Goal: Task Accomplishment & Management: Use online tool/utility

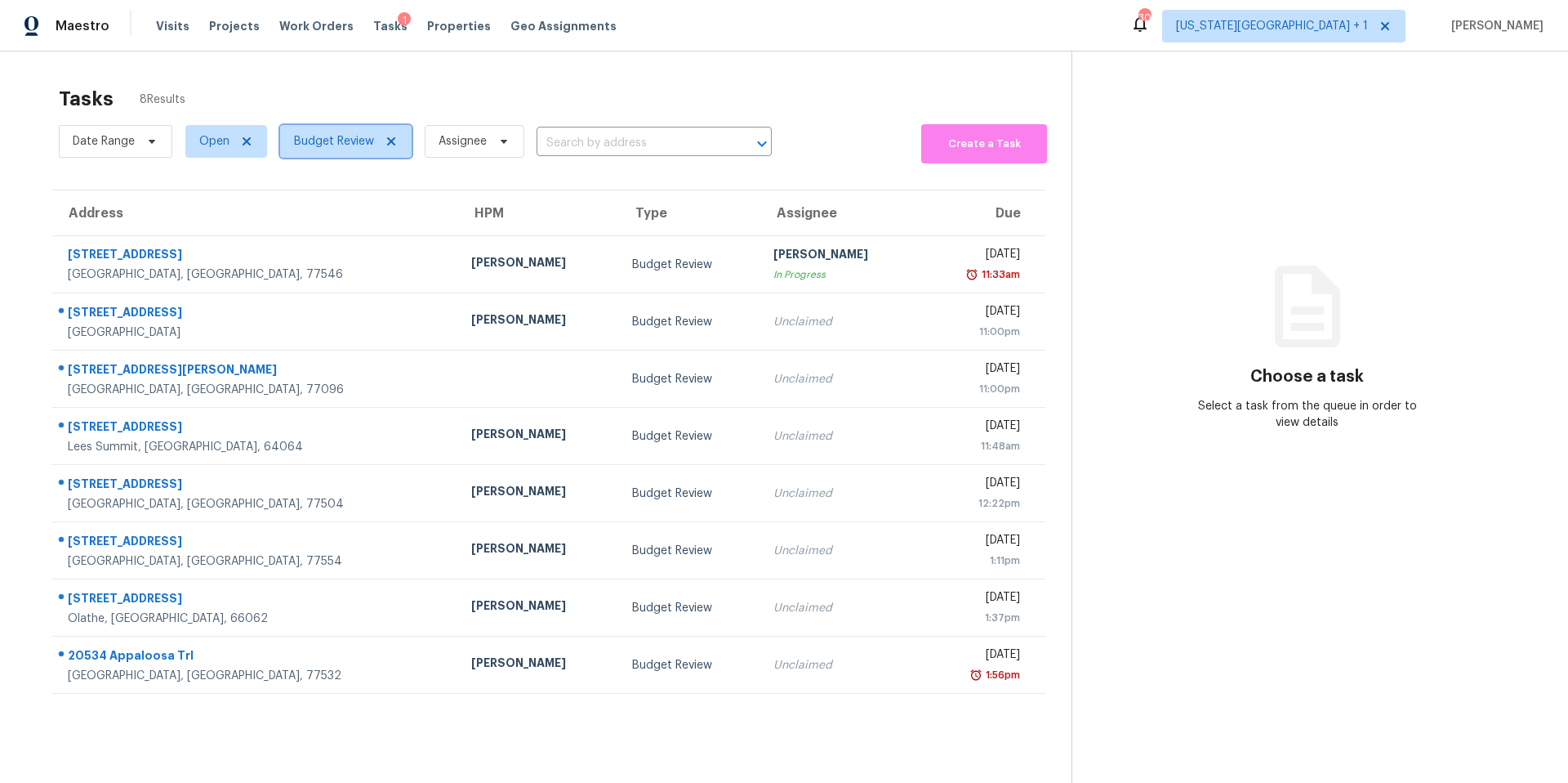
click at [388, 140] on icon at bounding box center [391, 141] width 8 height 8
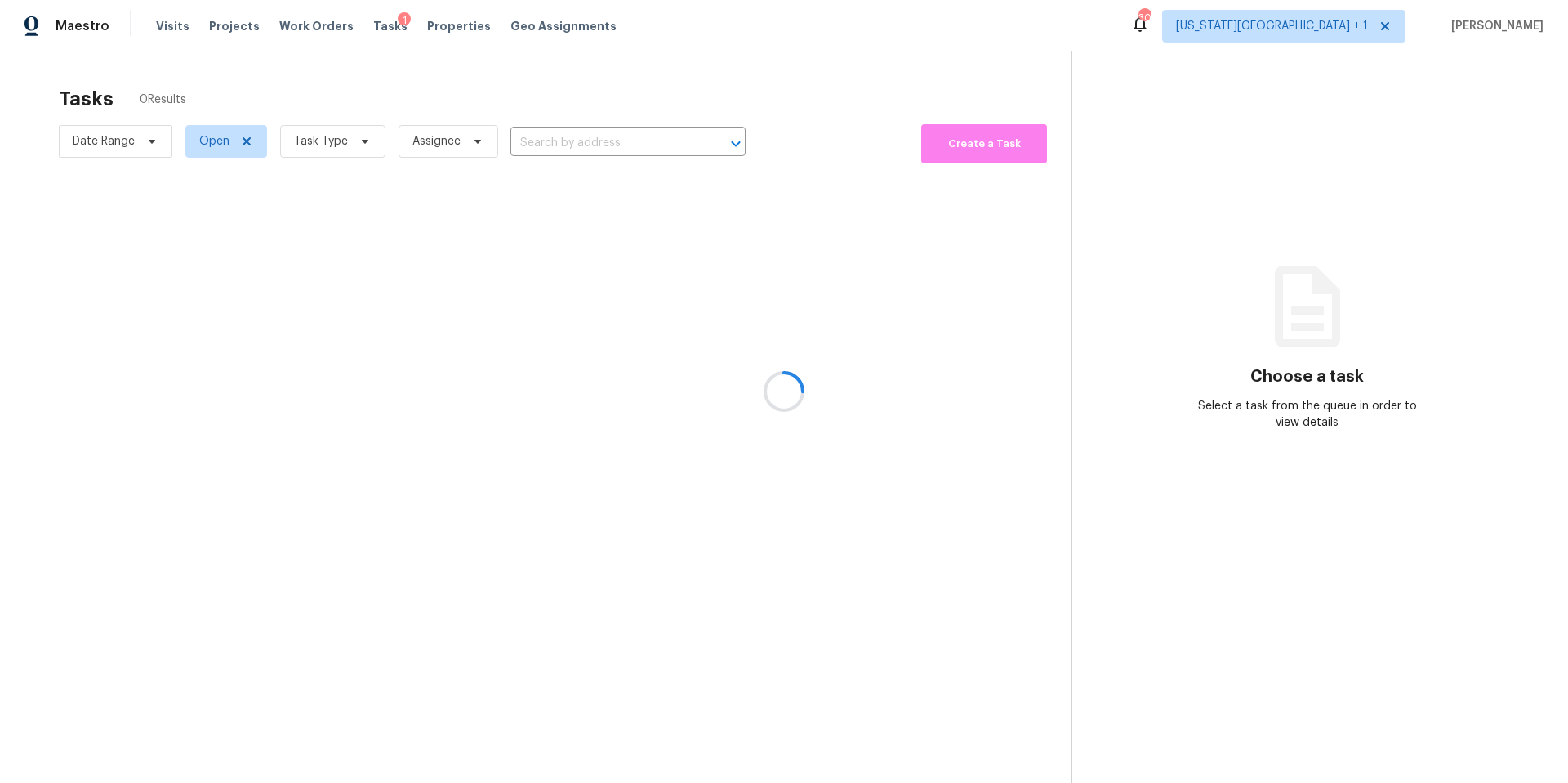
click at [326, 148] on div at bounding box center [784, 392] width 1568 height 783
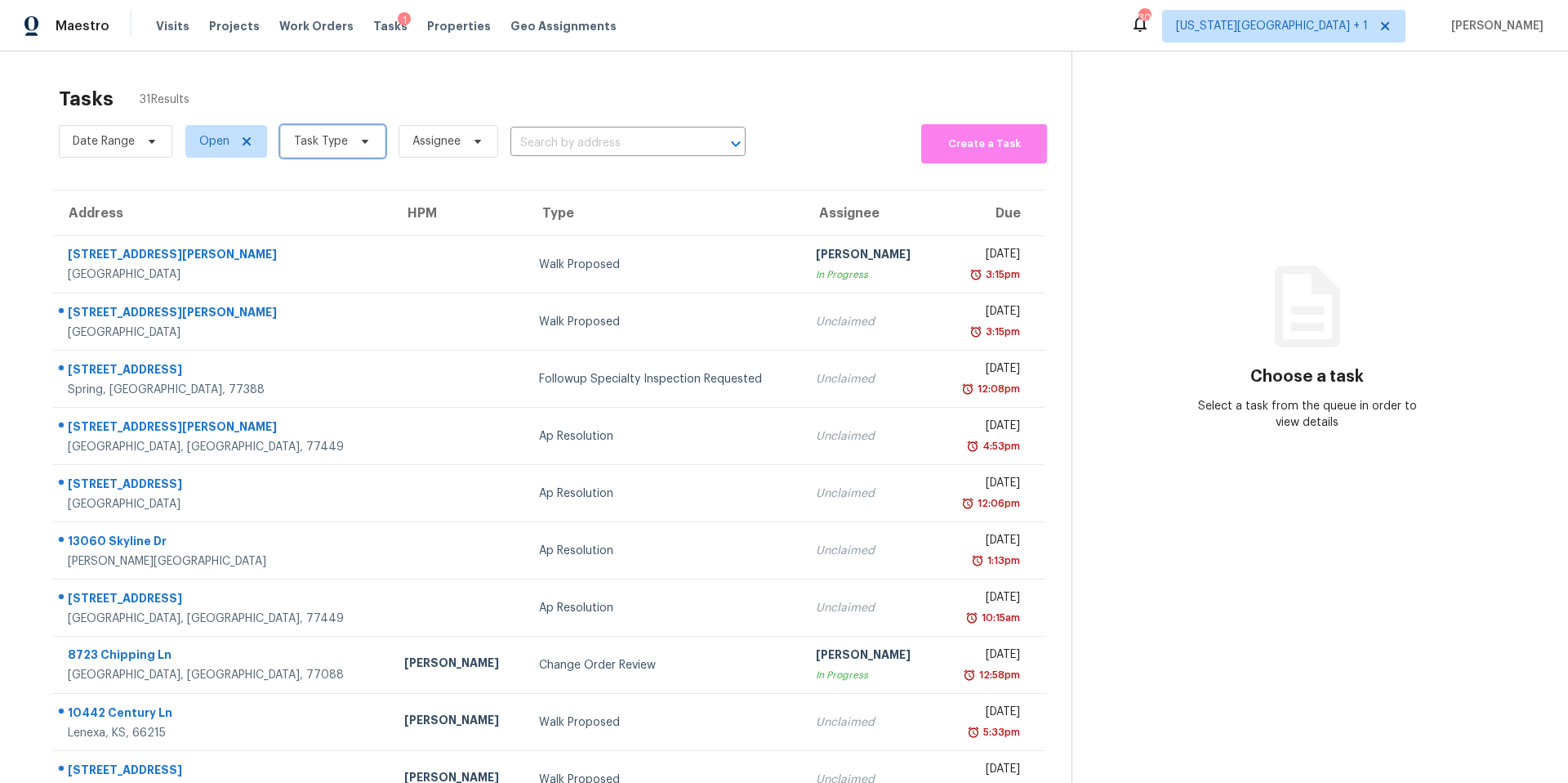
click at [328, 144] on span "Task Type" at bounding box center [321, 141] width 54 height 16
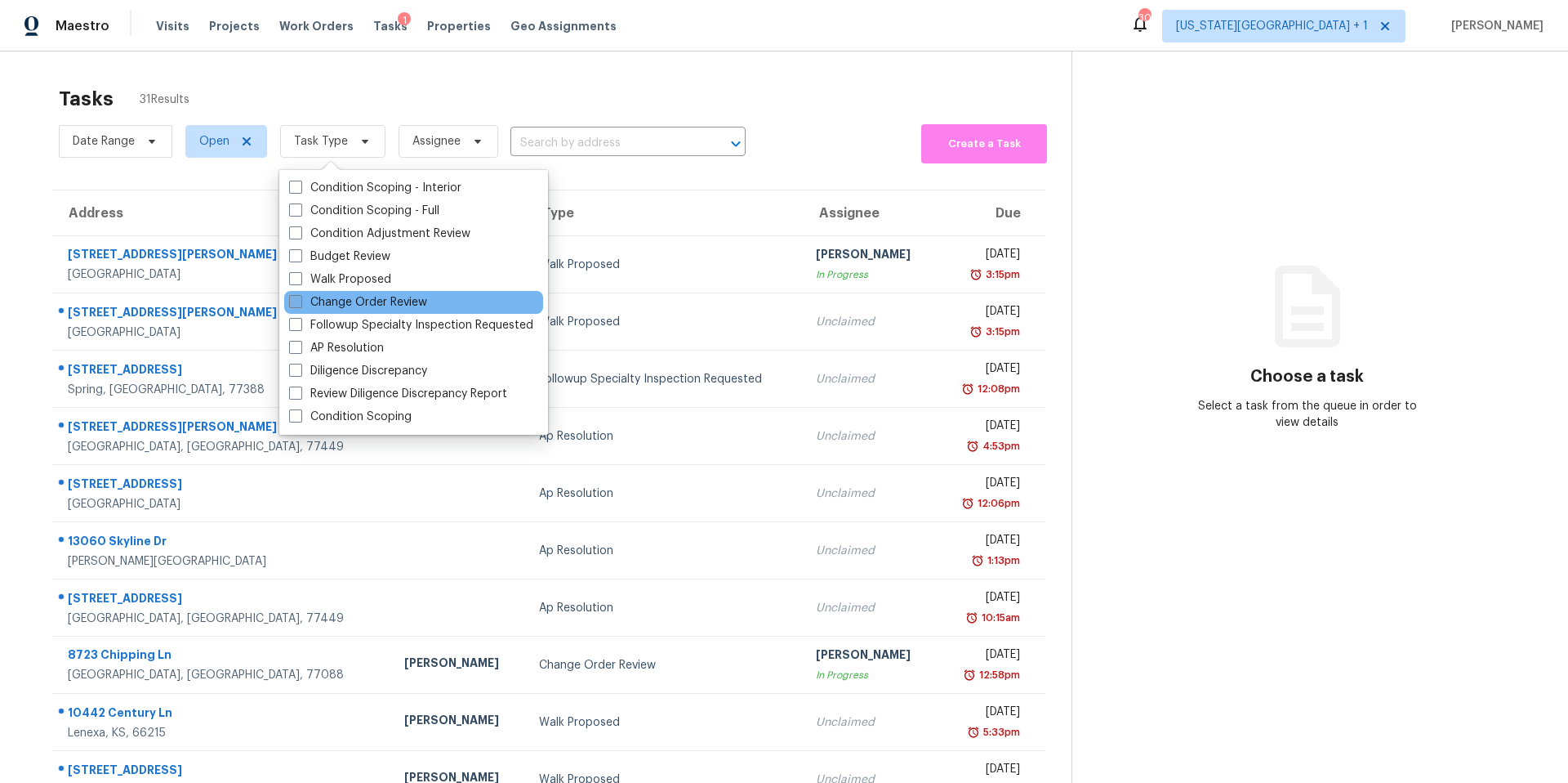
click at [318, 294] on label "Change Order Review" at bounding box center [358, 302] width 138 height 16
click at [299, 294] on input "Change Order Review" at bounding box center [294, 299] width 11 height 11
checkbox input "true"
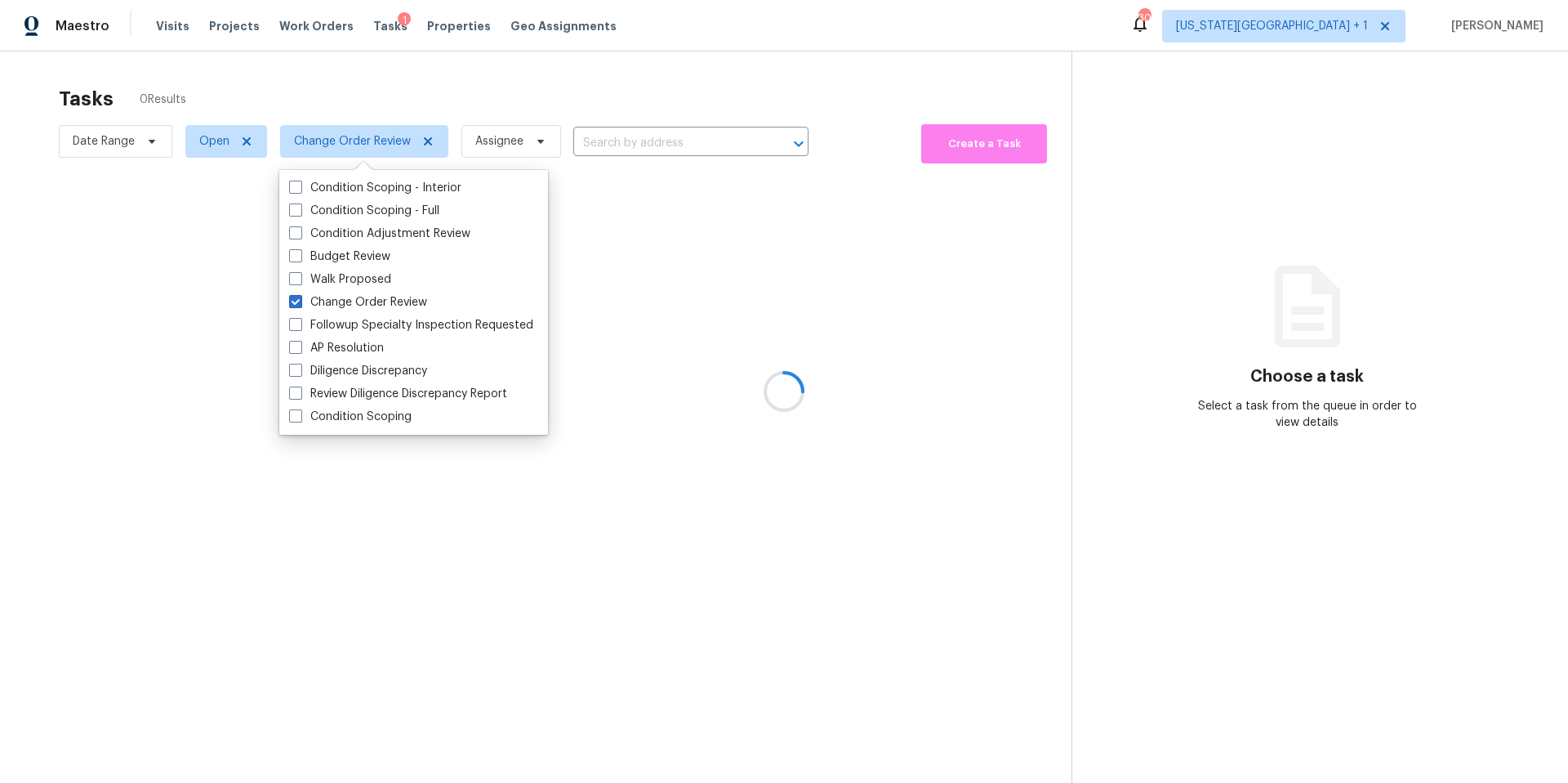
click at [374, 82] on div at bounding box center [784, 392] width 1568 height 783
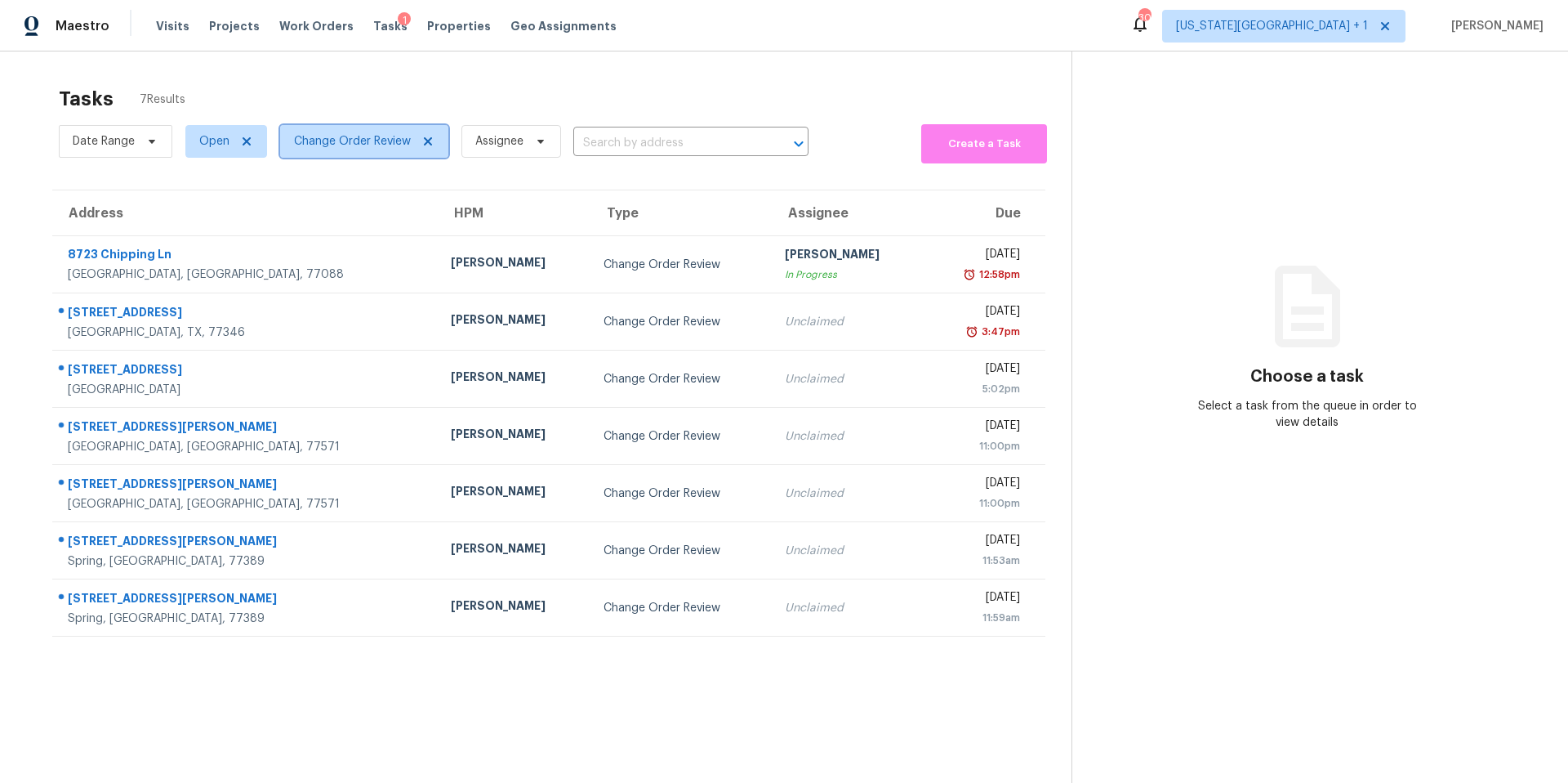
click at [427, 142] on icon at bounding box center [428, 141] width 8 height 8
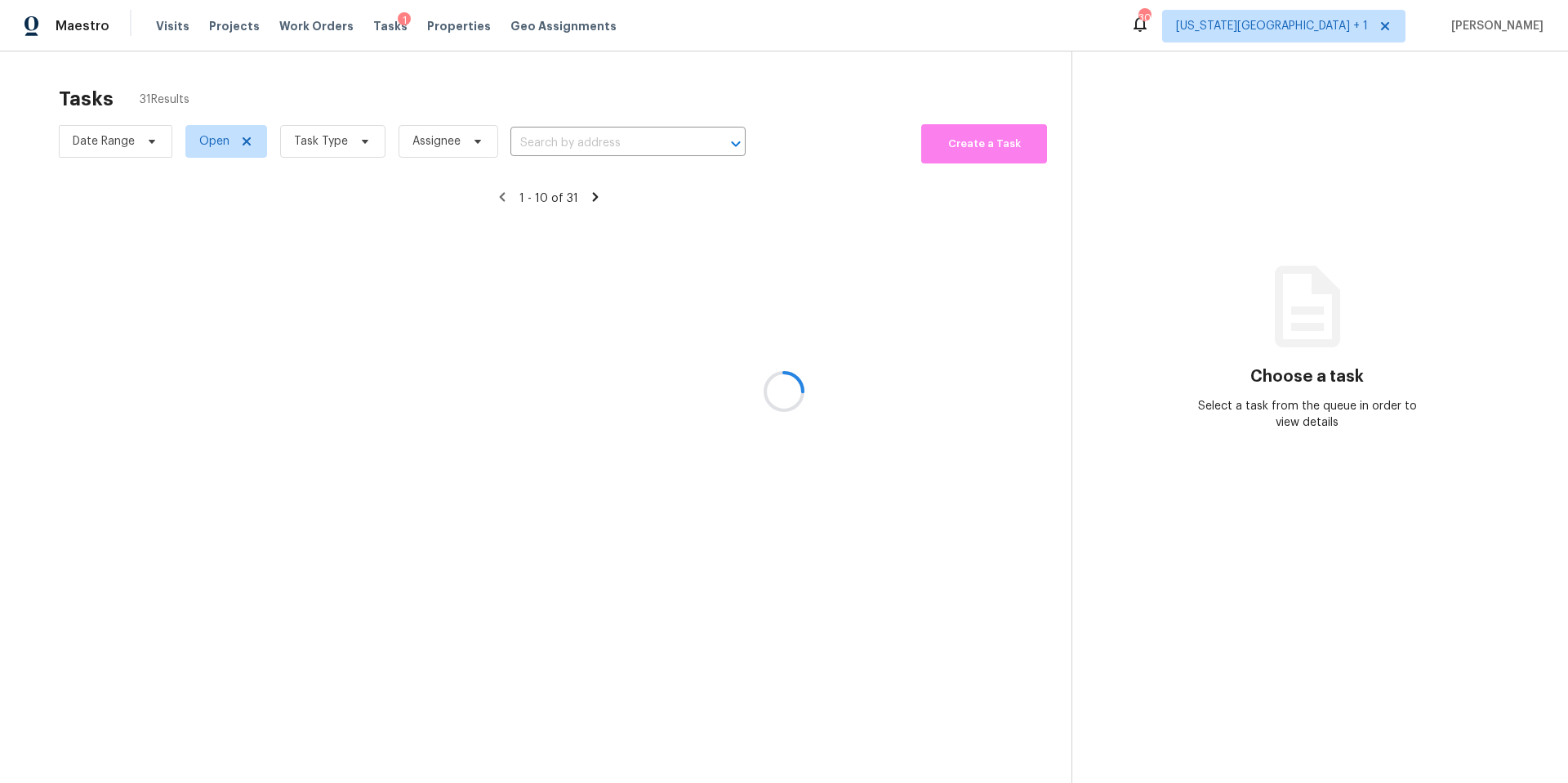
click at [351, 144] on div at bounding box center [784, 392] width 1568 height 783
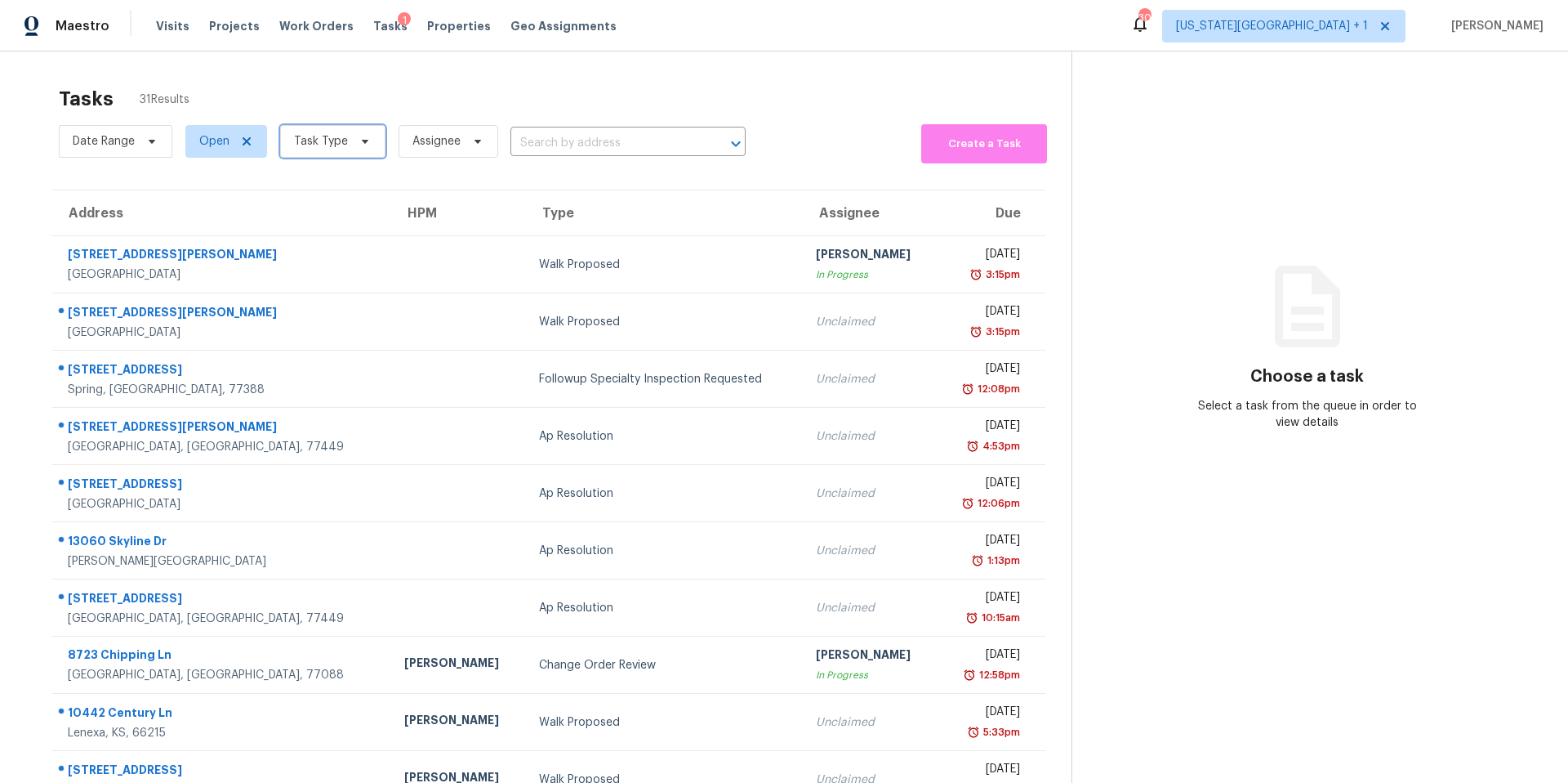
click at [354, 142] on span at bounding box center [363, 141] width 18 height 13
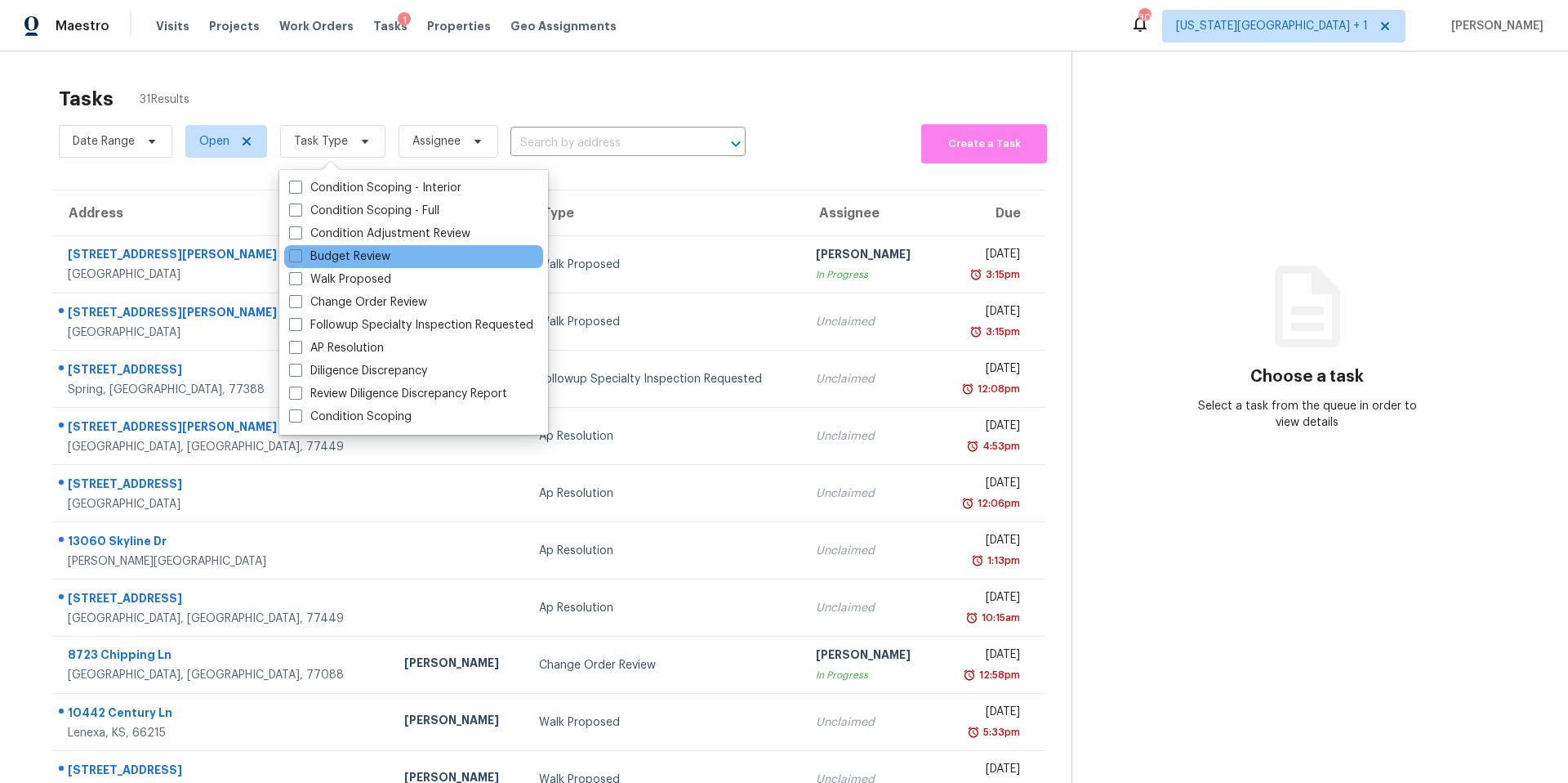
click at [313, 265] on div "Budget Review" at bounding box center [414, 257] width 259 height 23
click at [313, 259] on label "Budget Review" at bounding box center [339, 257] width 101 height 16
click at [299, 259] on input "Budget Review" at bounding box center [294, 254] width 11 height 11
checkbox input "true"
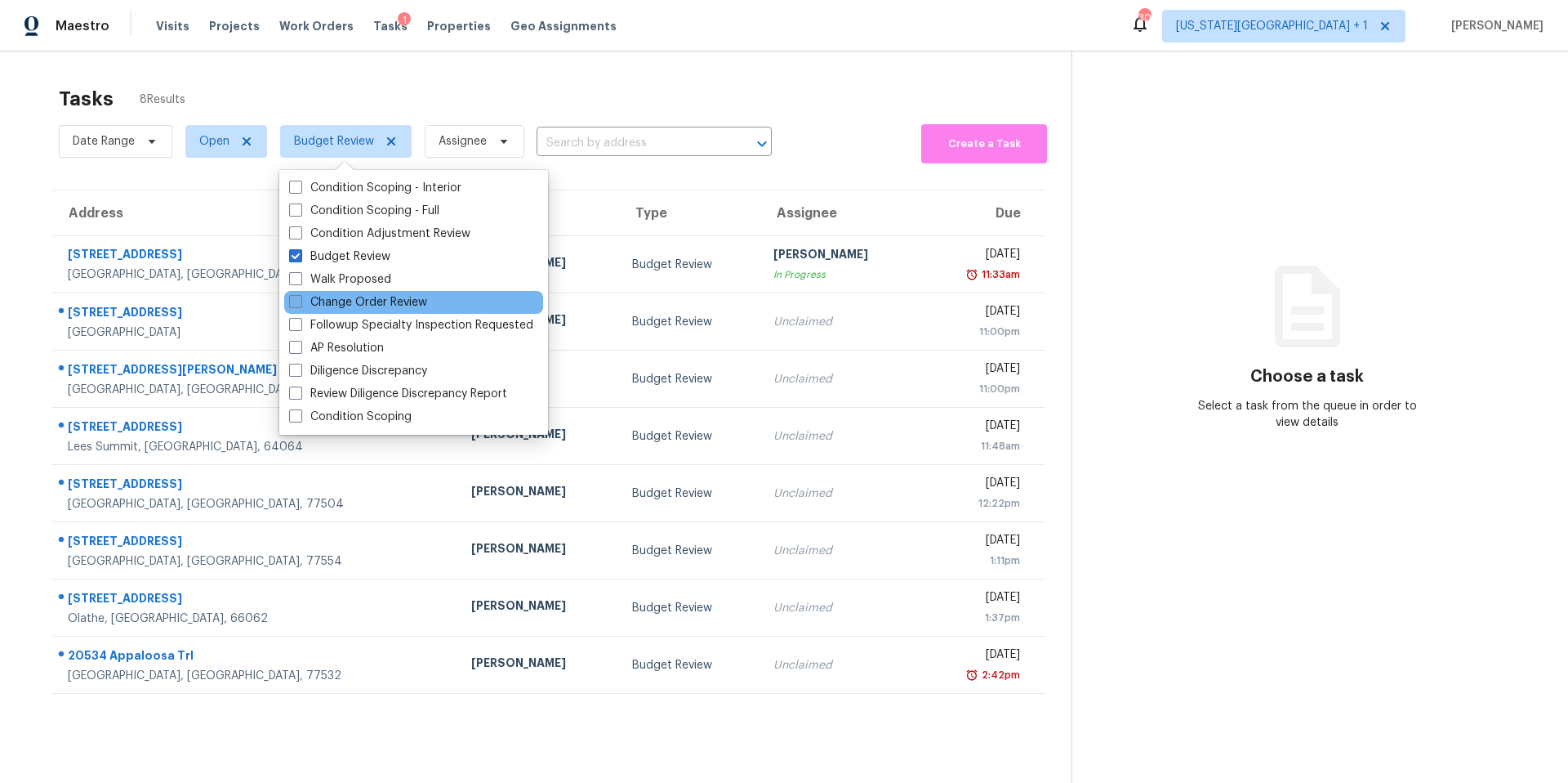
click at [319, 307] on label "Change Order Review" at bounding box center [358, 302] width 138 height 16
click at [299, 304] on input "Change Order Review" at bounding box center [294, 299] width 11 height 11
checkbox input "true"
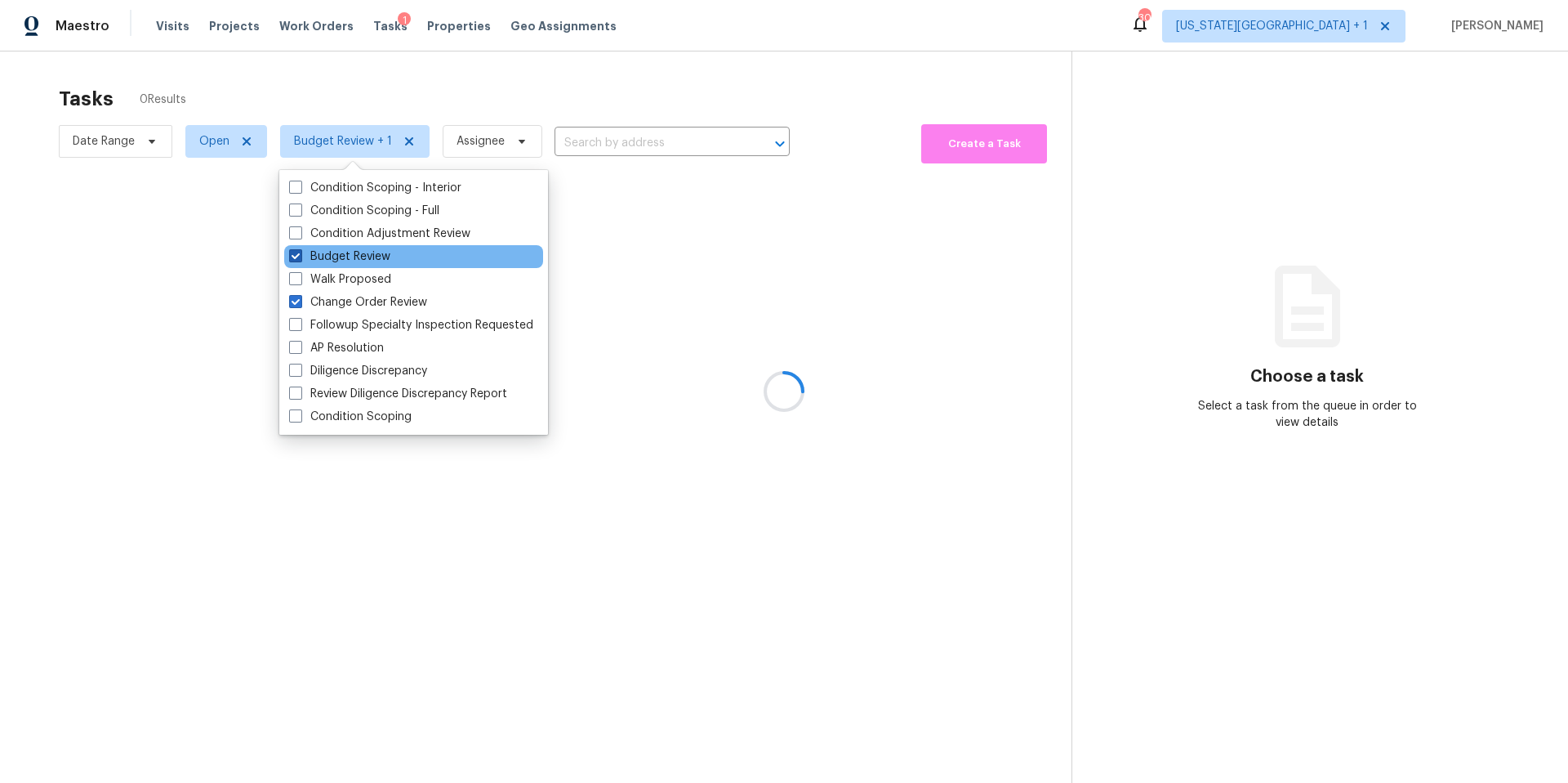
click at [305, 253] on label "Budget Review" at bounding box center [339, 257] width 101 height 16
click at [299, 253] on input "Budget Review" at bounding box center [294, 254] width 11 height 11
checkbox input "false"
click at [358, 112] on div at bounding box center [784, 392] width 1568 height 783
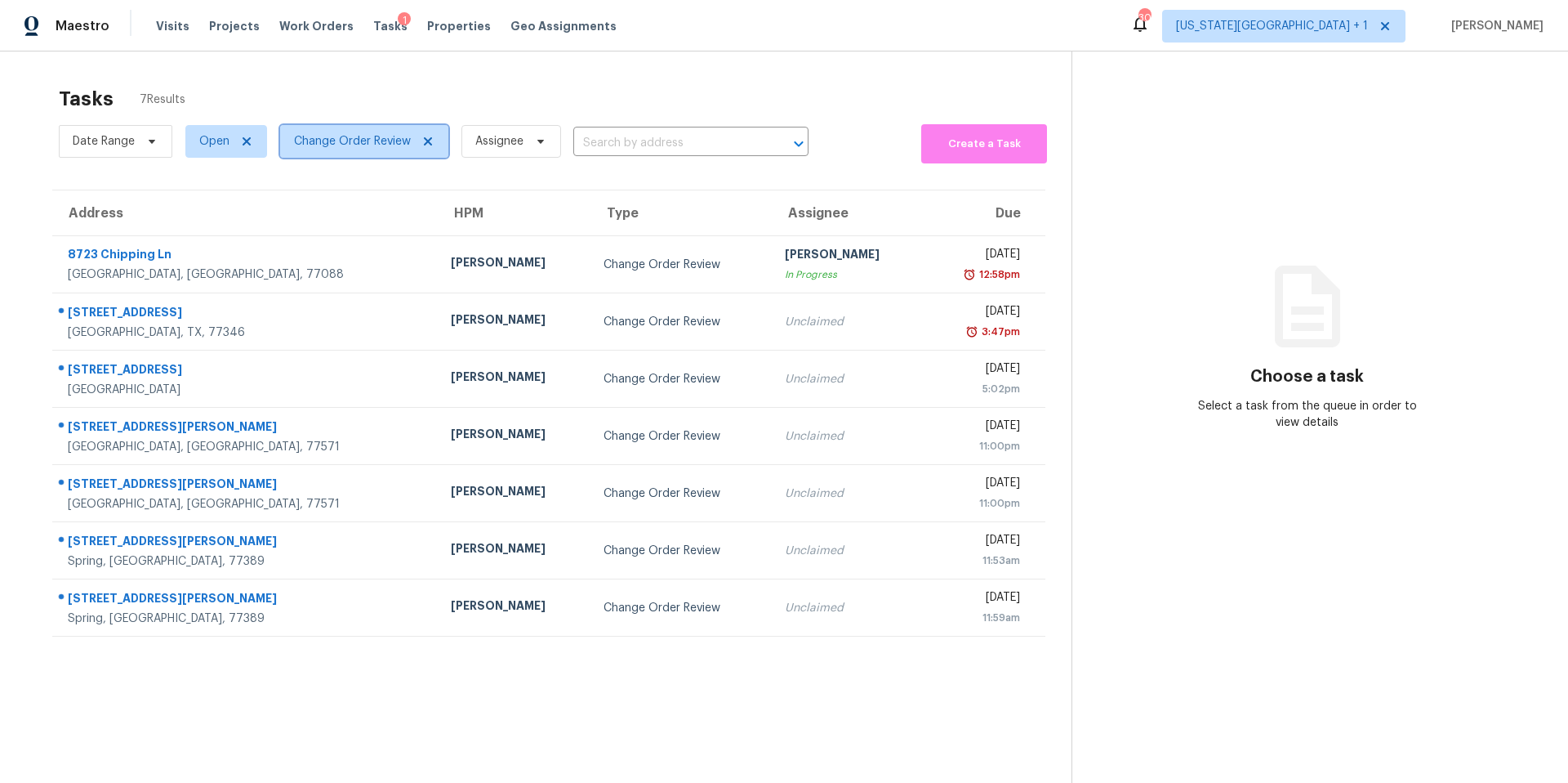
click at [351, 150] on span "Change Order Review" at bounding box center [363, 141] width 168 height 33
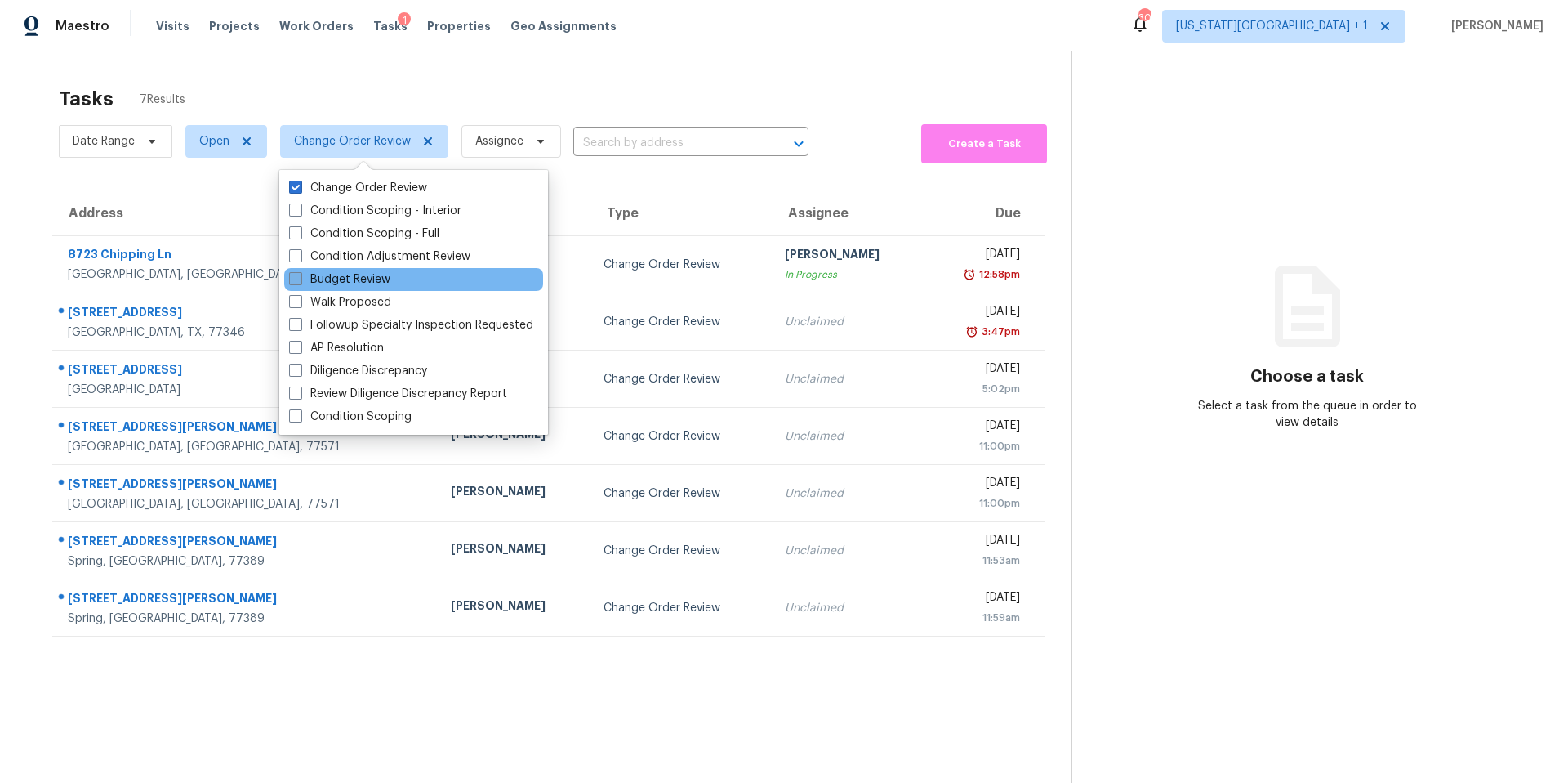
click at [315, 274] on label "Budget Review" at bounding box center [339, 279] width 101 height 16
click at [299, 274] on input "Budget Review" at bounding box center [294, 276] width 11 height 11
checkbox input "true"
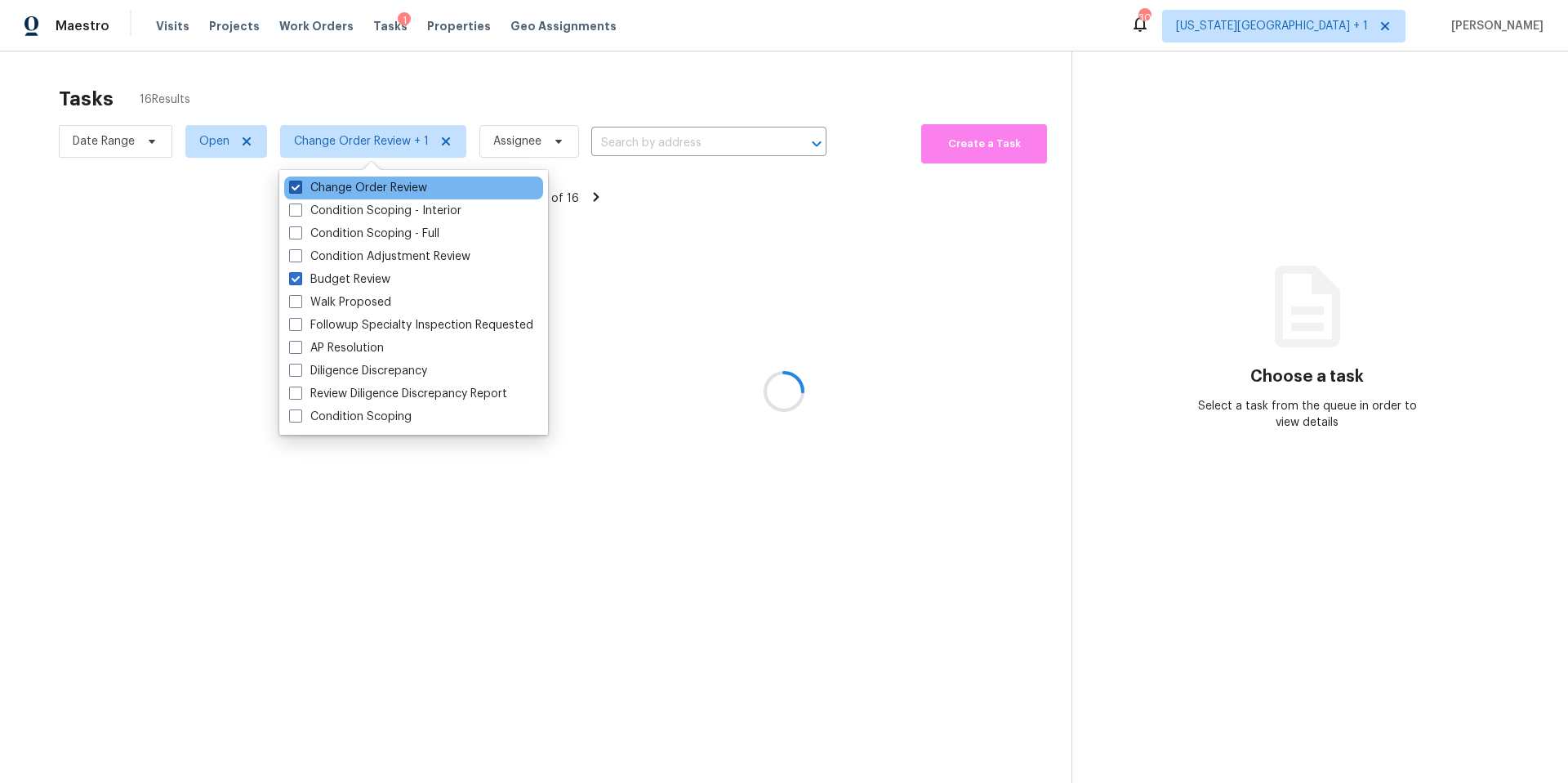
click at [307, 191] on label "Change Order Review" at bounding box center [358, 188] width 138 height 16
click at [299, 190] on input "Change Order Review" at bounding box center [294, 185] width 11 height 11
checkbox input "false"
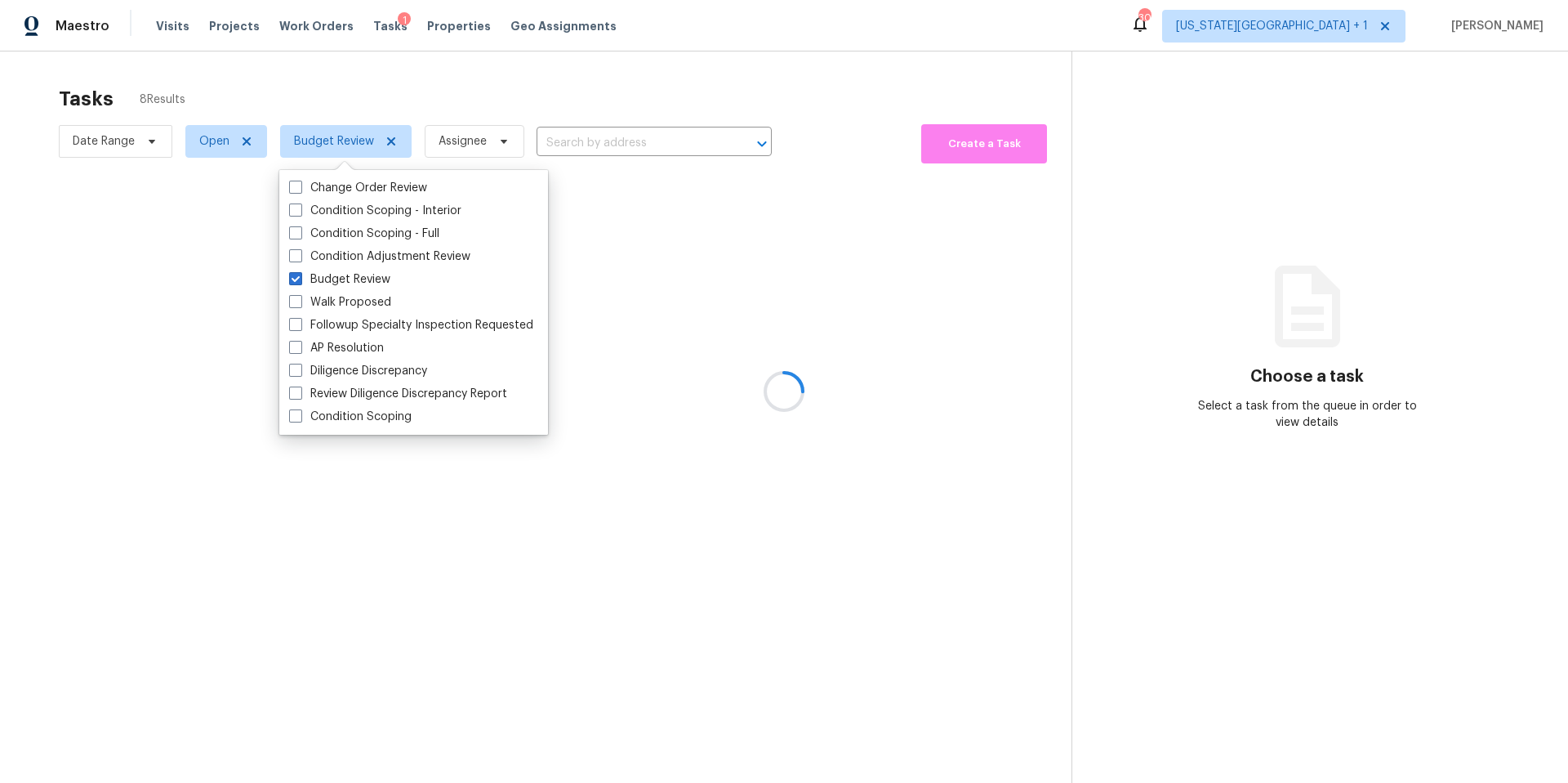
click at [330, 103] on div at bounding box center [784, 392] width 1568 height 783
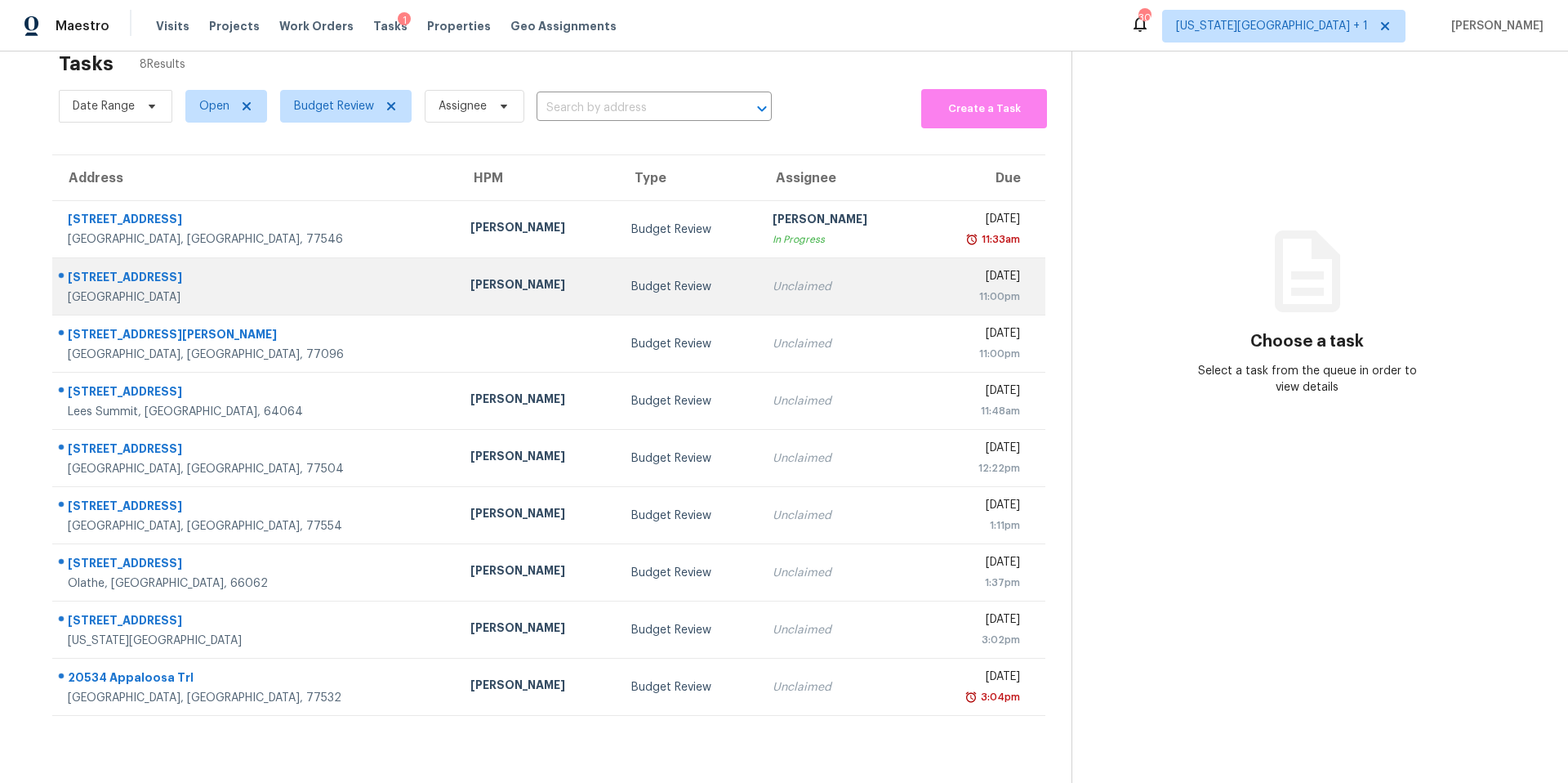
scroll to position [52, 0]
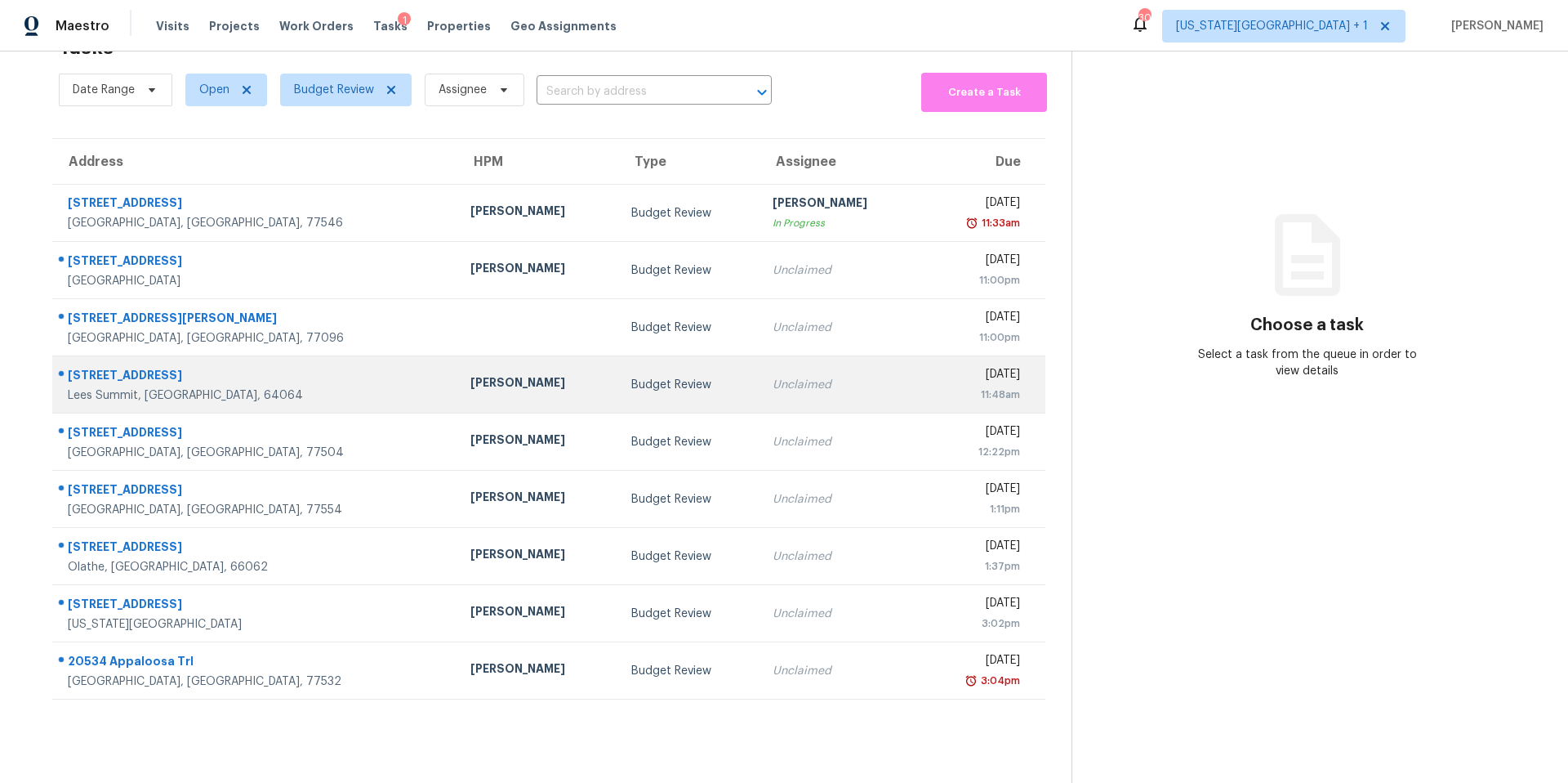
click at [470, 390] on div "Joshua Beatty" at bounding box center [537, 384] width 135 height 21
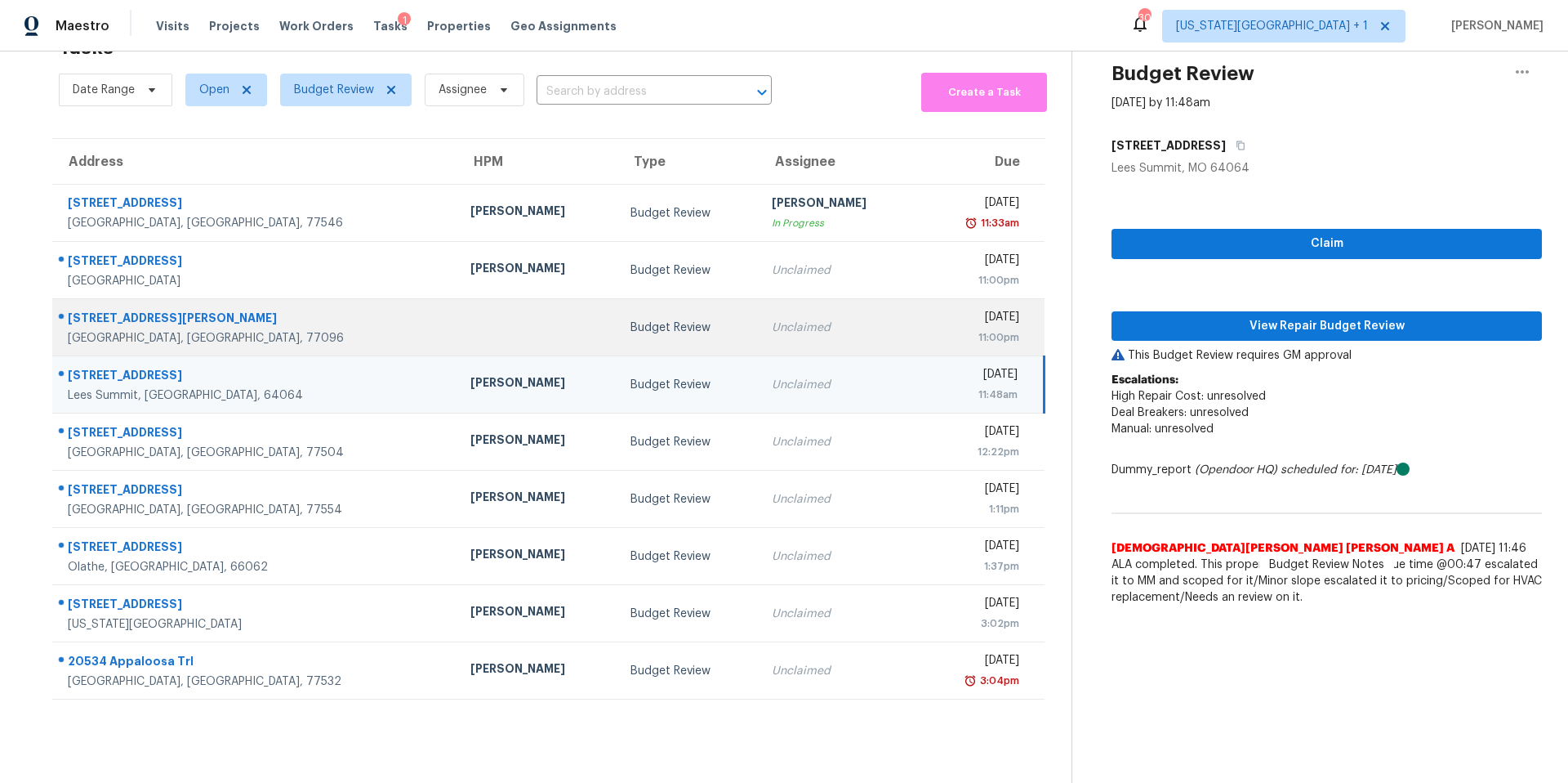
click at [617, 337] on td "Budget Review" at bounding box center [688, 327] width 141 height 57
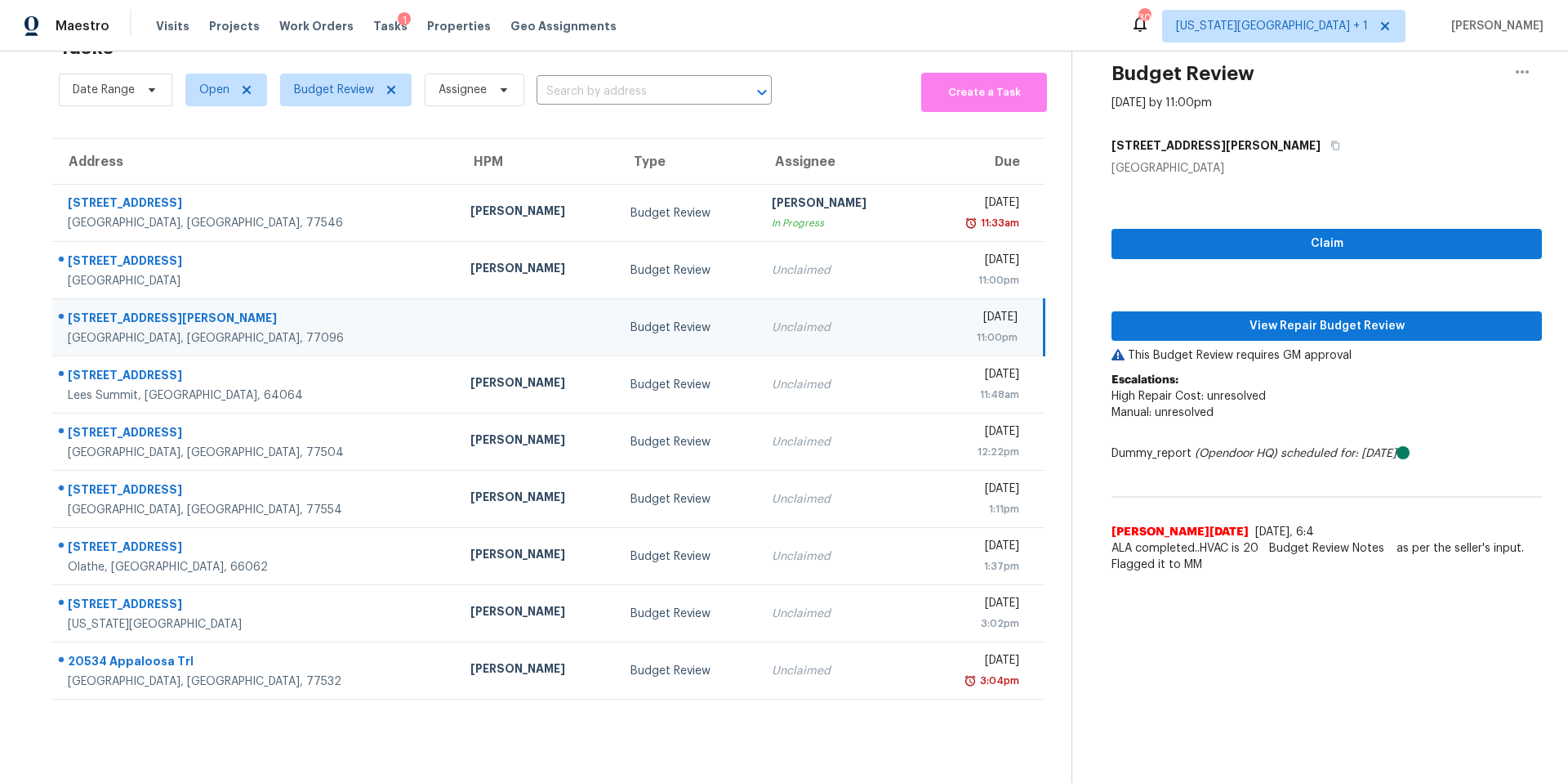
click at [1177, 309] on div "Claim View Repair Budget Review This Budget Review requires GM approval Escalat…" at bounding box center [1327, 378] width 431 height 405
click at [1165, 323] on span "View Repair Budget Review" at bounding box center [1327, 326] width 405 height 21
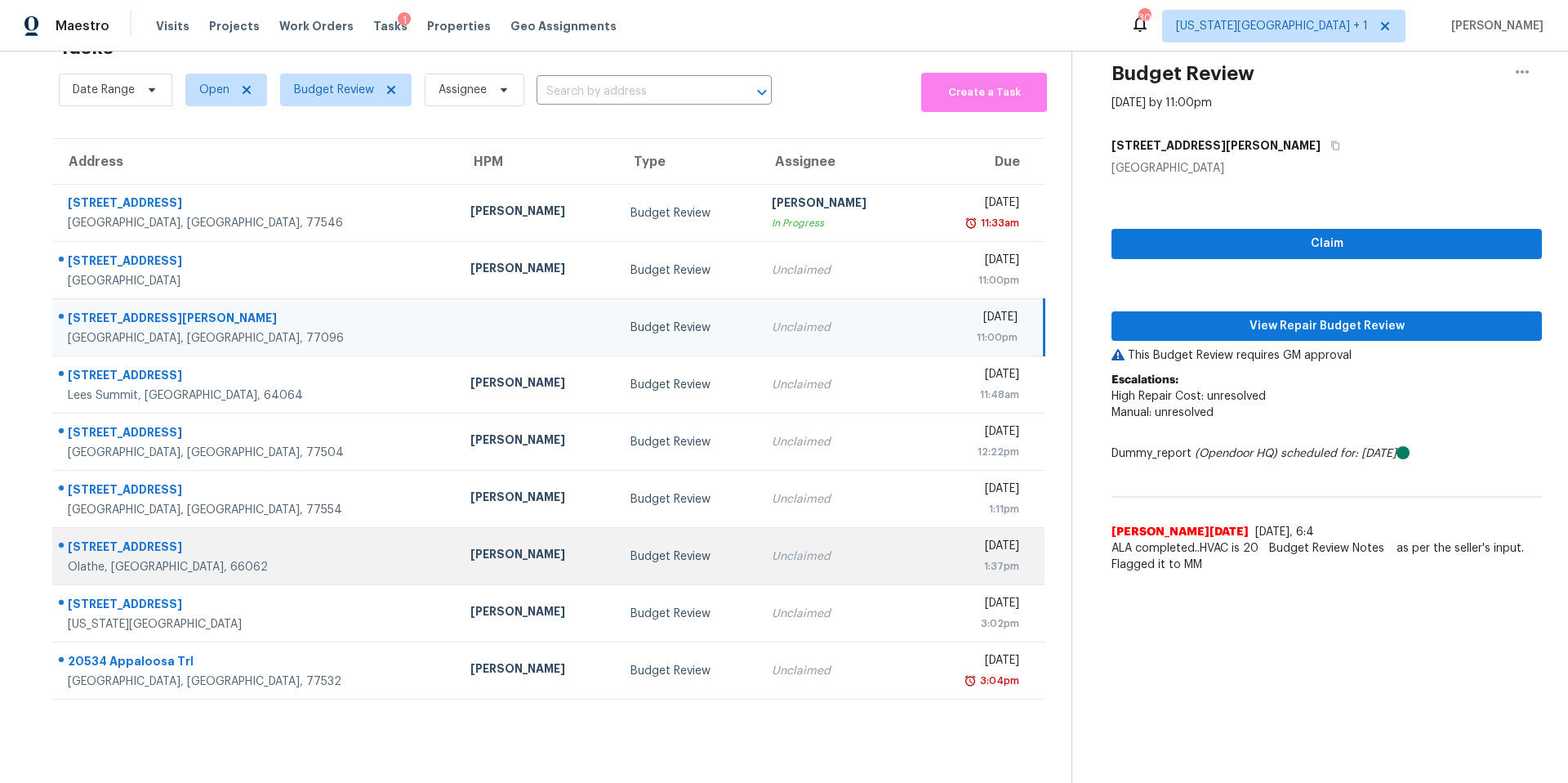
click at [470, 561] on div "Joshua Beatty" at bounding box center [537, 556] width 135 height 21
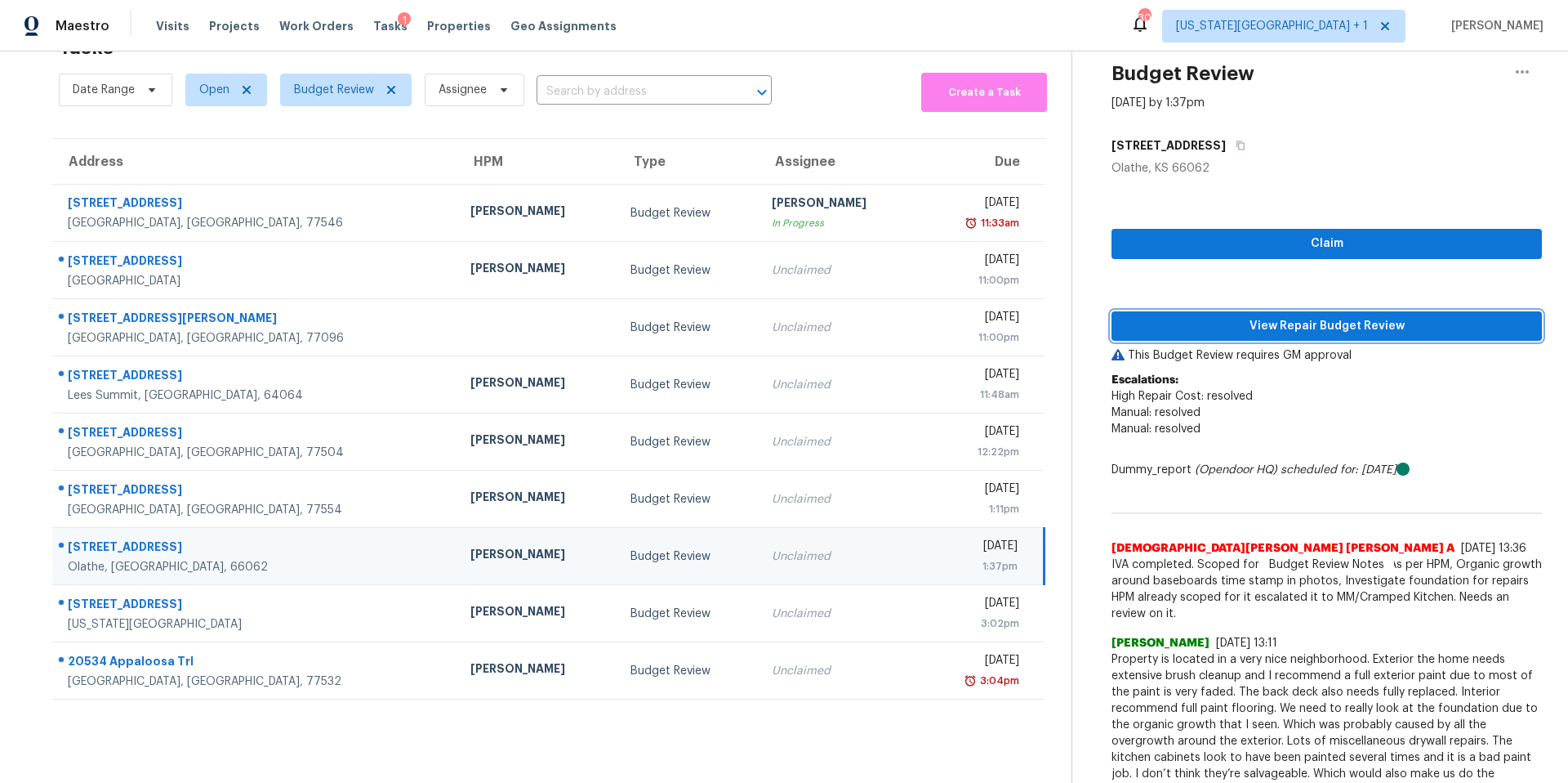
click at [1223, 332] on span "View Repair Budget Review" at bounding box center [1327, 326] width 405 height 21
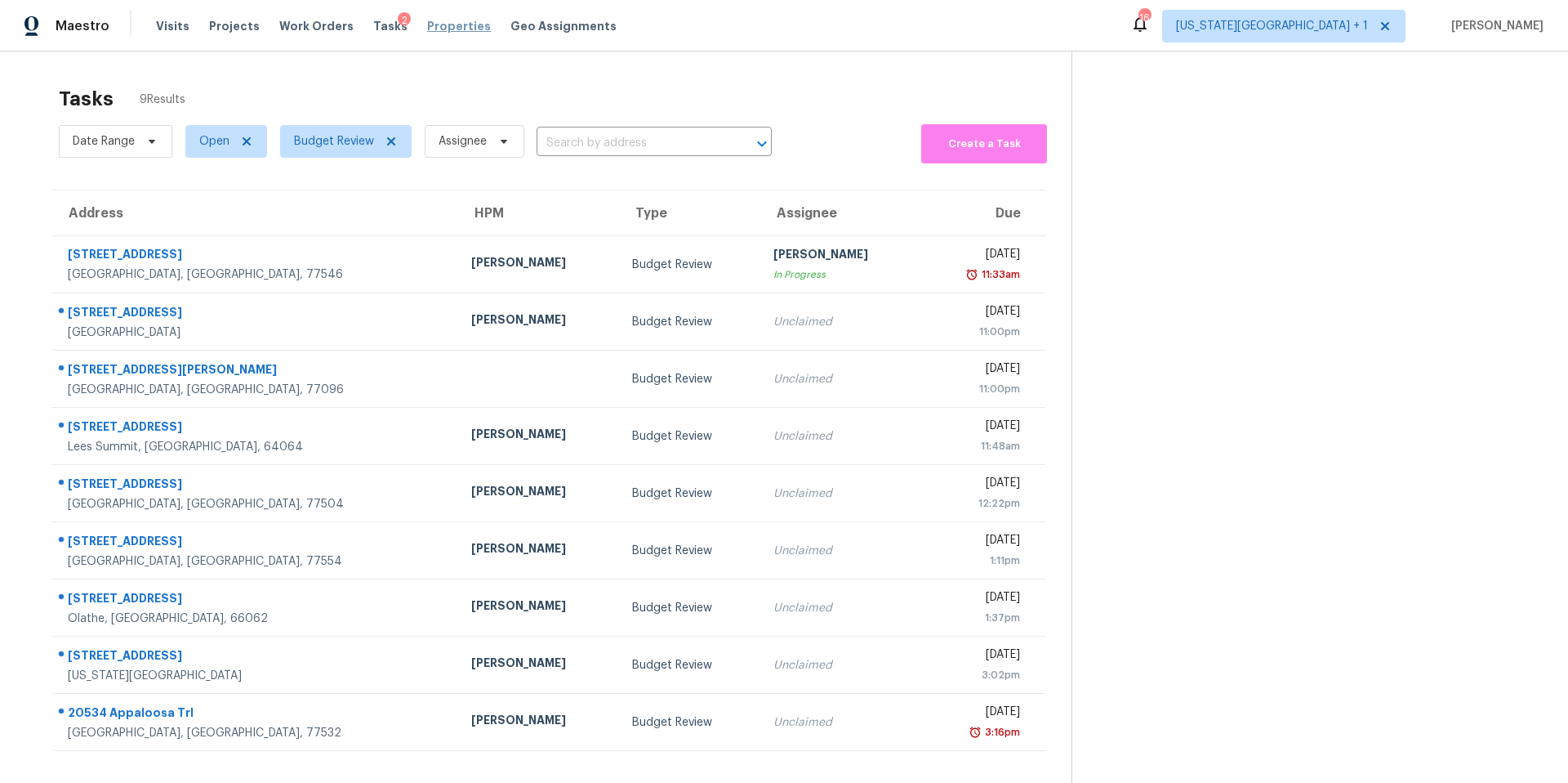
click at [441, 25] on span "Properties" at bounding box center [459, 26] width 64 height 16
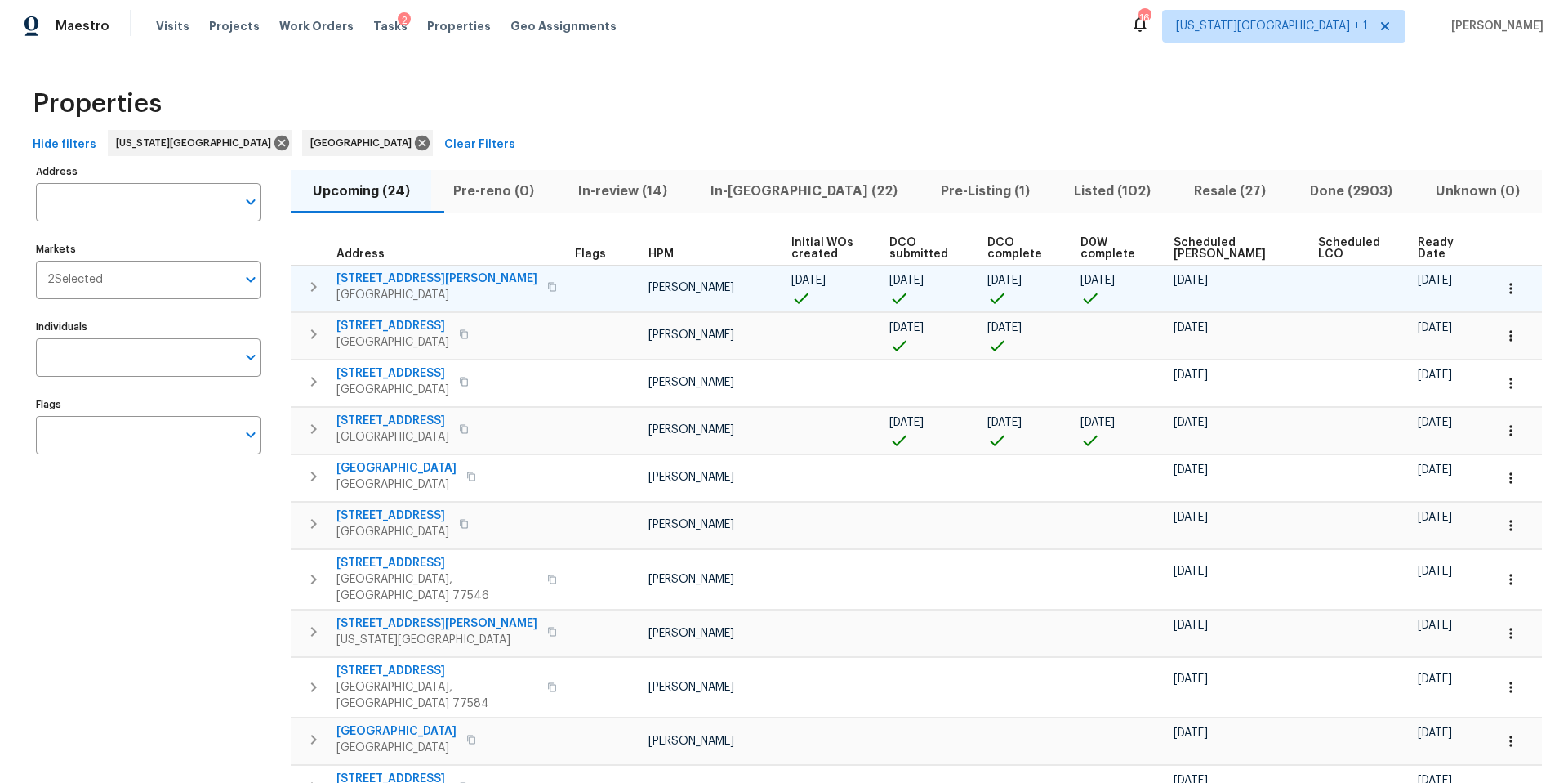
click at [497, 297] on div "7323 Collins Manor Dr Spring, TX 77389" at bounding box center [449, 286] width 226 height 33
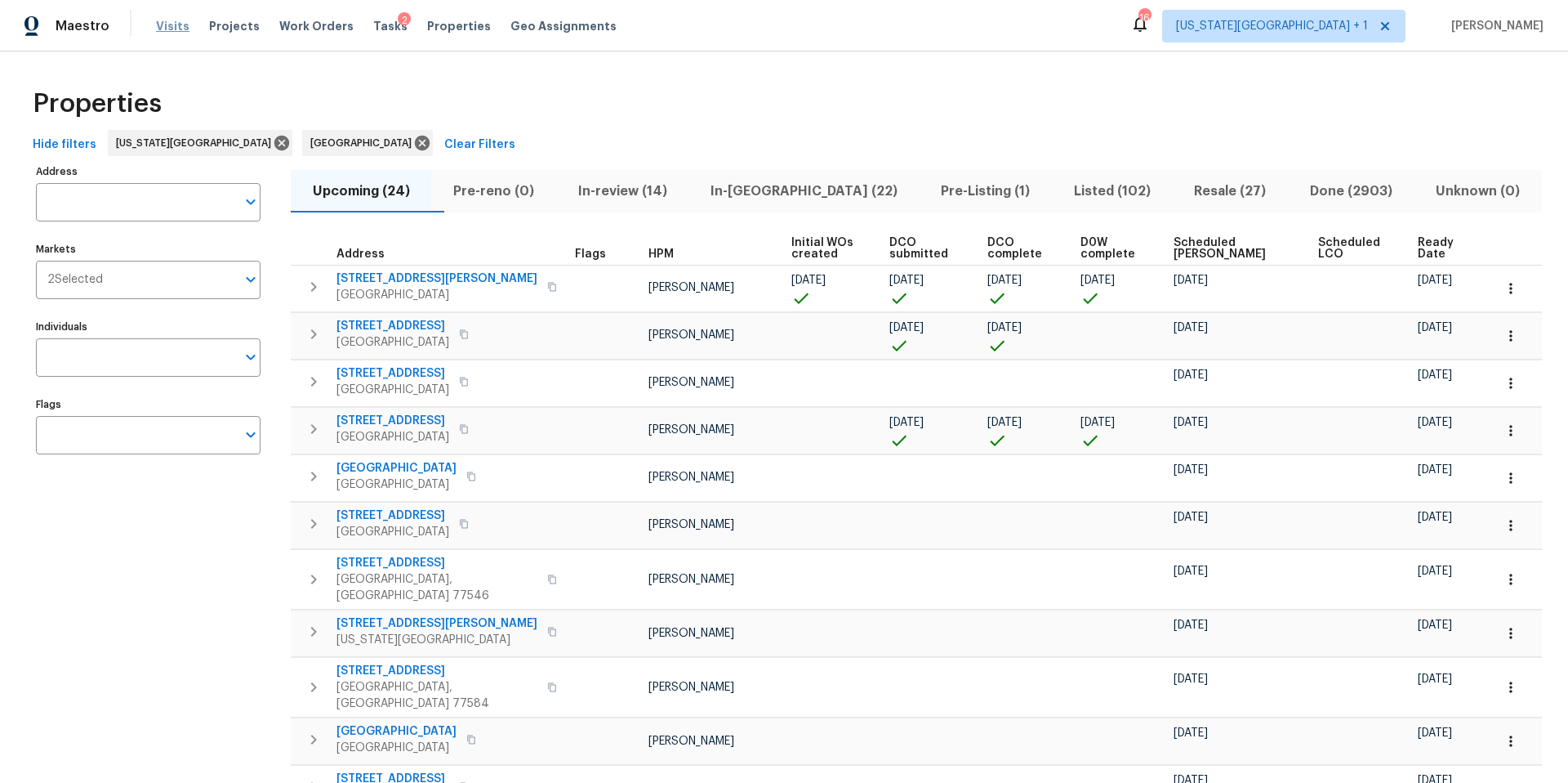
click at [156, 28] on span "Visits" at bounding box center [172, 26] width 34 height 16
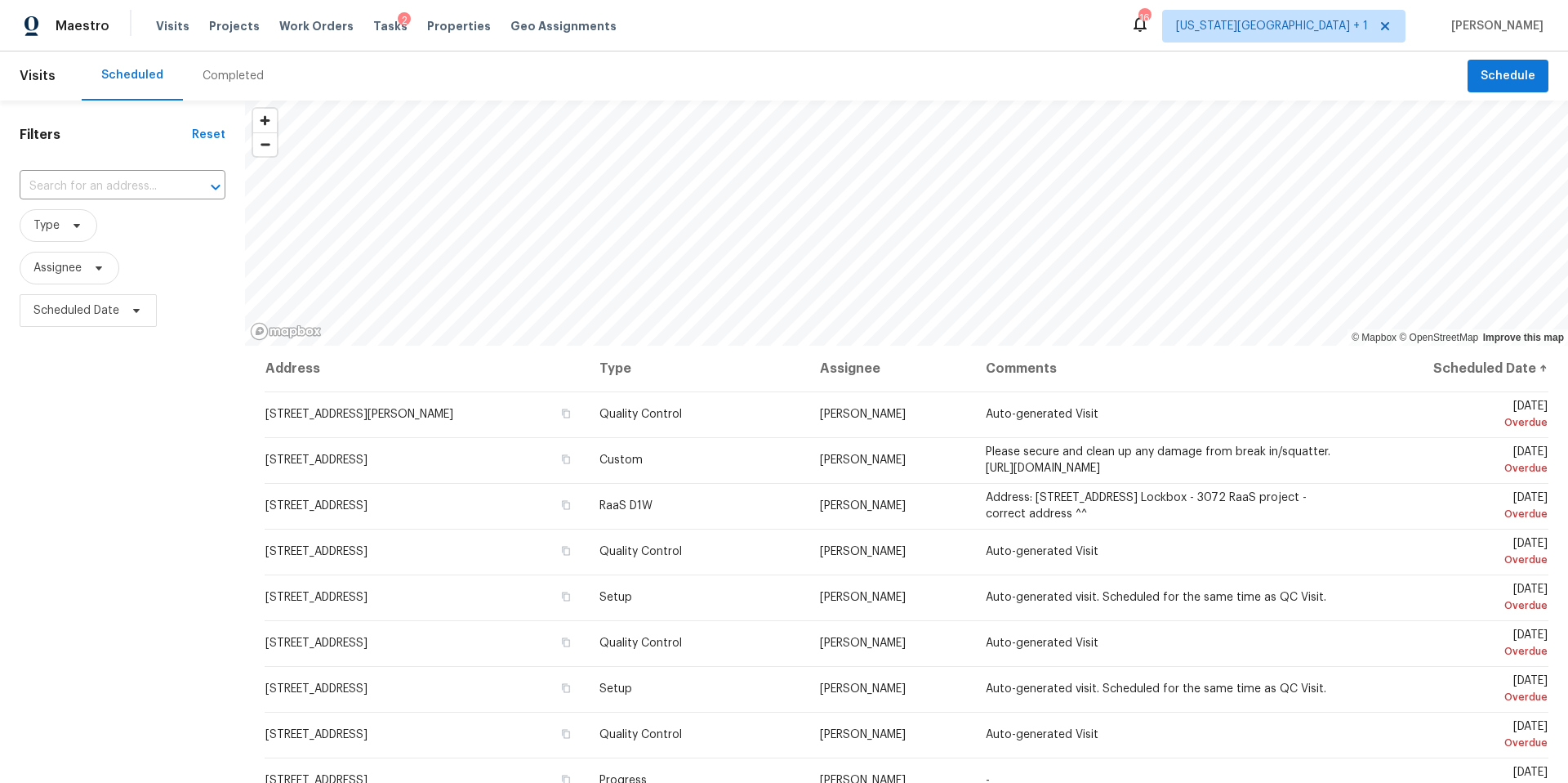
click at [226, 71] on div "Completed" at bounding box center [233, 76] width 62 height 16
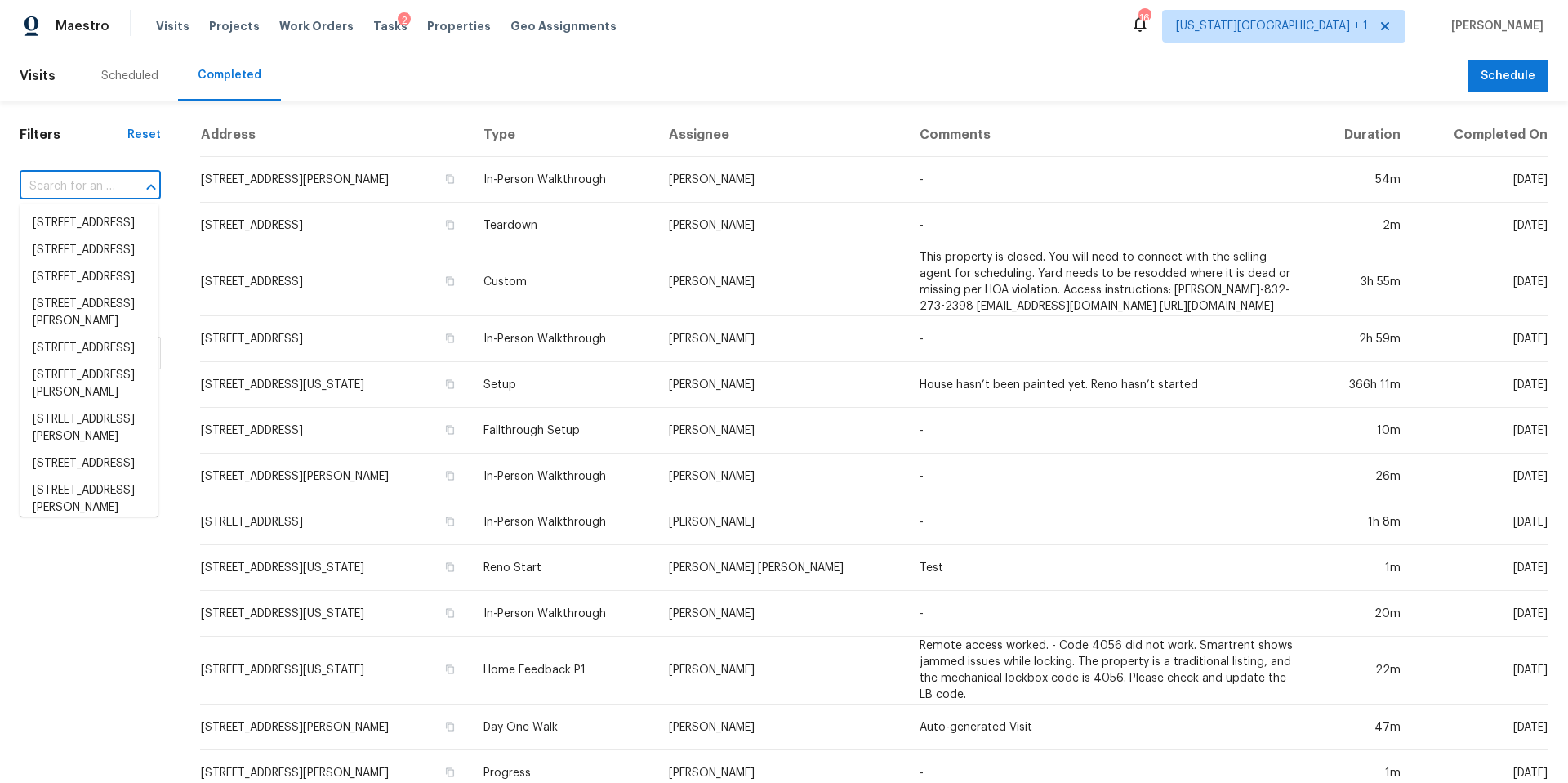
click at [81, 186] on input "text" at bounding box center [67, 186] width 95 height 25
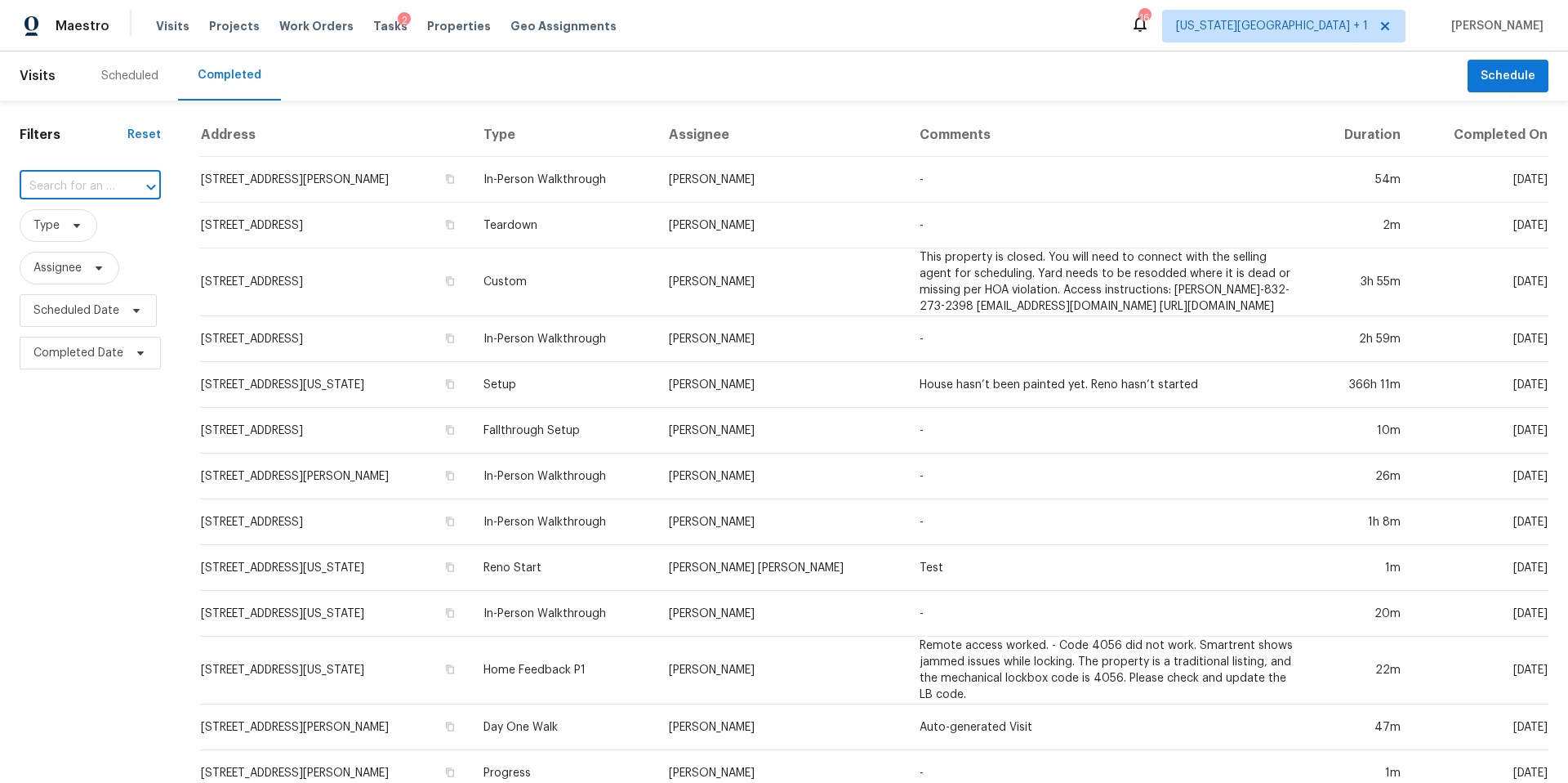
paste input "13972 W 147th Ter, Olathe, KS 66062"
type input "13972 W 147th Ter, Olathe, KS 66062"
click at [86, 233] on li "13972 W 147th Ter, Olathe, KS 66062" at bounding box center [89, 223] width 139 height 27
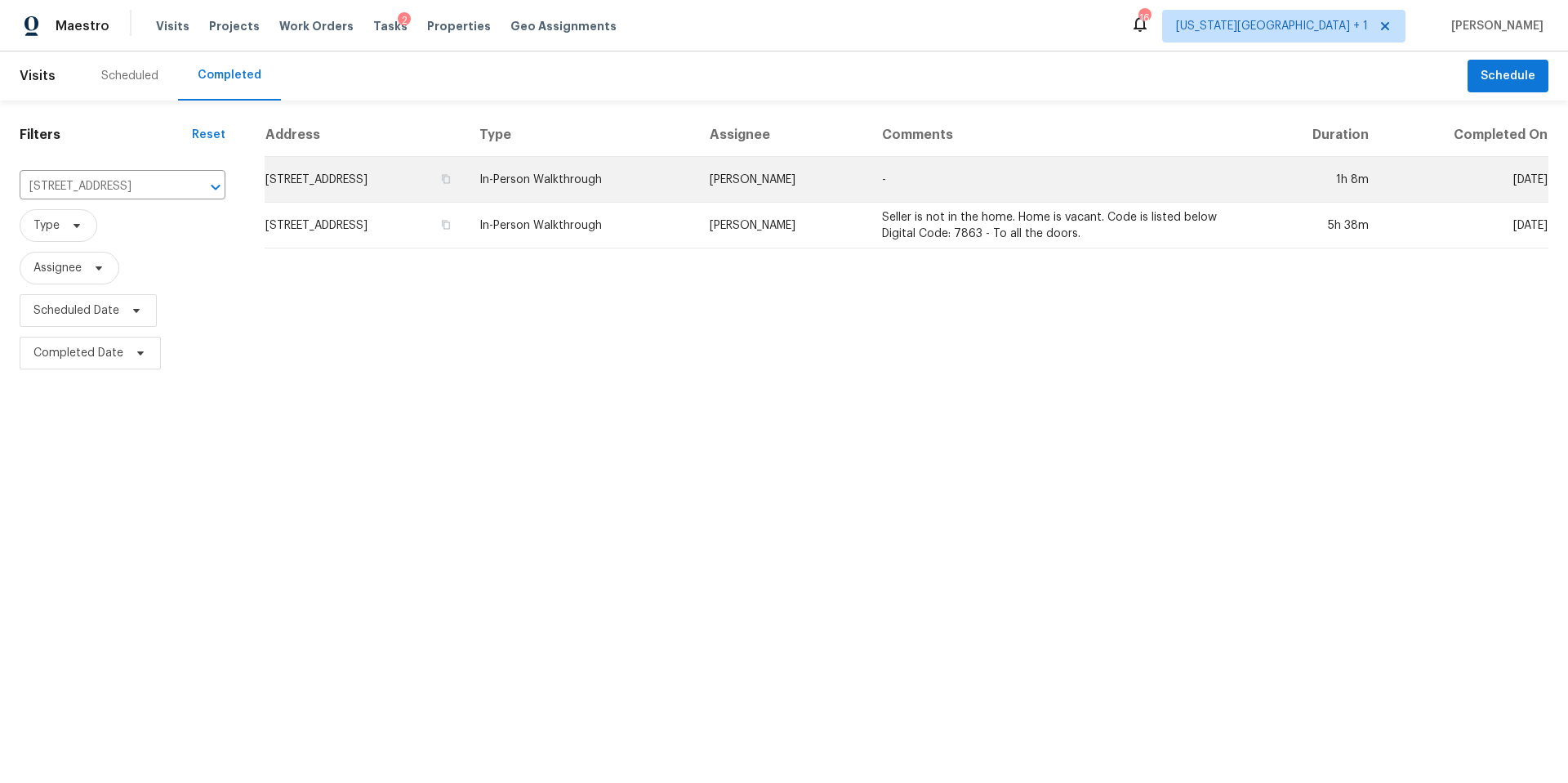
click at [327, 172] on td "13972 W 147th Ter, Olathe, KS 66062" at bounding box center [365, 180] width 202 height 46
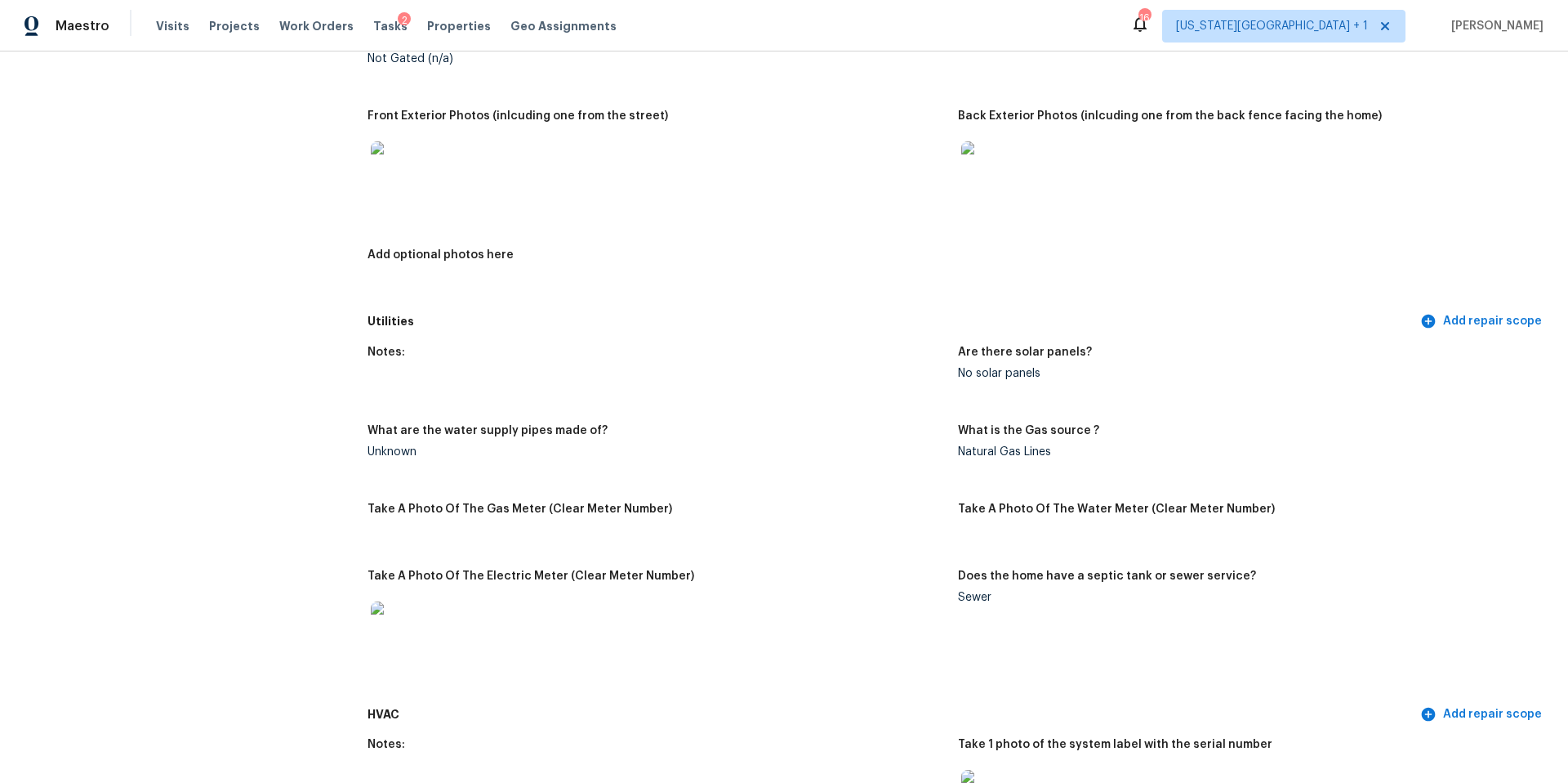
scroll to position [634, 0]
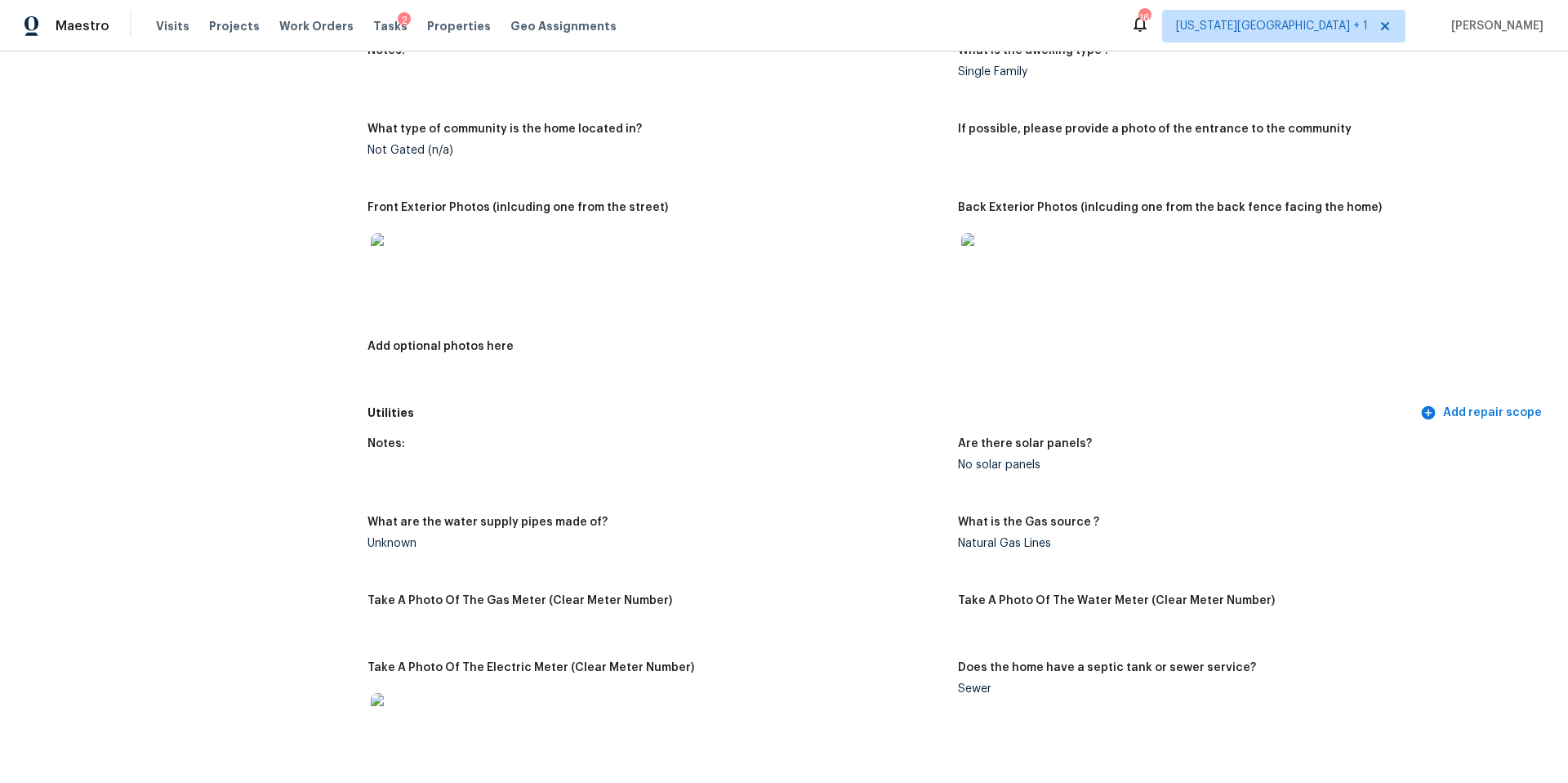
click at [389, 244] on img at bounding box center [397, 259] width 53 height 53
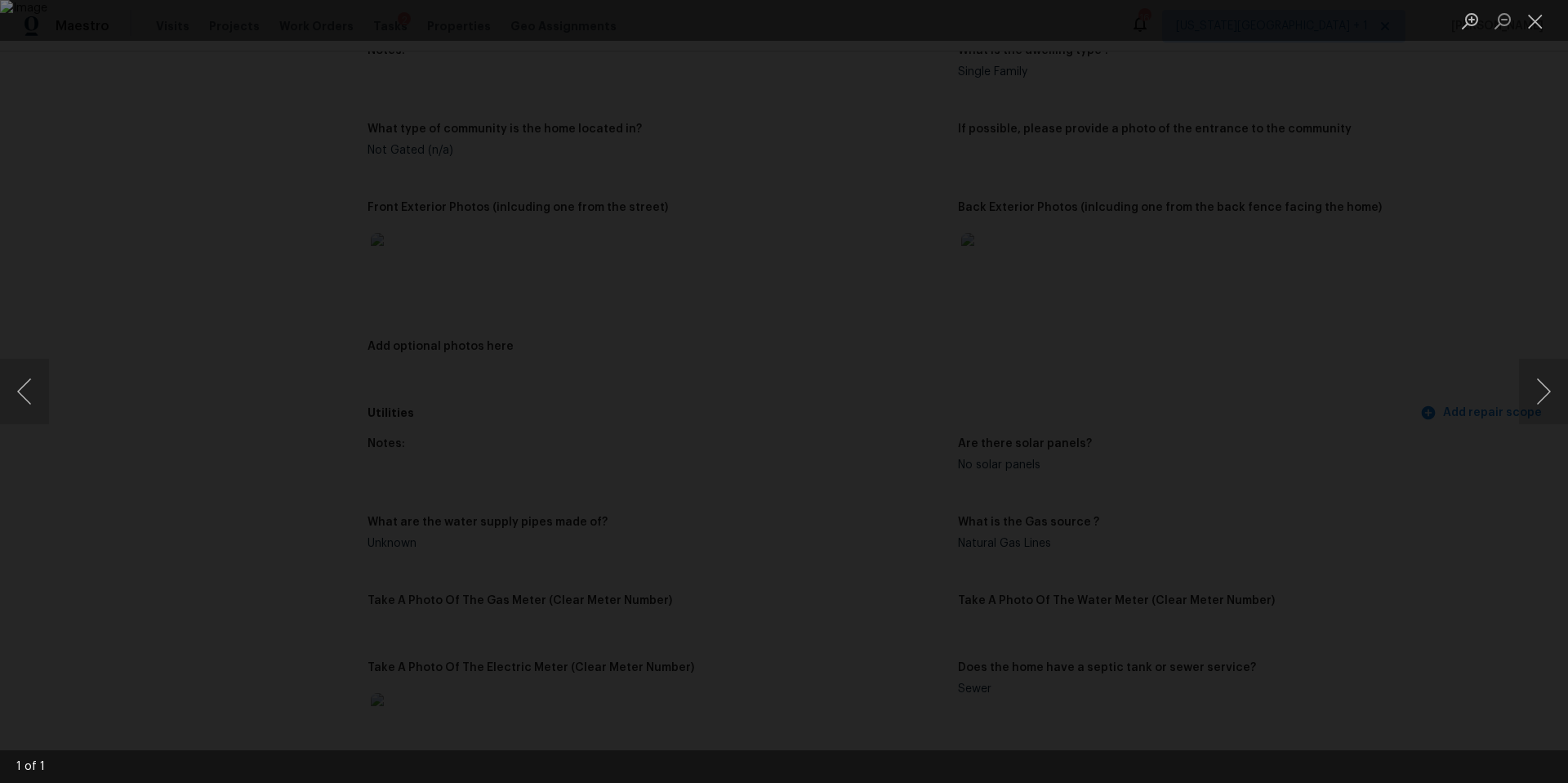
click at [1323, 375] on div "Lightbox" at bounding box center [784, 392] width 1568 height 783
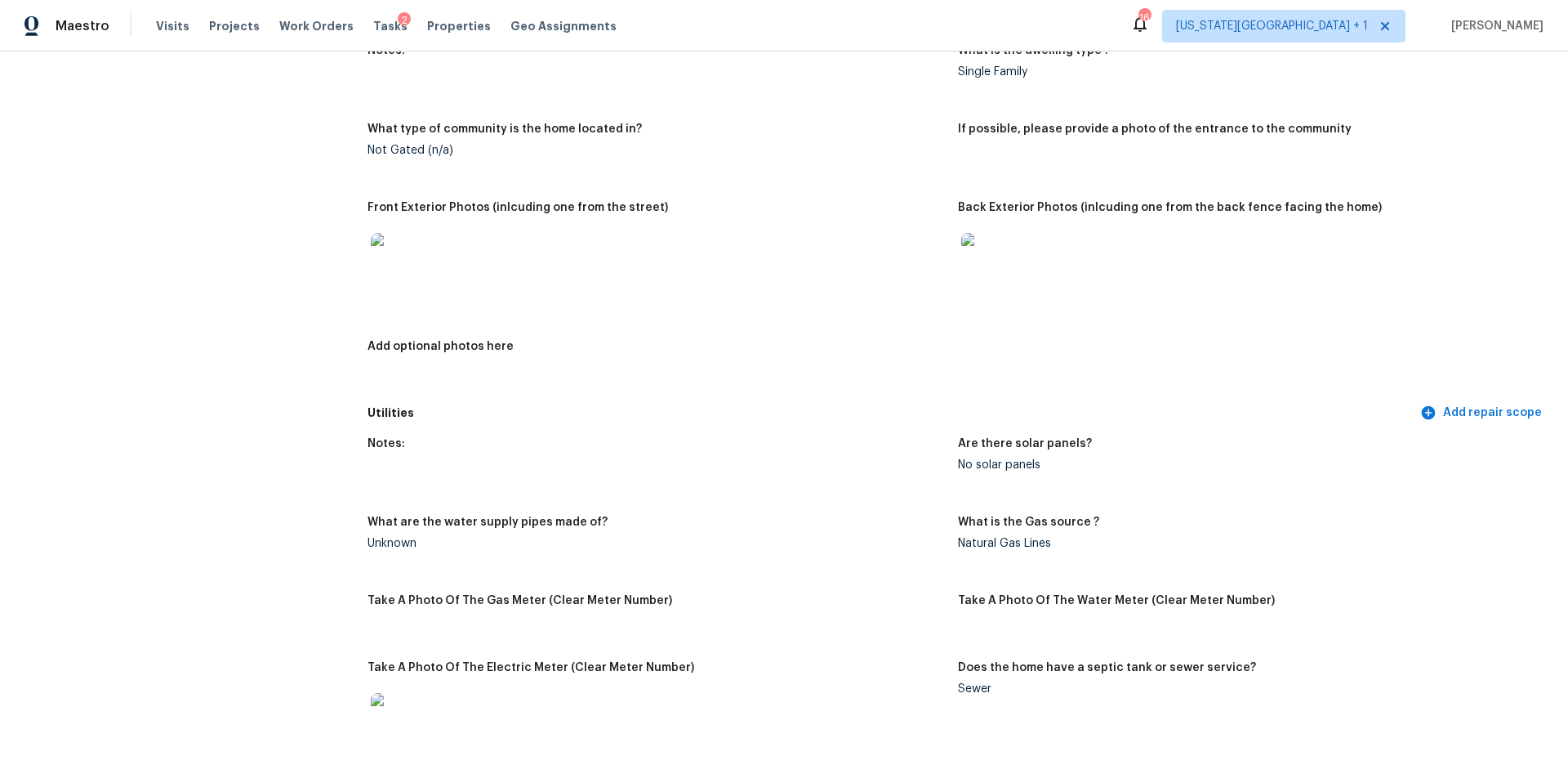
scroll to position [637, 0]
click at [978, 251] on img at bounding box center [988, 257] width 53 height 53
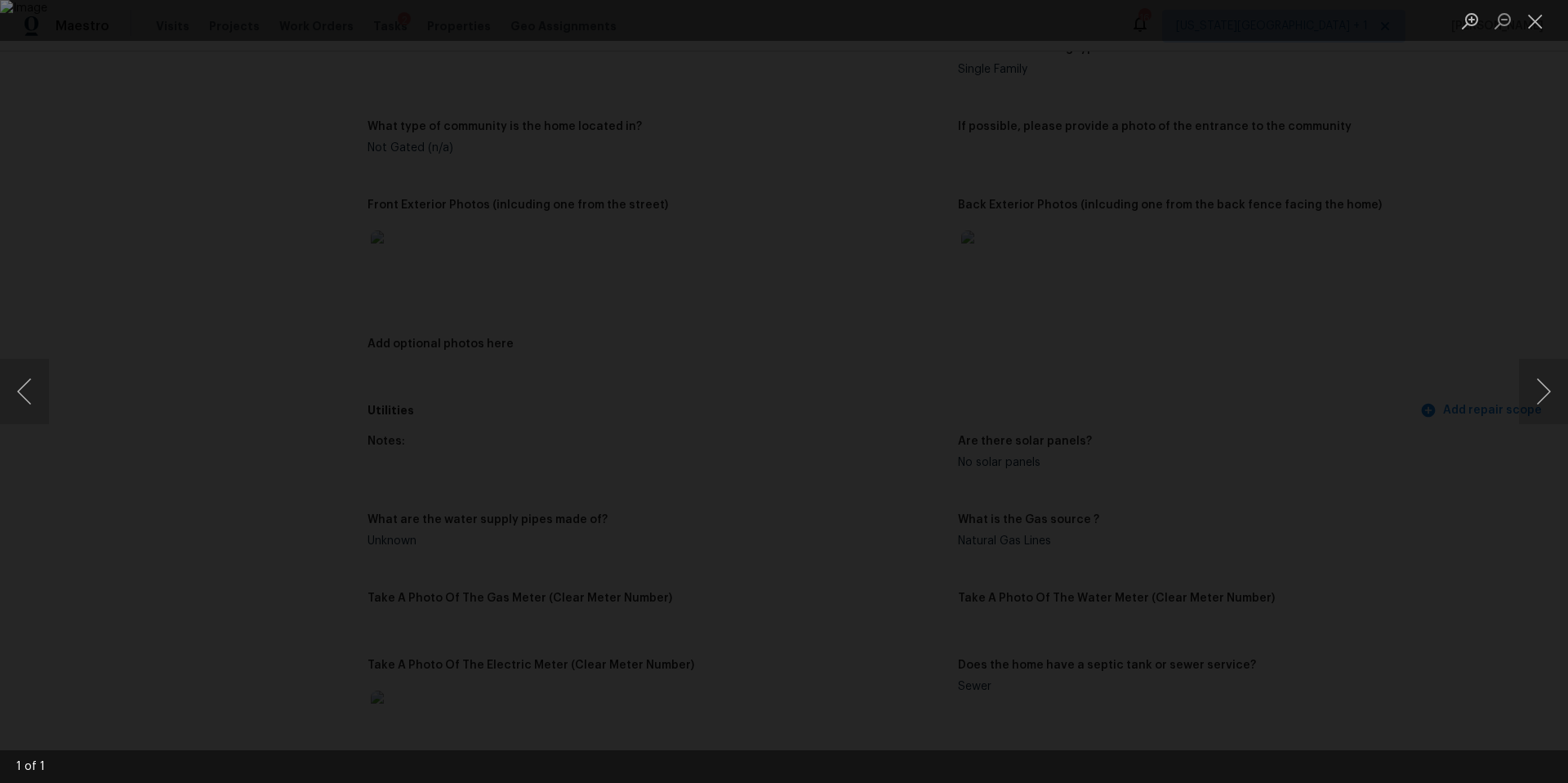
click at [1431, 419] on div "Lightbox" at bounding box center [784, 392] width 1568 height 783
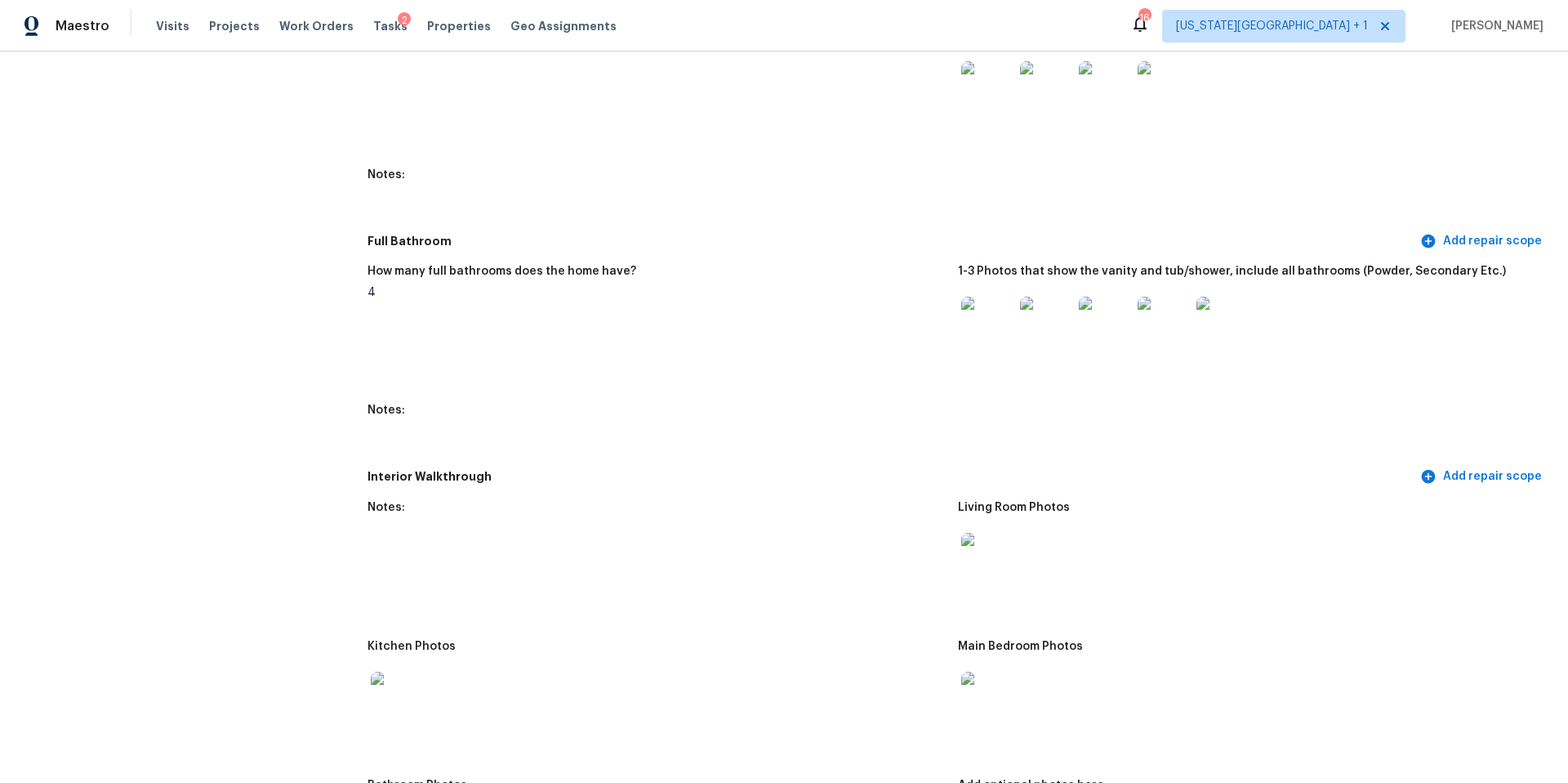
scroll to position [1728, 0]
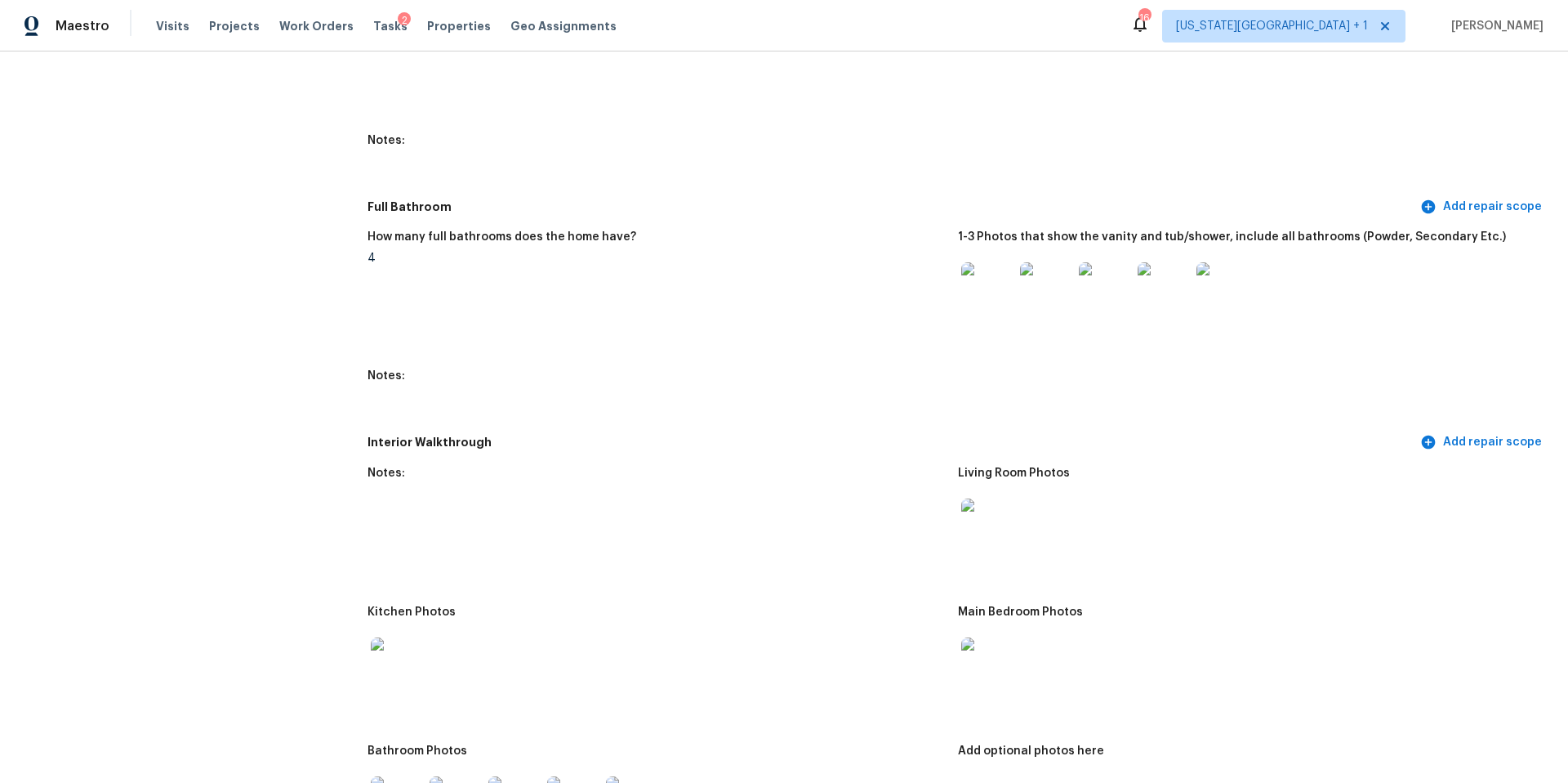
click at [395, 662] on img at bounding box center [397, 663] width 53 height 53
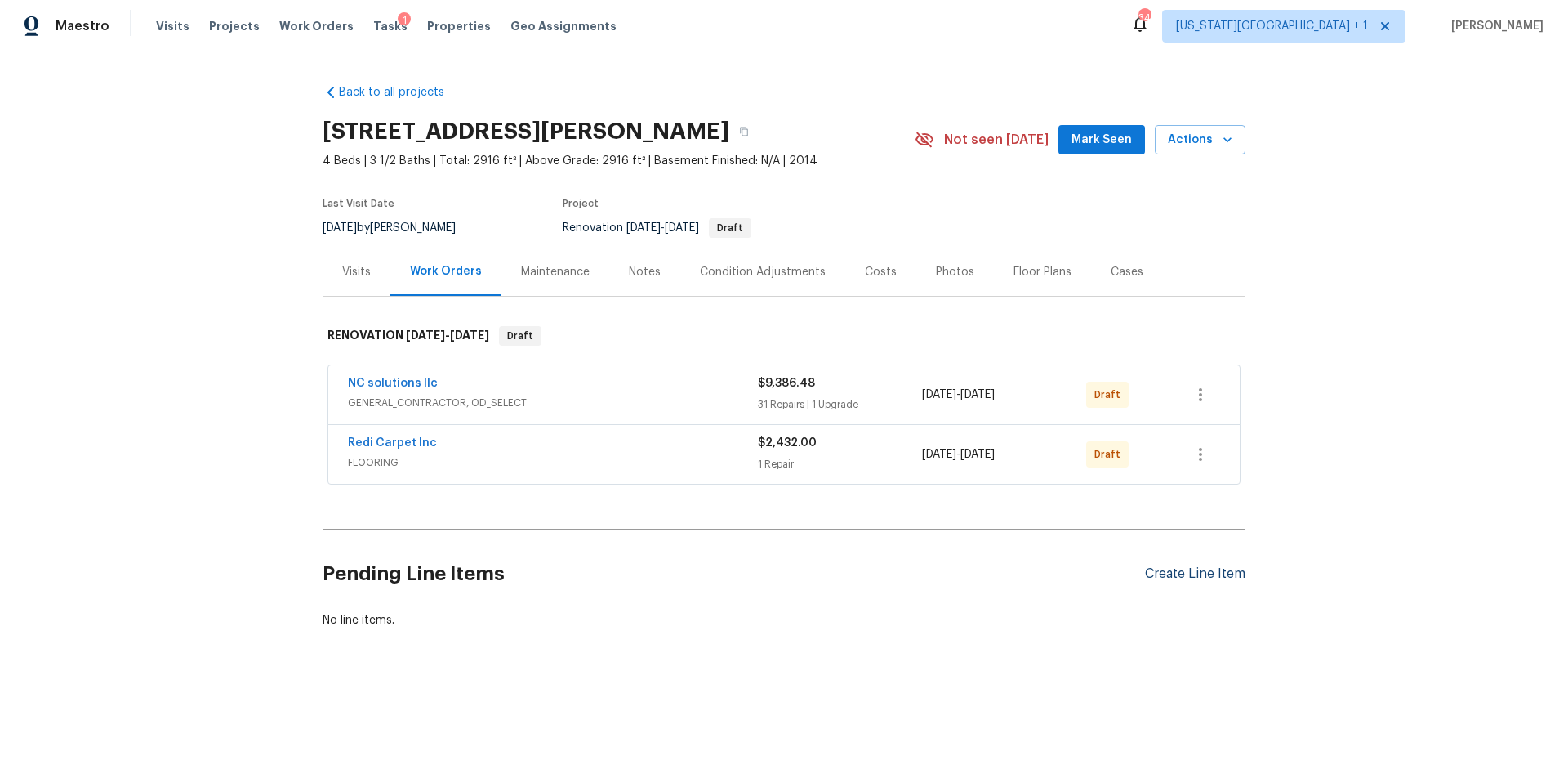
click at [1183, 576] on div "Create Line Item" at bounding box center [1195, 574] width 100 height 16
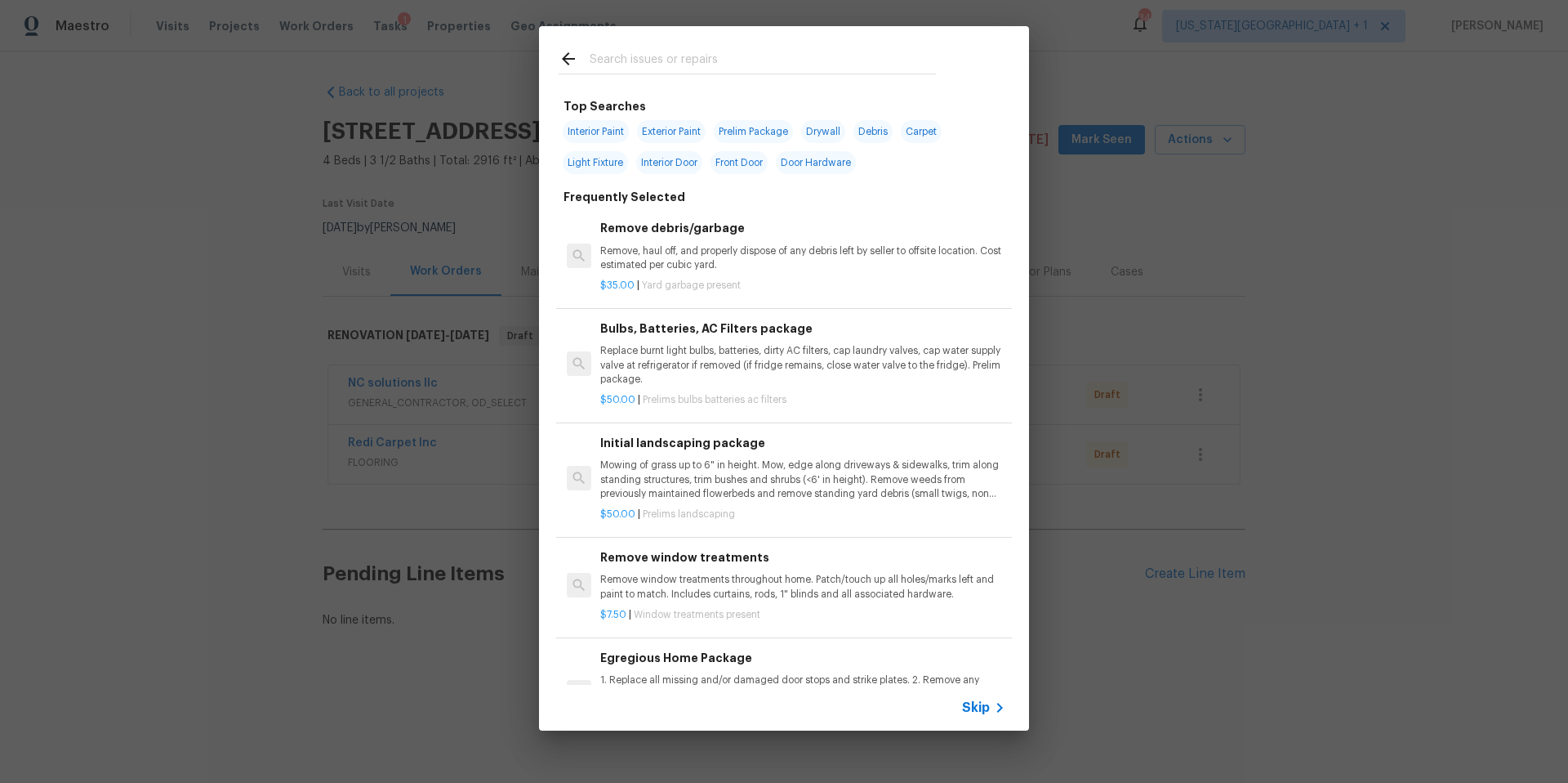
click at [646, 60] on input "text" at bounding box center [763, 62] width 346 height 25
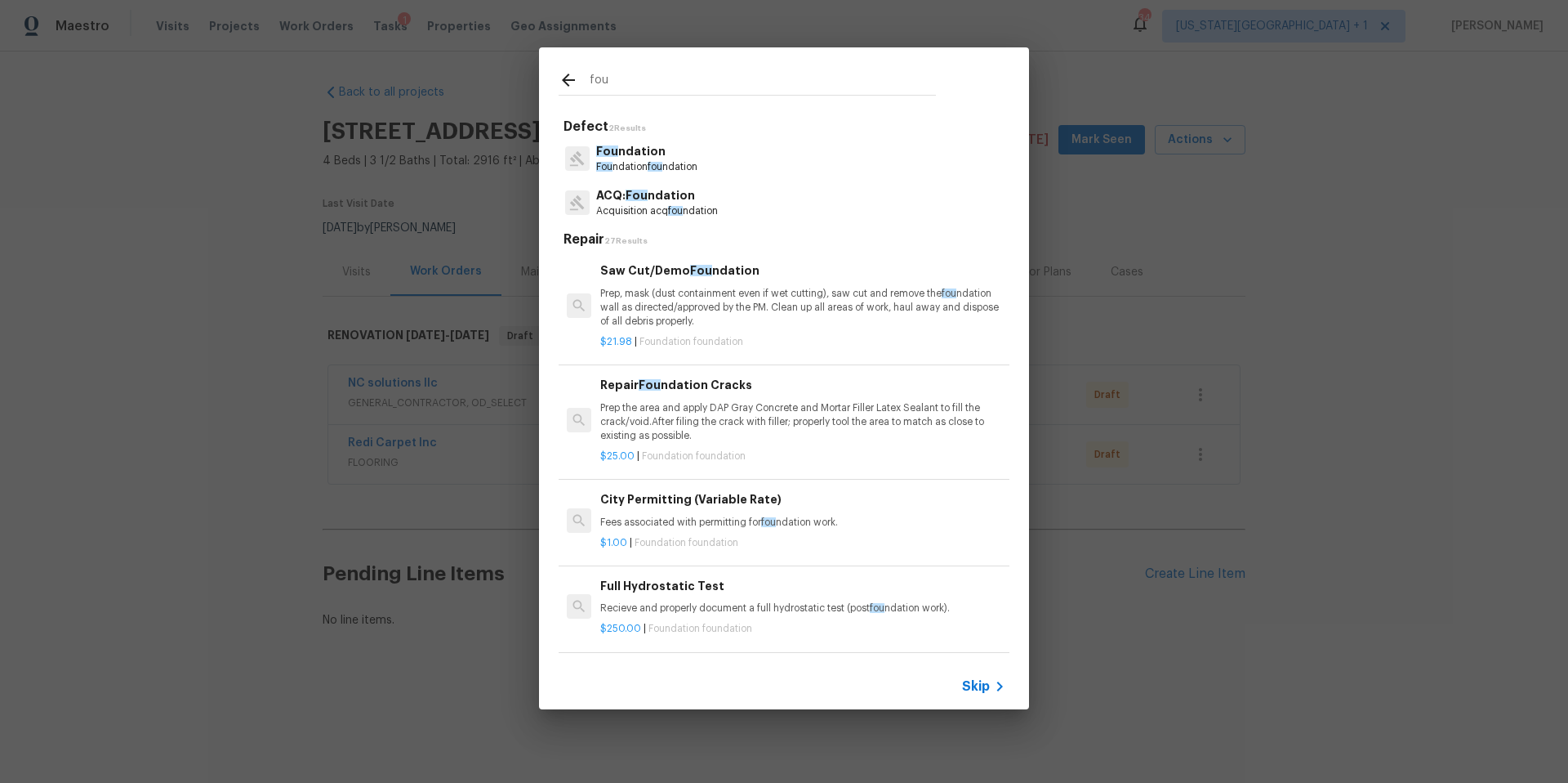
type input "fou"
click at [626, 201] on p "ACQ: Fou ndation" at bounding box center [657, 195] width 121 height 17
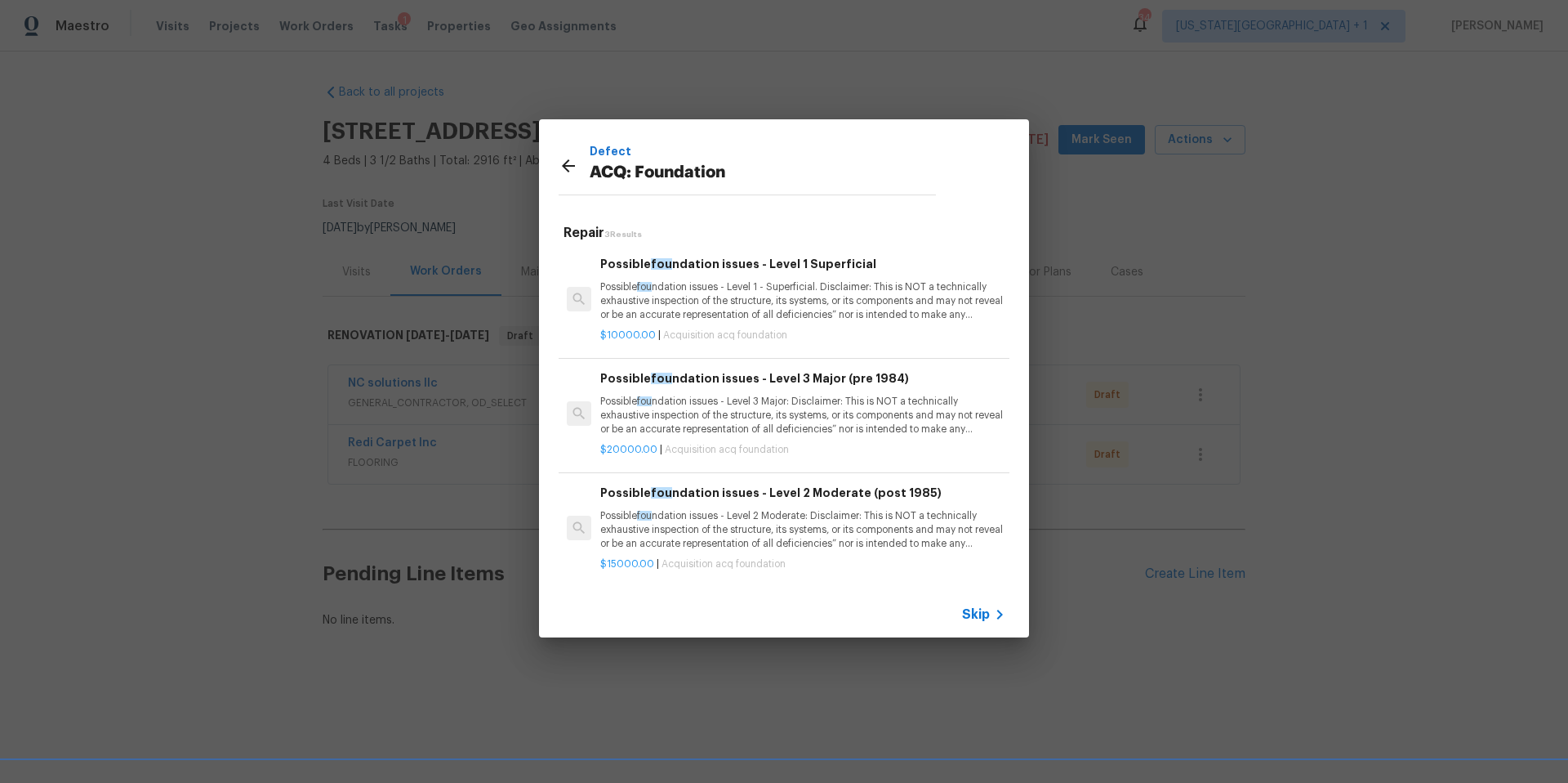
click at [616, 294] on p "Possible fou ndation issues - Level 1 - Superficial. Disclaimer: This is NOT a …" at bounding box center [803, 300] width 405 height 42
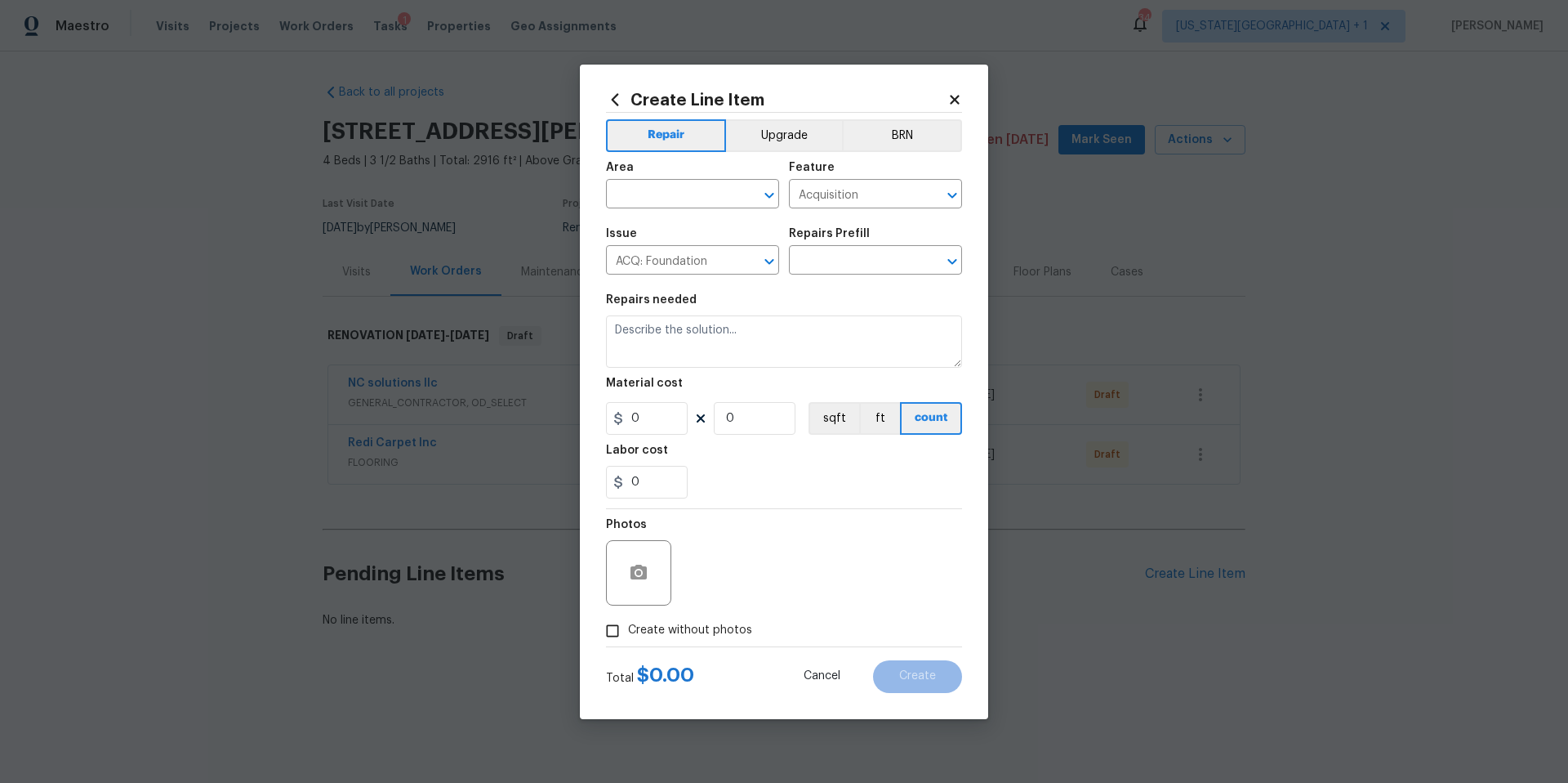
type textarea "Possible foundation issues - Level 1 - Superficial. Disclaimer: This is NOT a t…"
type input "1"
type input "Possible foundation issues - Level 1 Superficial $10,000.00"
type input "10000"
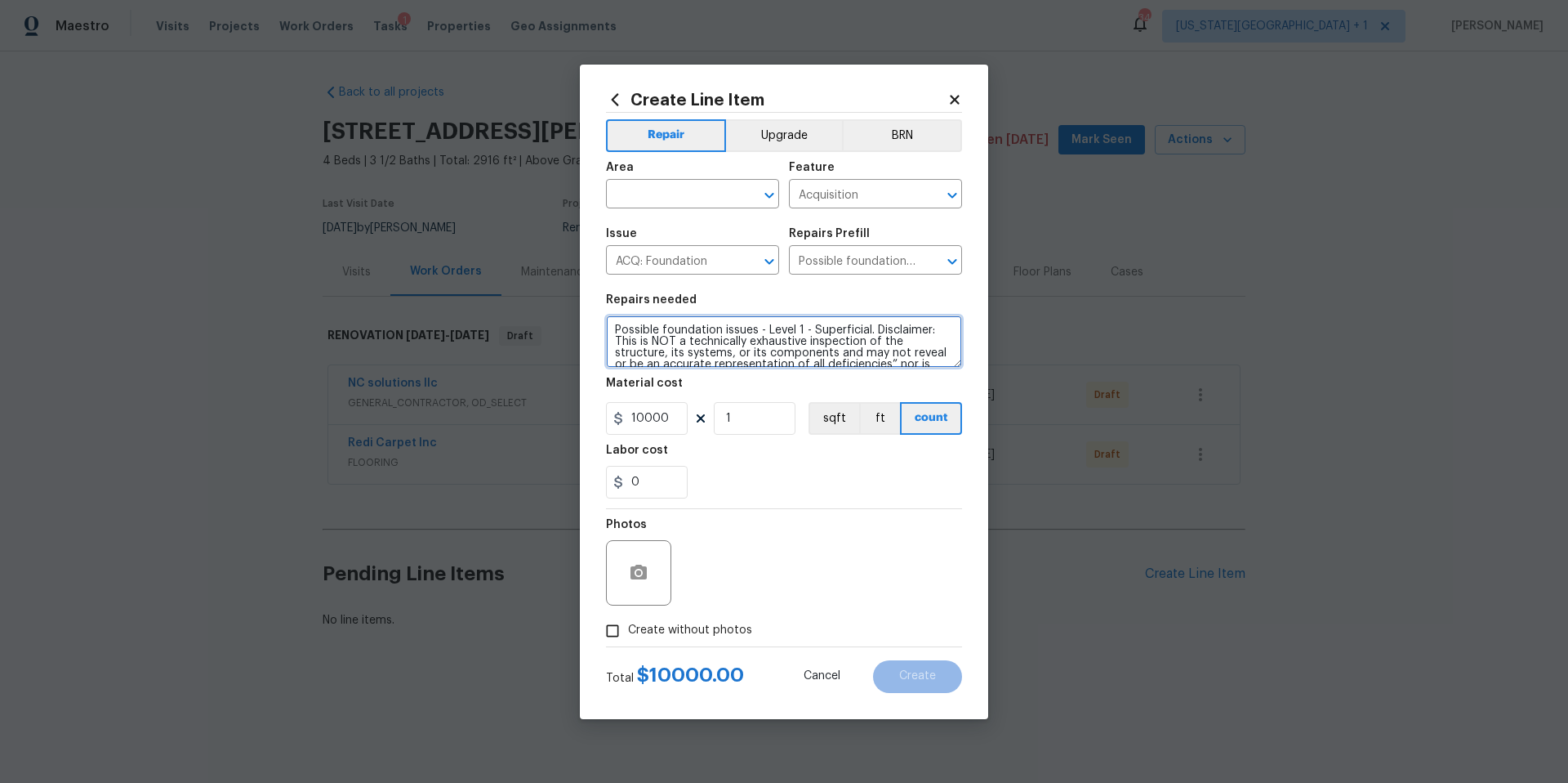
scroll to position [57, 0]
drag, startPoint x: 612, startPoint y: 328, endPoint x: 944, endPoint y: 378, distance: 335.7
click at [944, 378] on section "Repairs needed Possible foundation issues - Level 1 - Superficial. Disclaimer: …" at bounding box center [784, 396] width 356 height 224
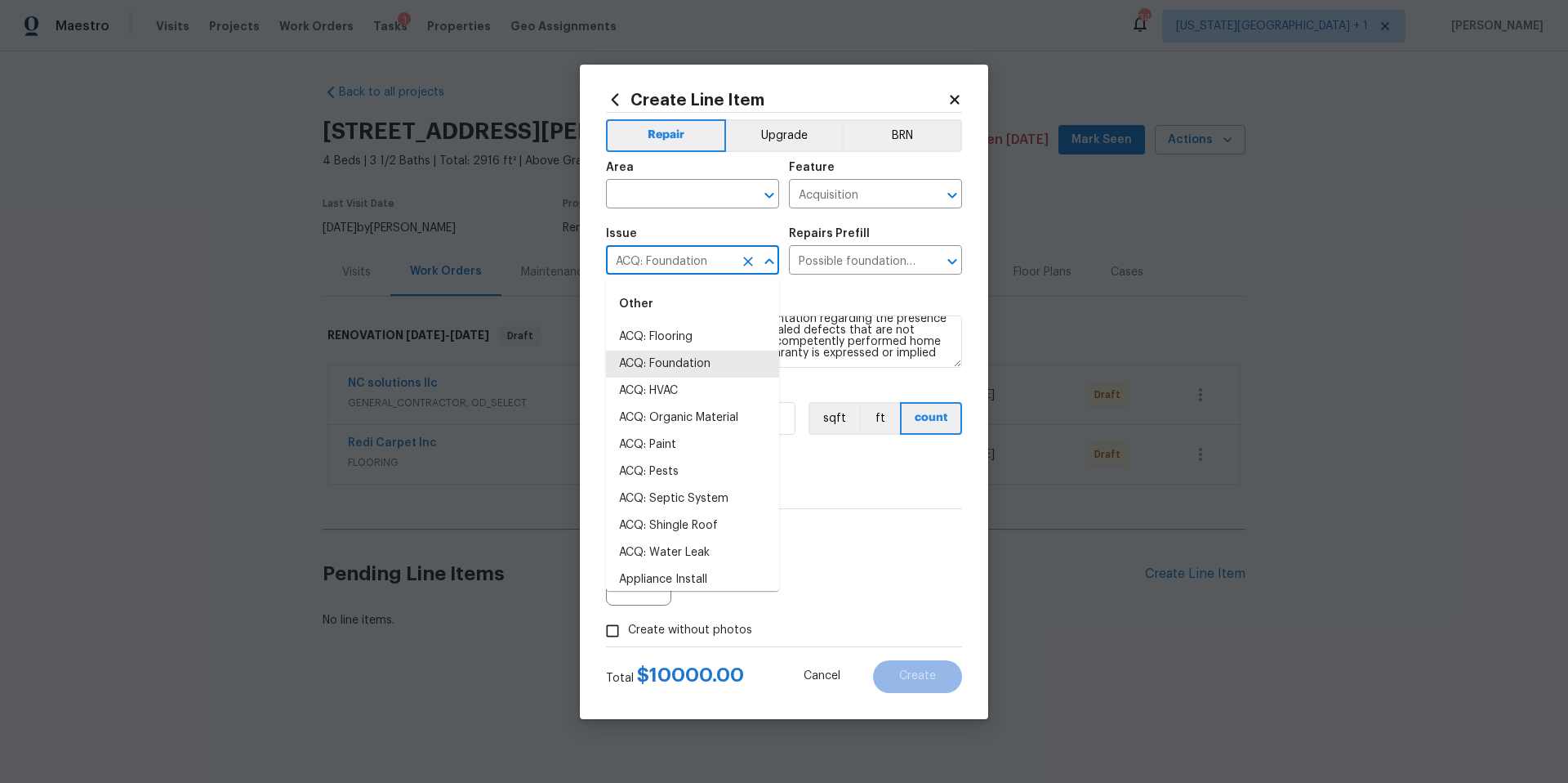
click at [668, 271] on input "ACQ: Foundation" at bounding box center [670, 262] width 127 height 25
click at [678, 392] on li "ACQ: HVAC" at bounding box center [693, 391] width 173 height 27
type input "ACQ: HVAC"
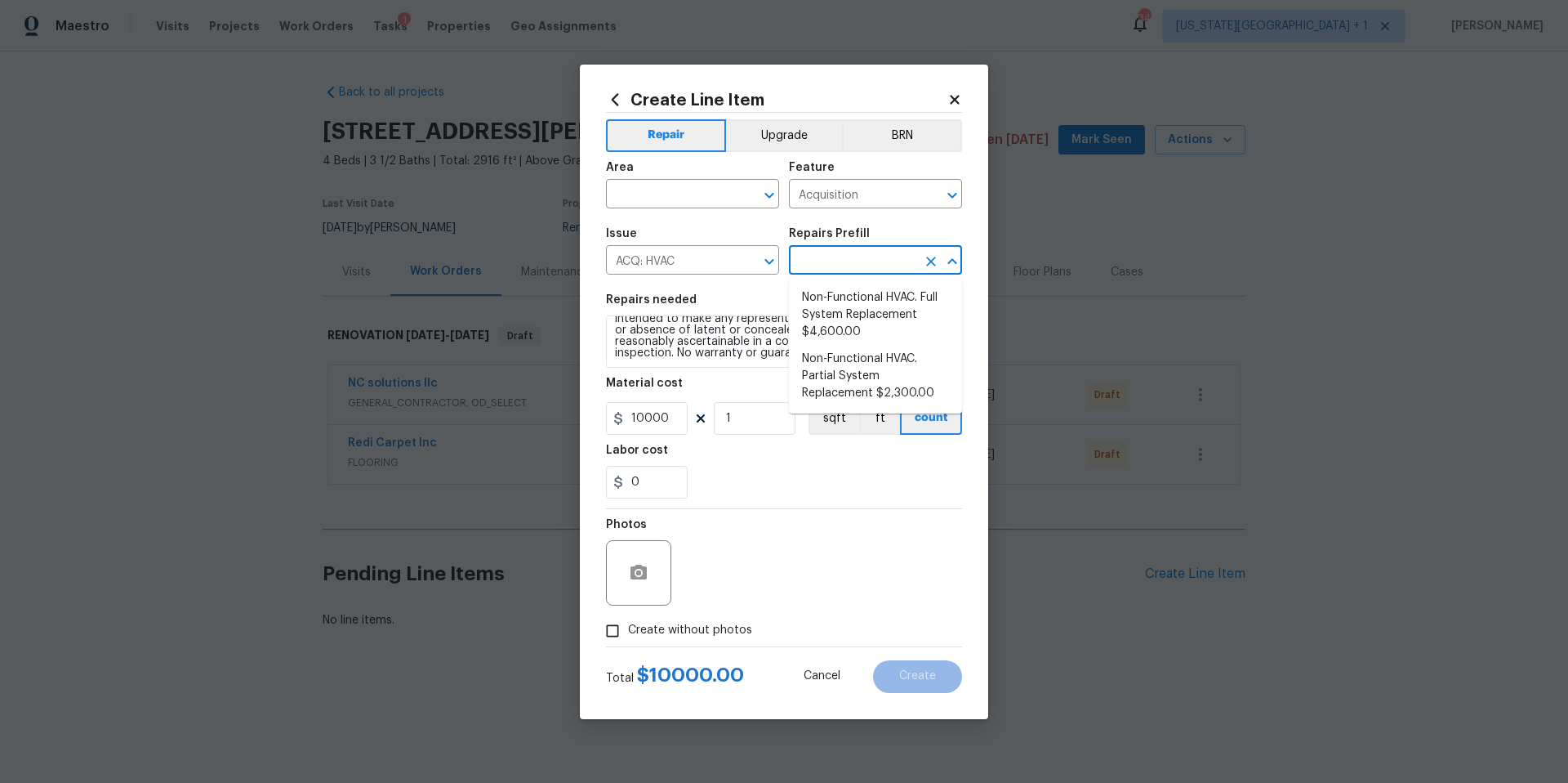
click at [815, 272] on input "text" at bounding box center [852, 262] width 127 height 25
click at [826, 374] on li "Non-Functional HVAC. Partial System Replacement $2,300.00" at bounding box center [875, 376] width 173 height 62
type textarea "Acquisition Scope: Partial System Replacement"
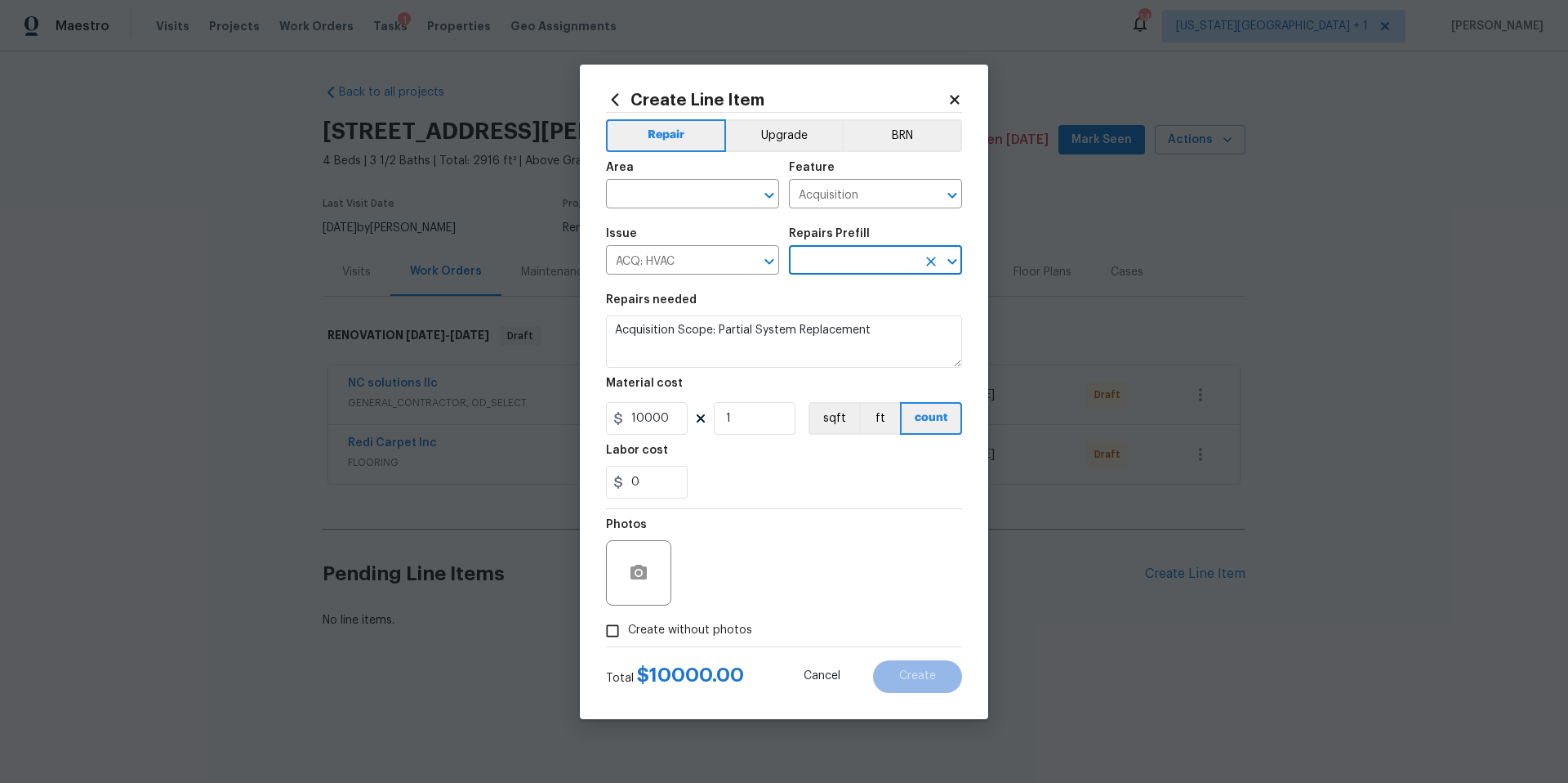
type input "Non-Functional HVAC. Partial System Replacement $2,300.00"
type input "2300"
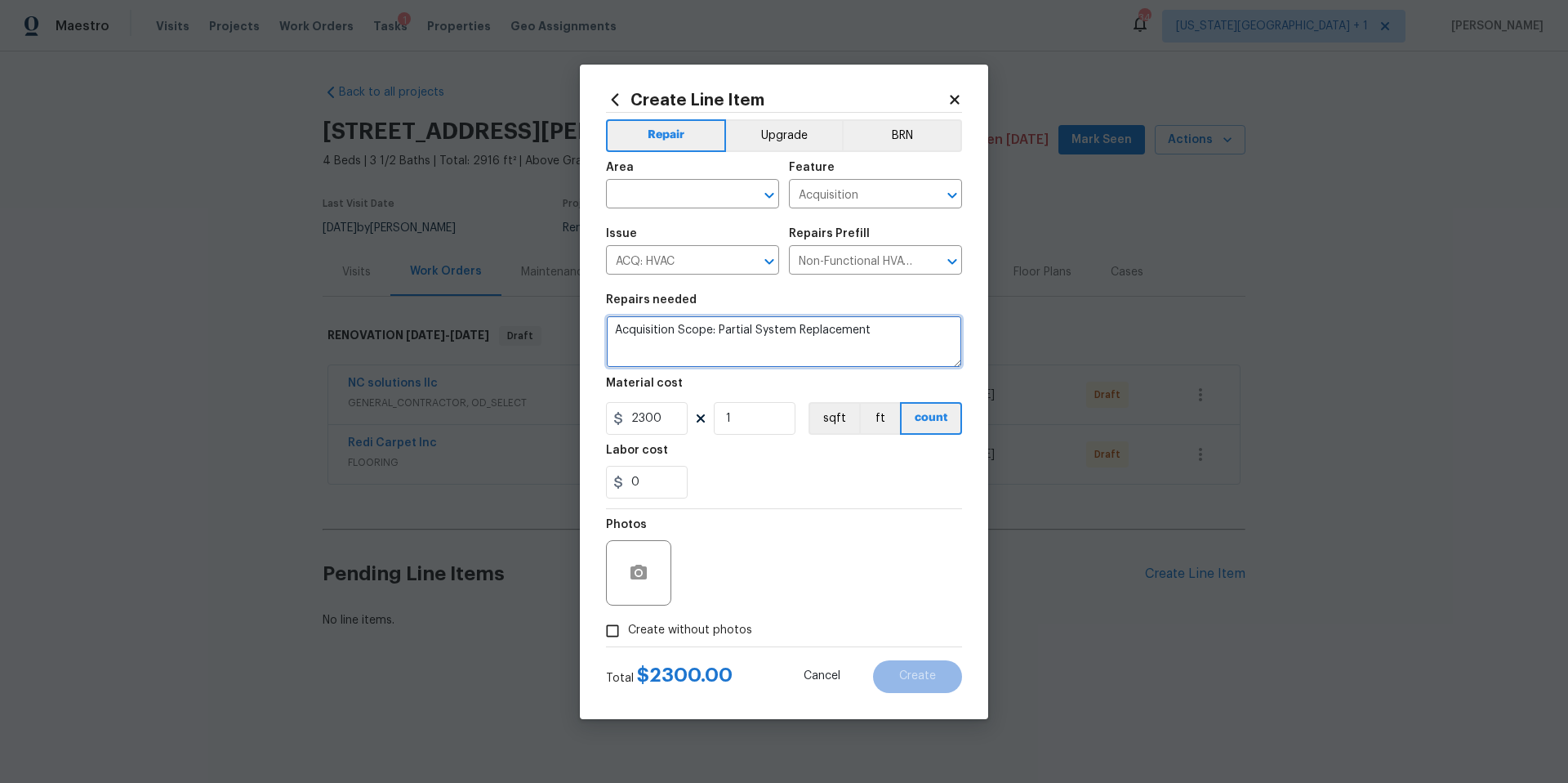
drag, startPoint x: 871, startPoint y: 334, endPoint x: 612, endPoint y: 333, distance: 259.0
click at [611, 333] on textarea "Acquisition Scope: Partial System Replacement" at bounding box center [784, 341] width 356 height 53
click at [954, 94] on icon at bounding box center [955, 99] width 15 height 15
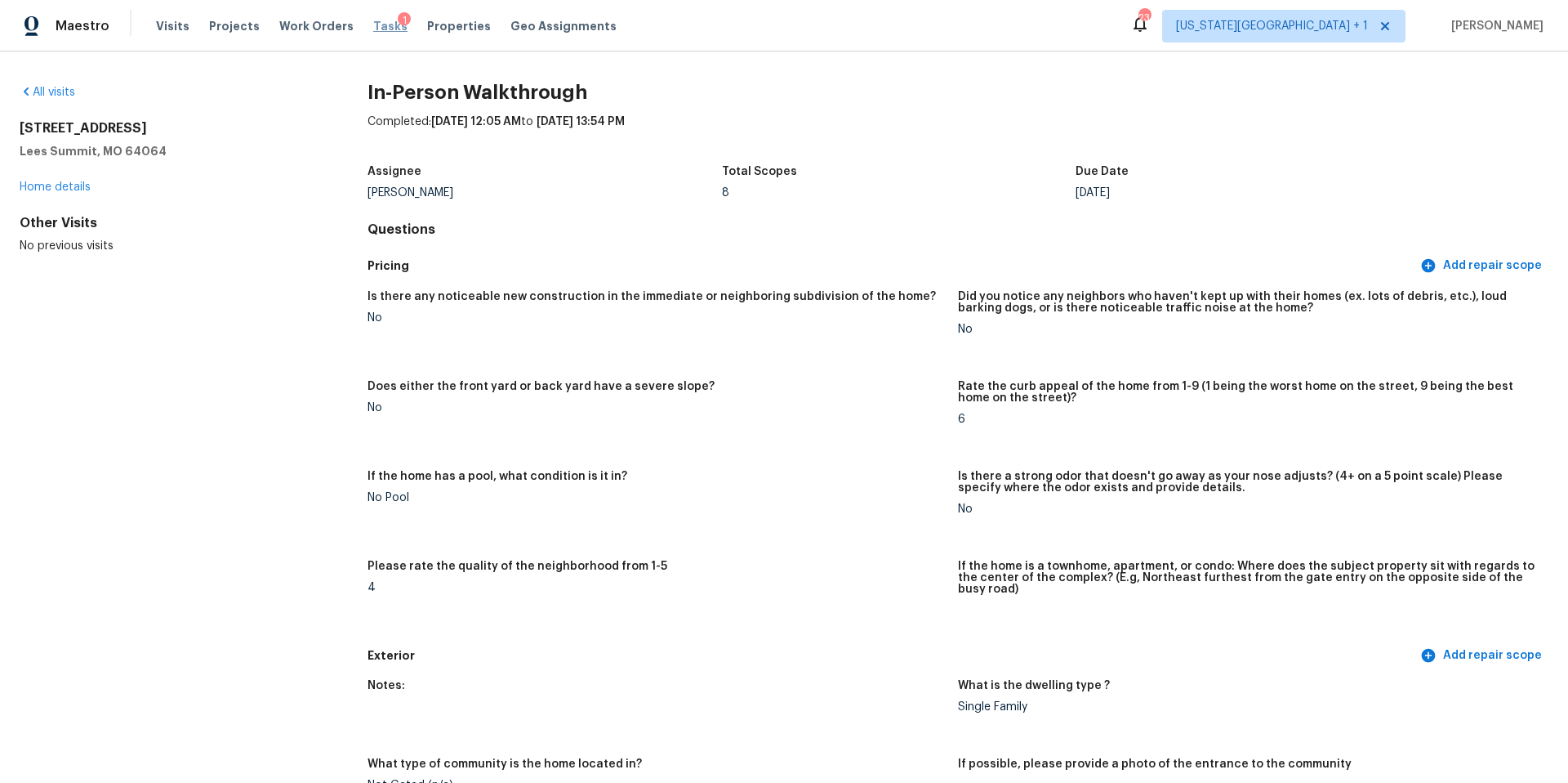
scroll to position [1494, 0]
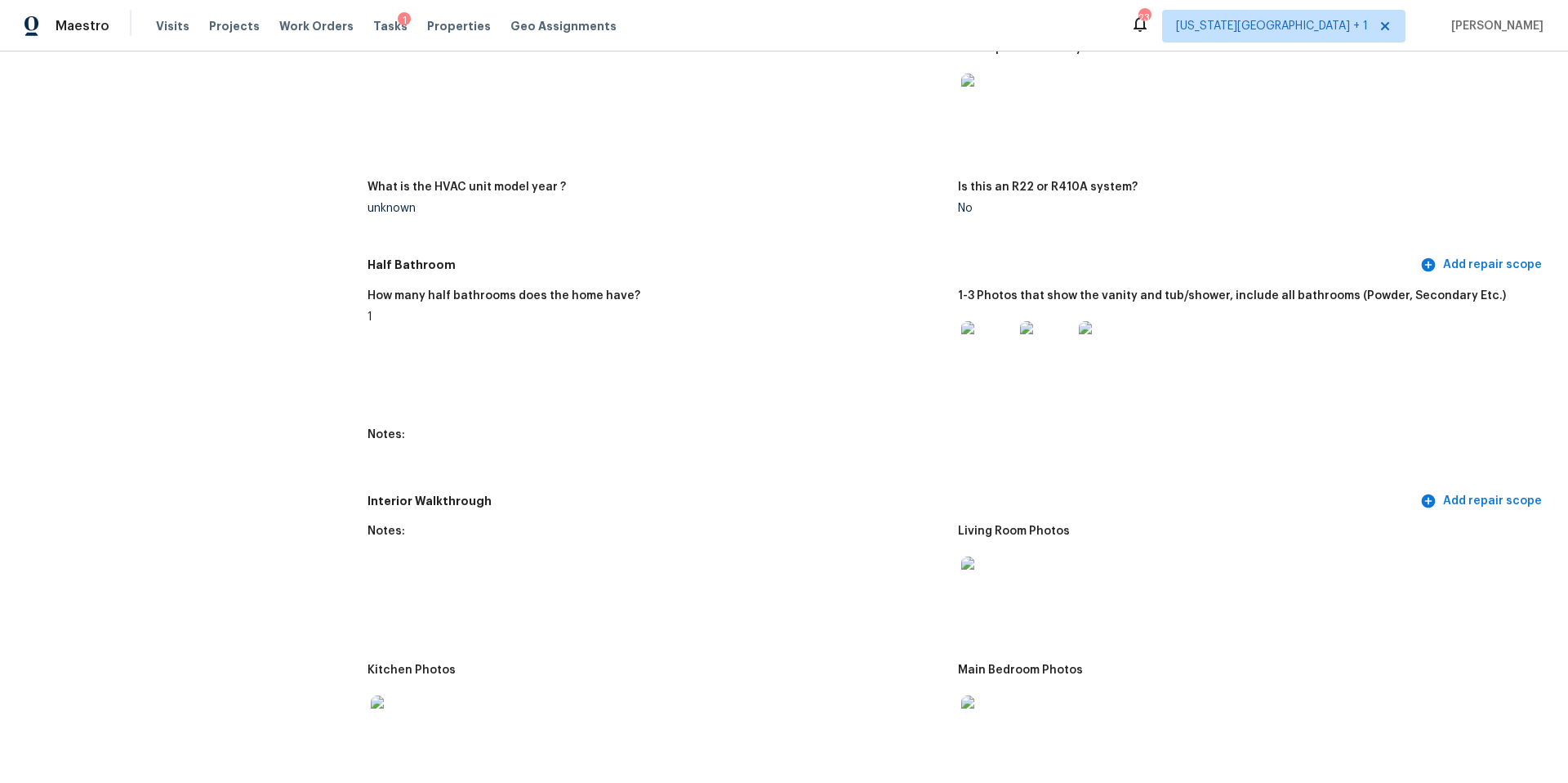
click at [374, 18] on div "Tasks 1" at bounding box center [391, 26] width 34 height 17
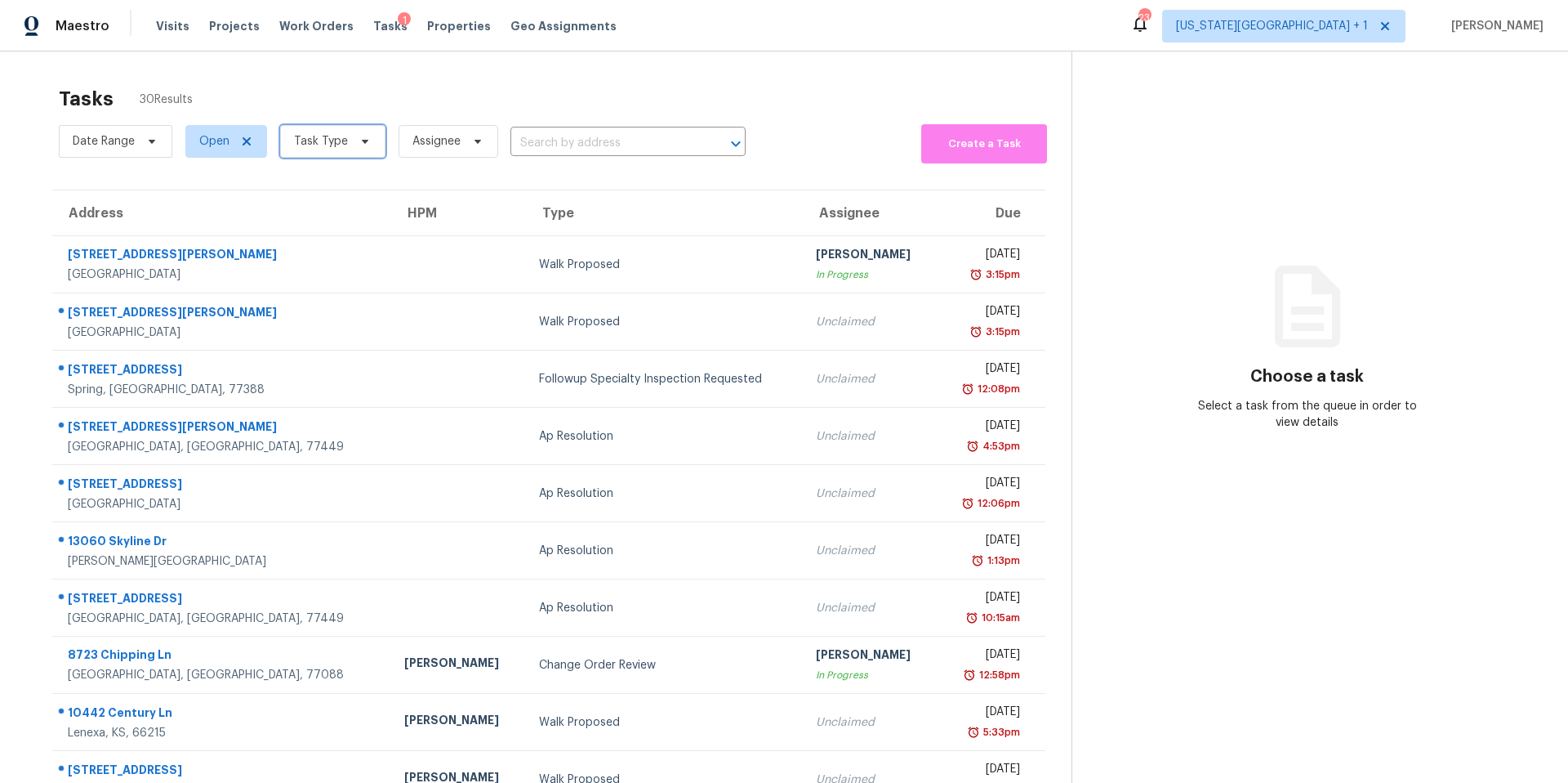
click at [333, 143] on span "Task Type" at bounding box center [321, 141] width 54 height 16
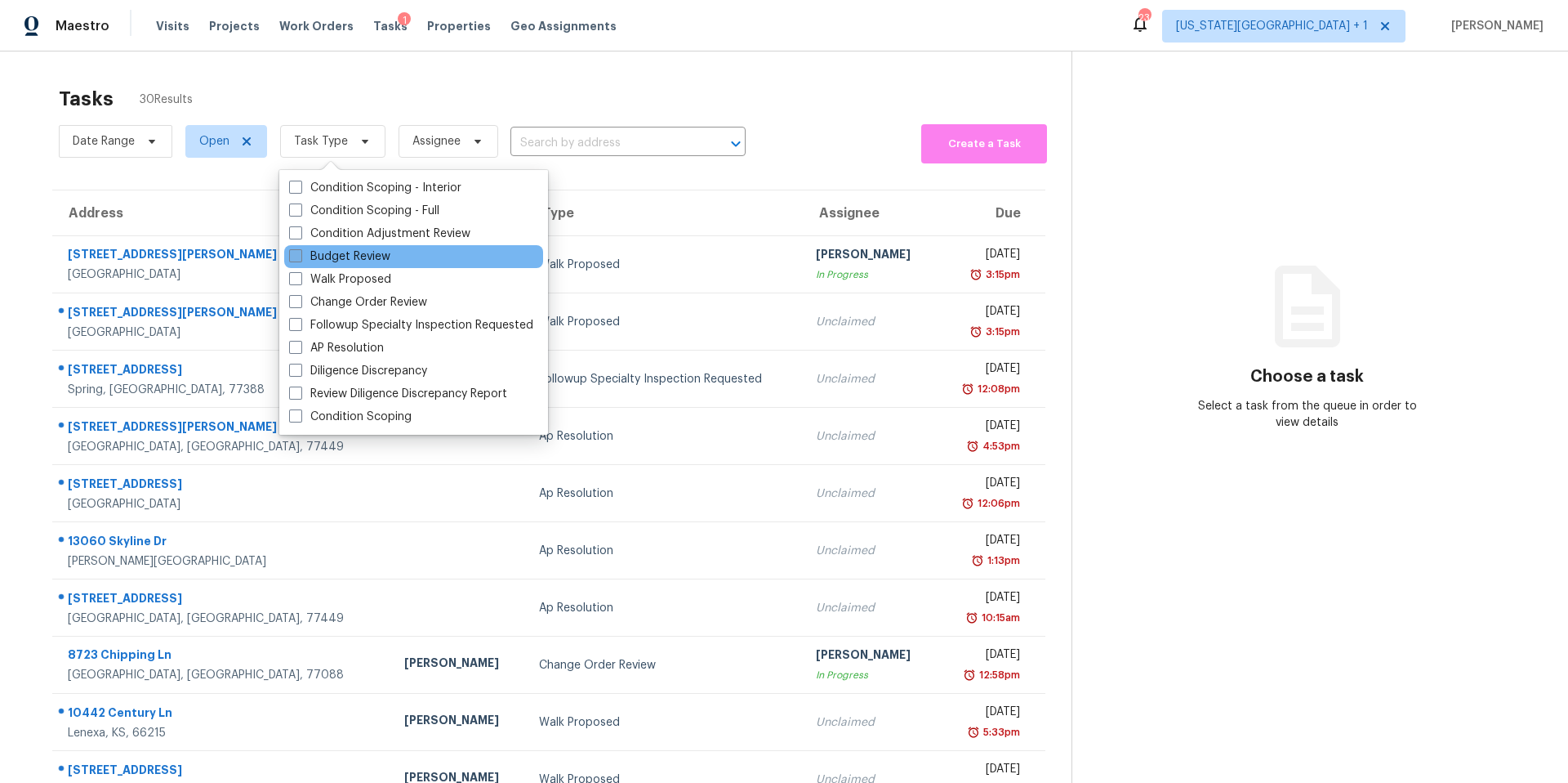
click at [319, 250] on label "Budget Review" at bounding box center [339, 257] width 101 height 16
click at [299, 250] on input "Budget Review" at bounding box center [294, 254] width 11 height 11
checkbox input "true"
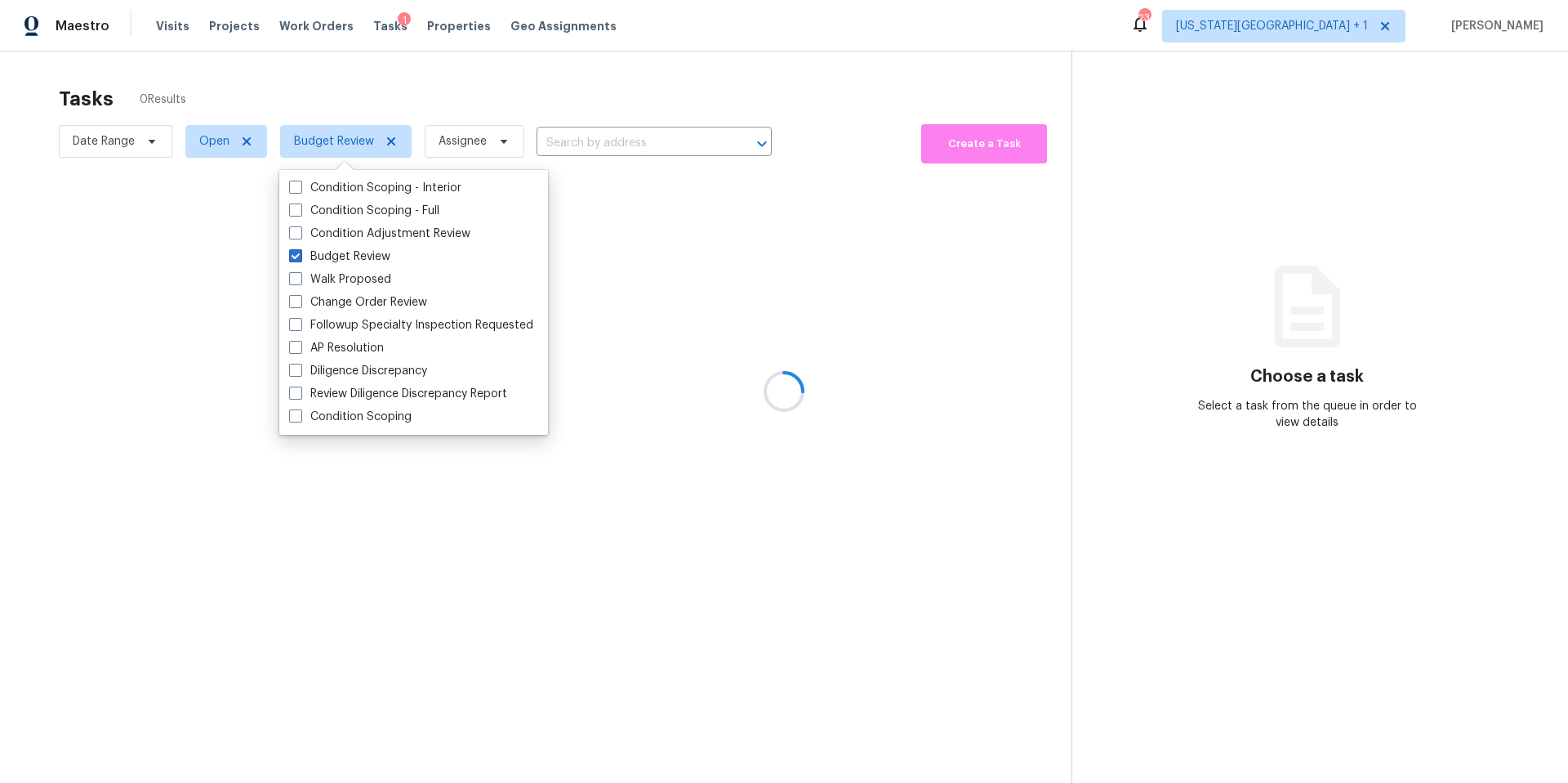
click at [359, 102] on div at bounding box center [784, 392] width 1568 height 783
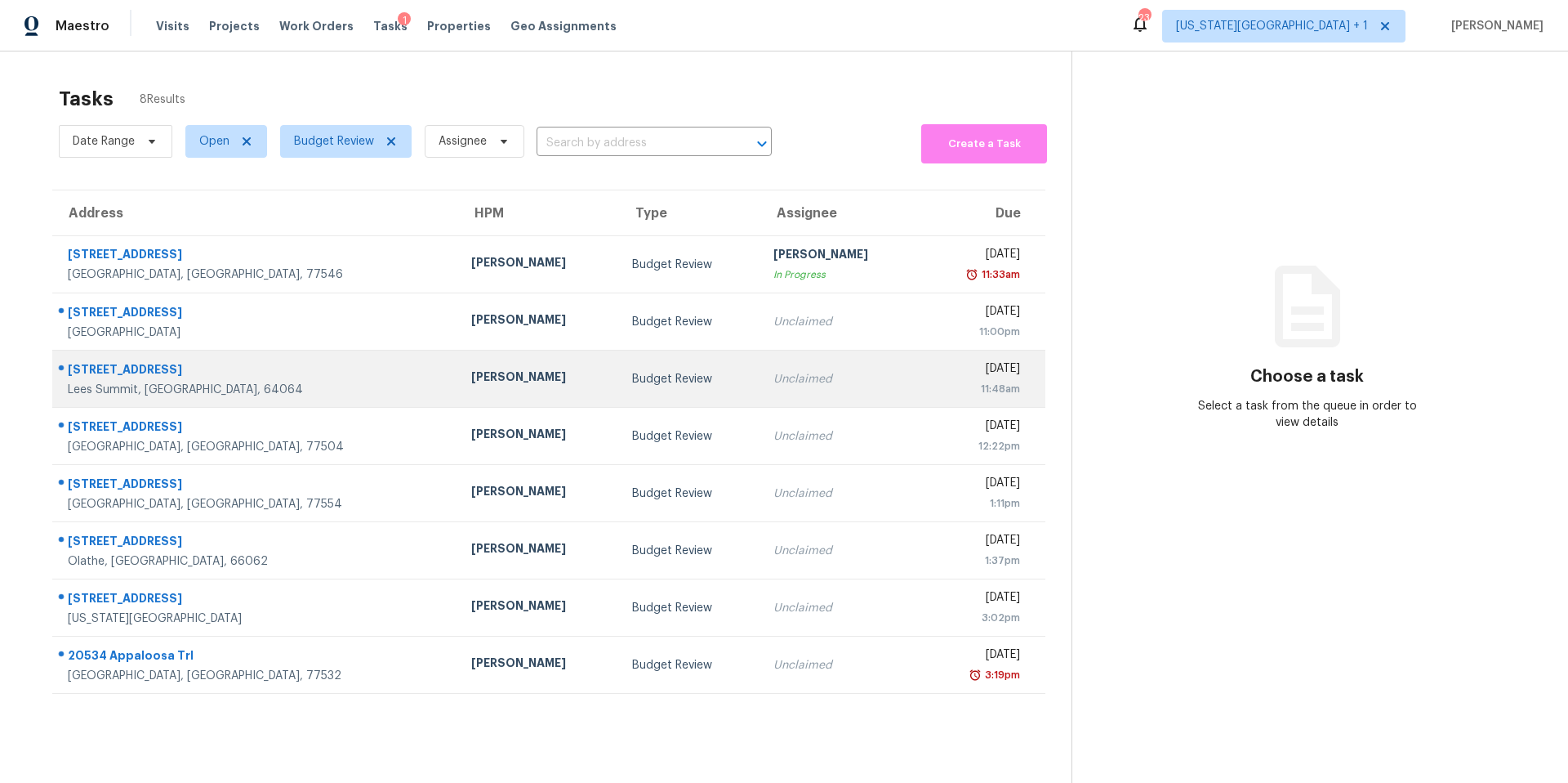
click at [471, 379] on div "[PERSON_NAME]" at bounding box center [538, 378] width 135 height 21
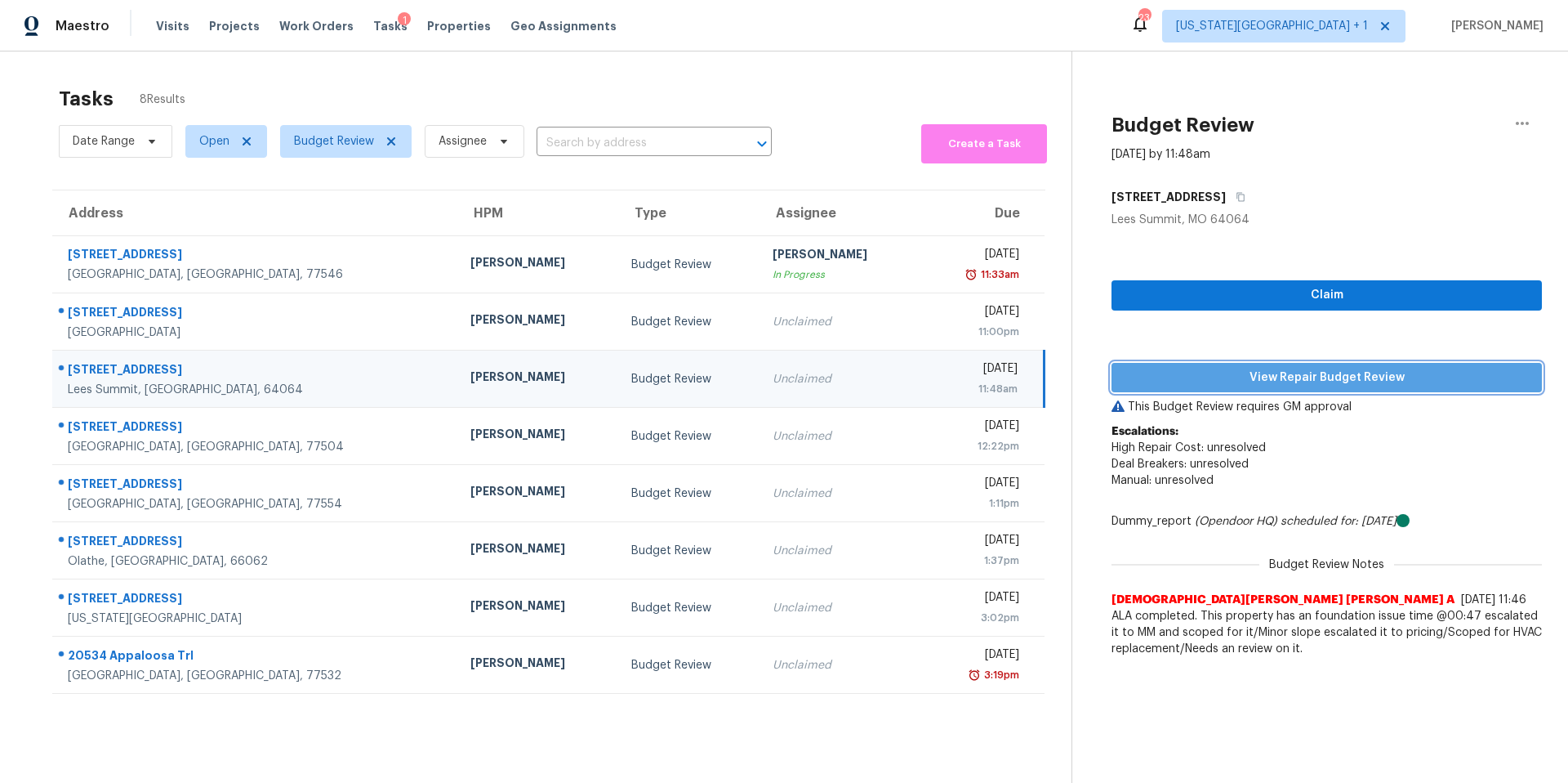
click at [1200, 382] on span "View Repair Budget Review" at bounding box center [1327, 378] width 405 height 21
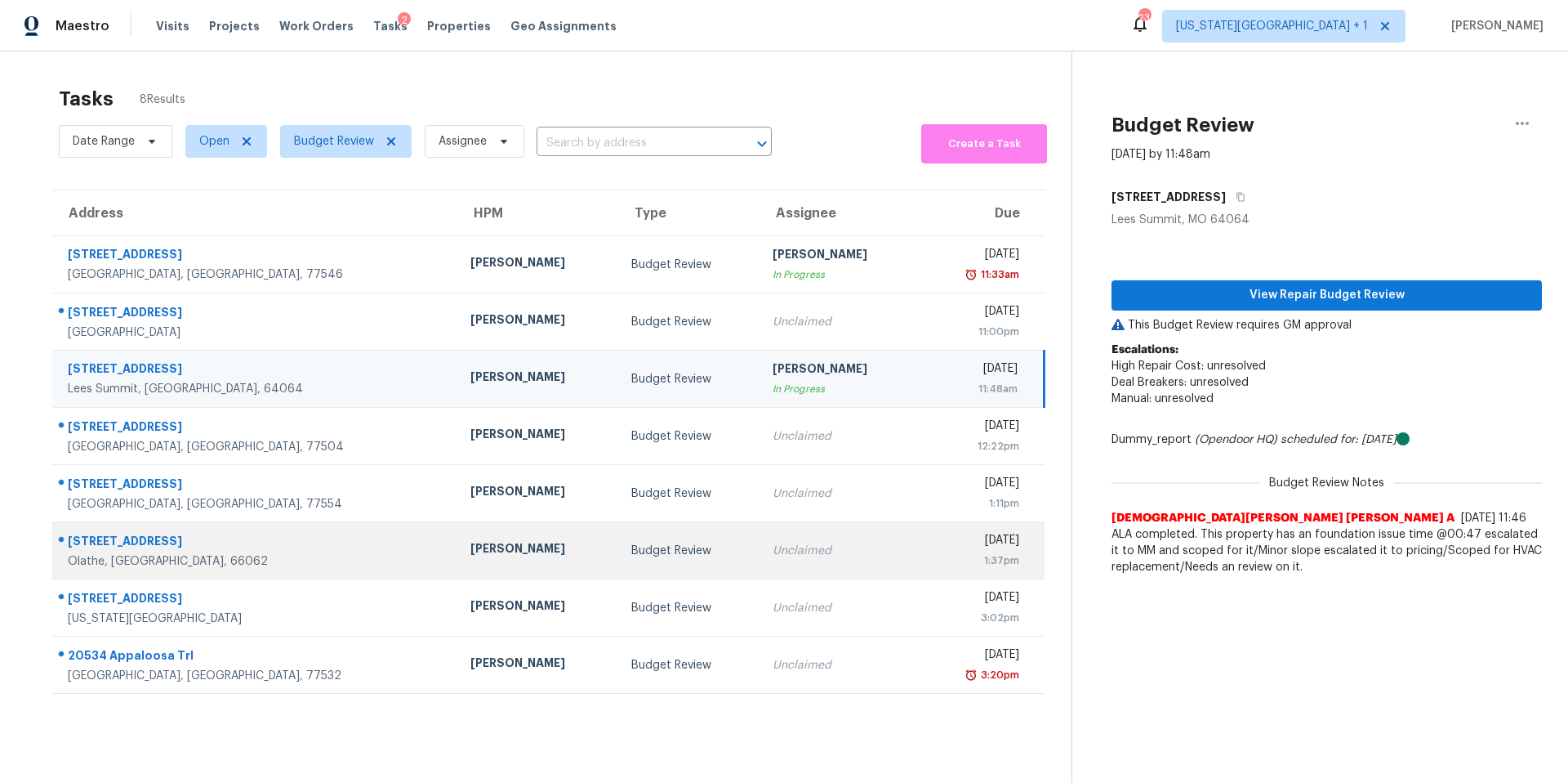
click at [470, 555] on div "[PERSON_NAME]" at bounding box center [537, 550] width 135 height 21
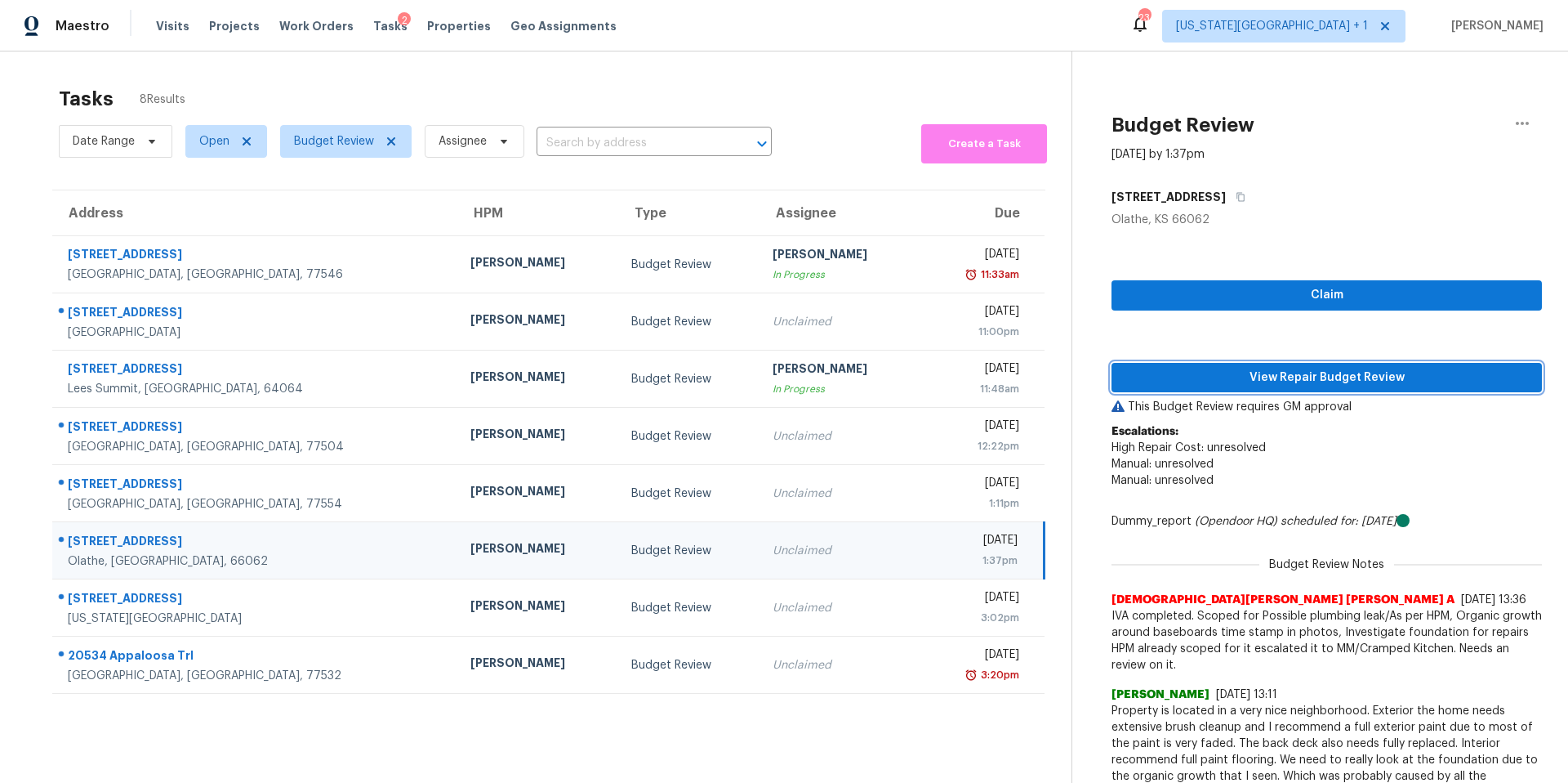
click at [1200, 383] on span "View Repair Budget Review" at bounding box center [1327, 378] width 405 height 21
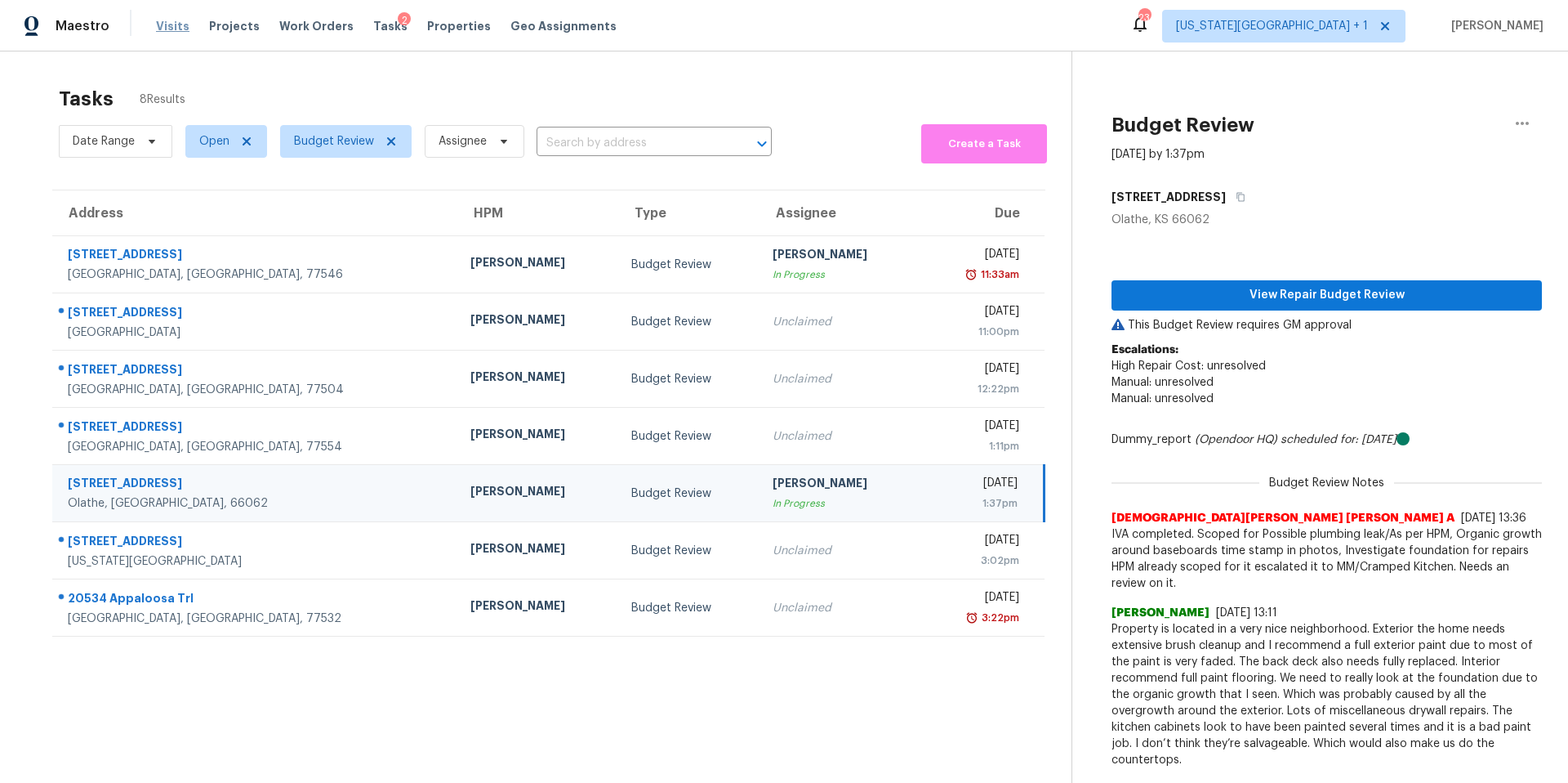
click at [171, 28] on span "Visits" at bounding box center [172, 26] width 34 height 16
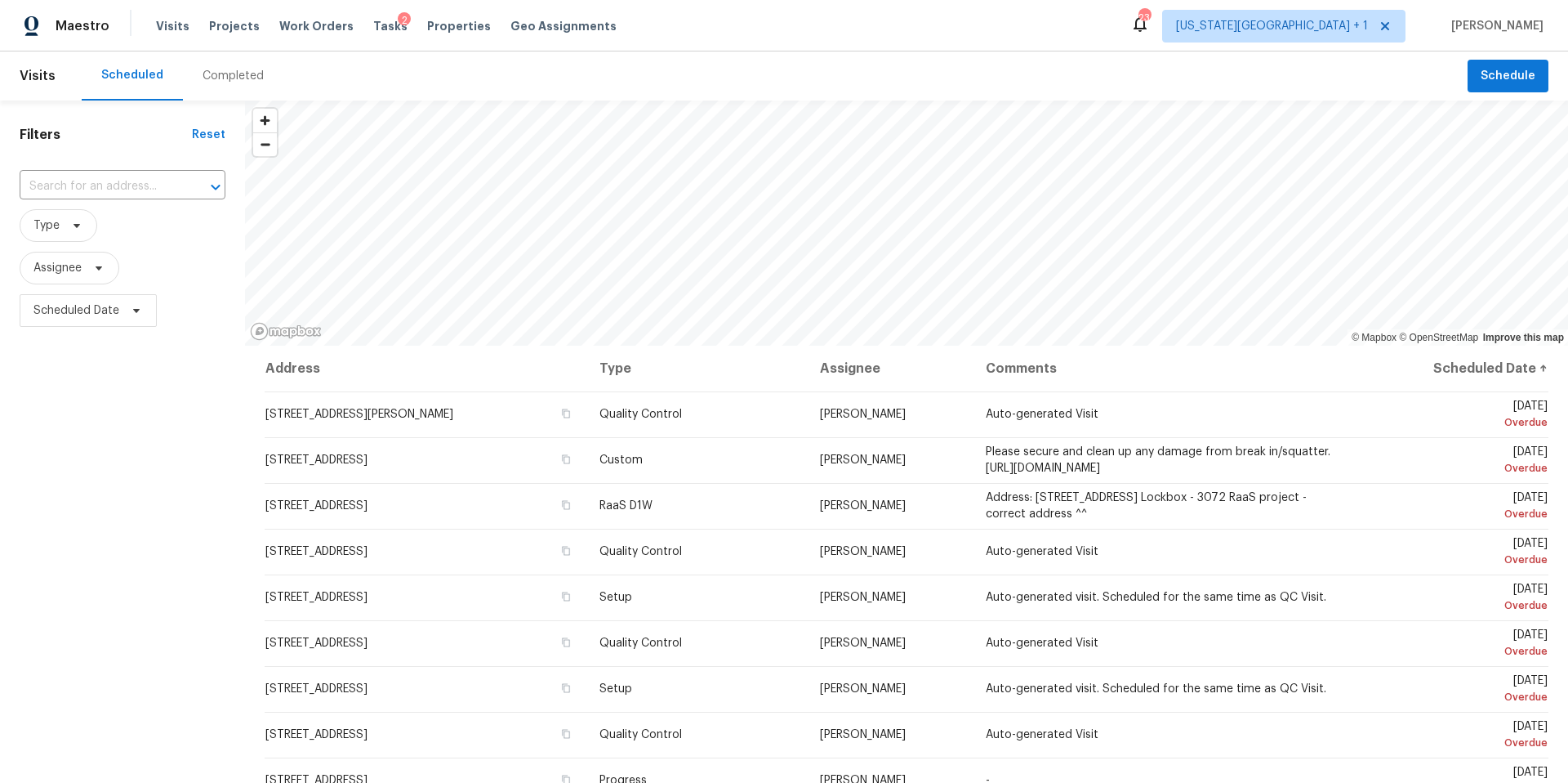
click at [236, 68] on div "Completed" at bounding box center [233, 76] width 62 height 16
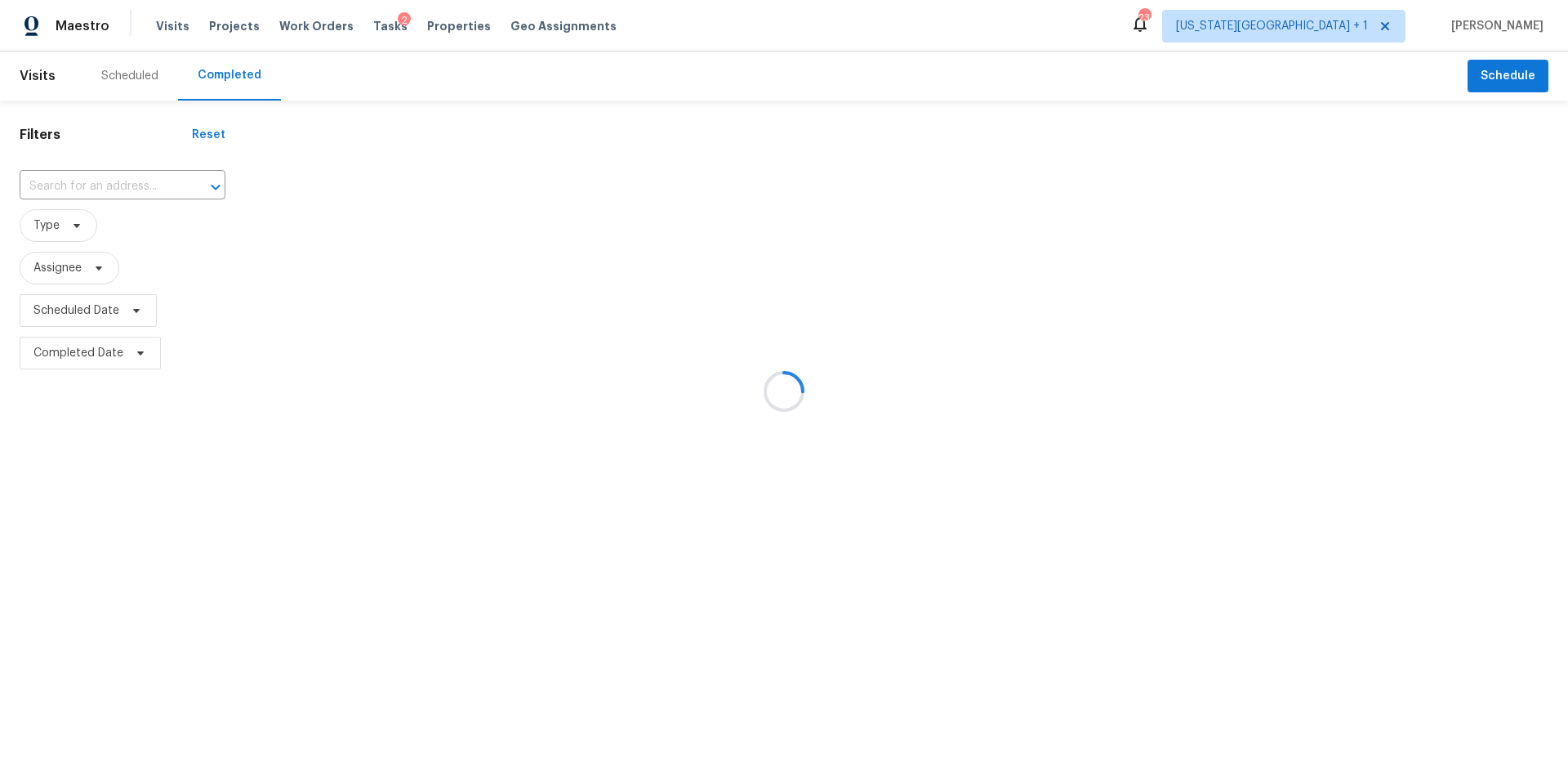
click at [103, 194] on div at bounding box center [784, 392] width 1568 height 783
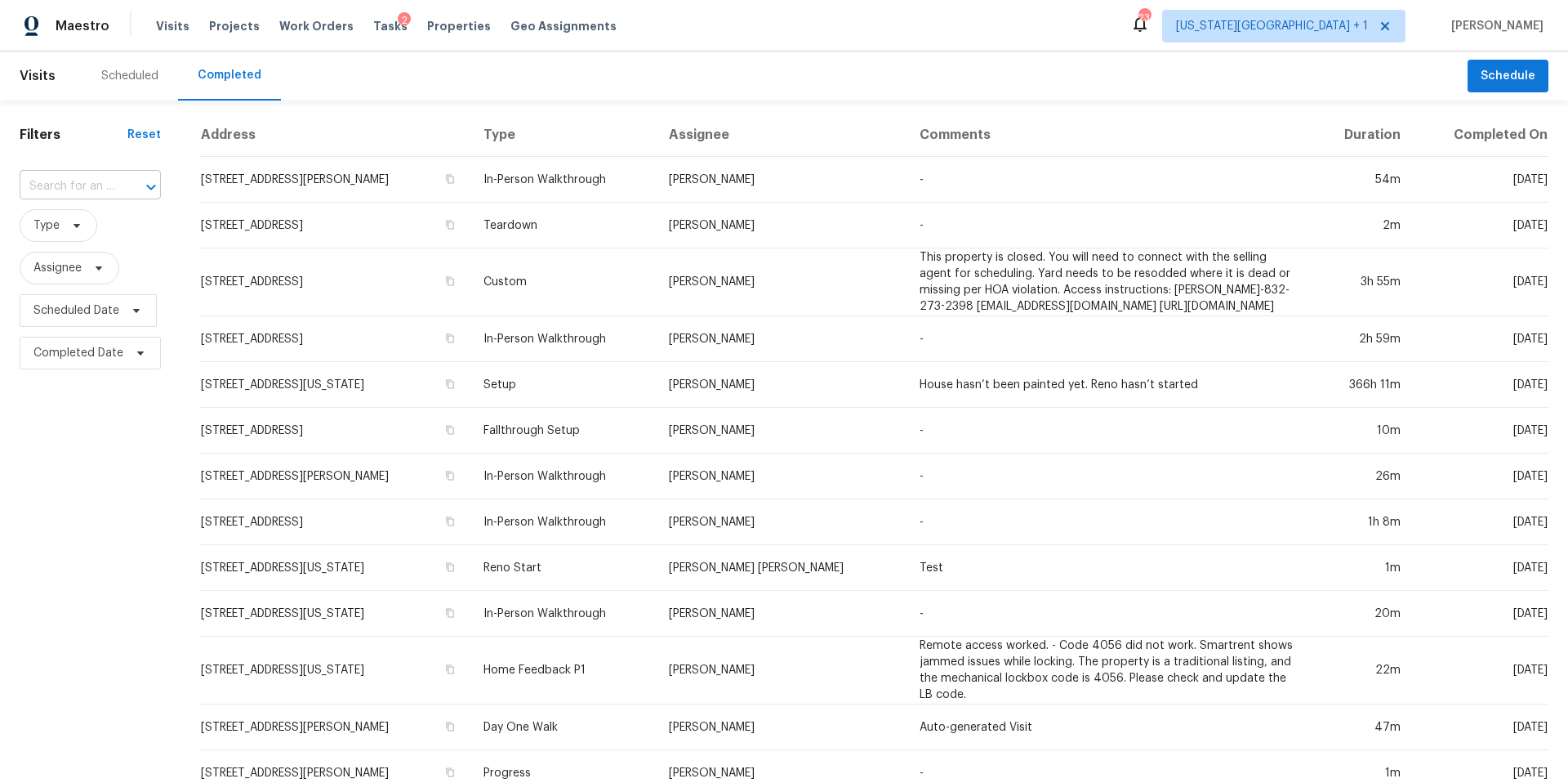
click at [103, 189] on input "text" at bounding box center [67, 186] width 95 height 25
paste input "10300 E 39th St, Kansas City, MO 64133"
type input "10300 E 39th St, Kansas City, MO 64133"
click at [117, 237] on li "10300 E 39th St, Kansas City, MO 64133" at bounding box center [89, 232] width 139 height 44
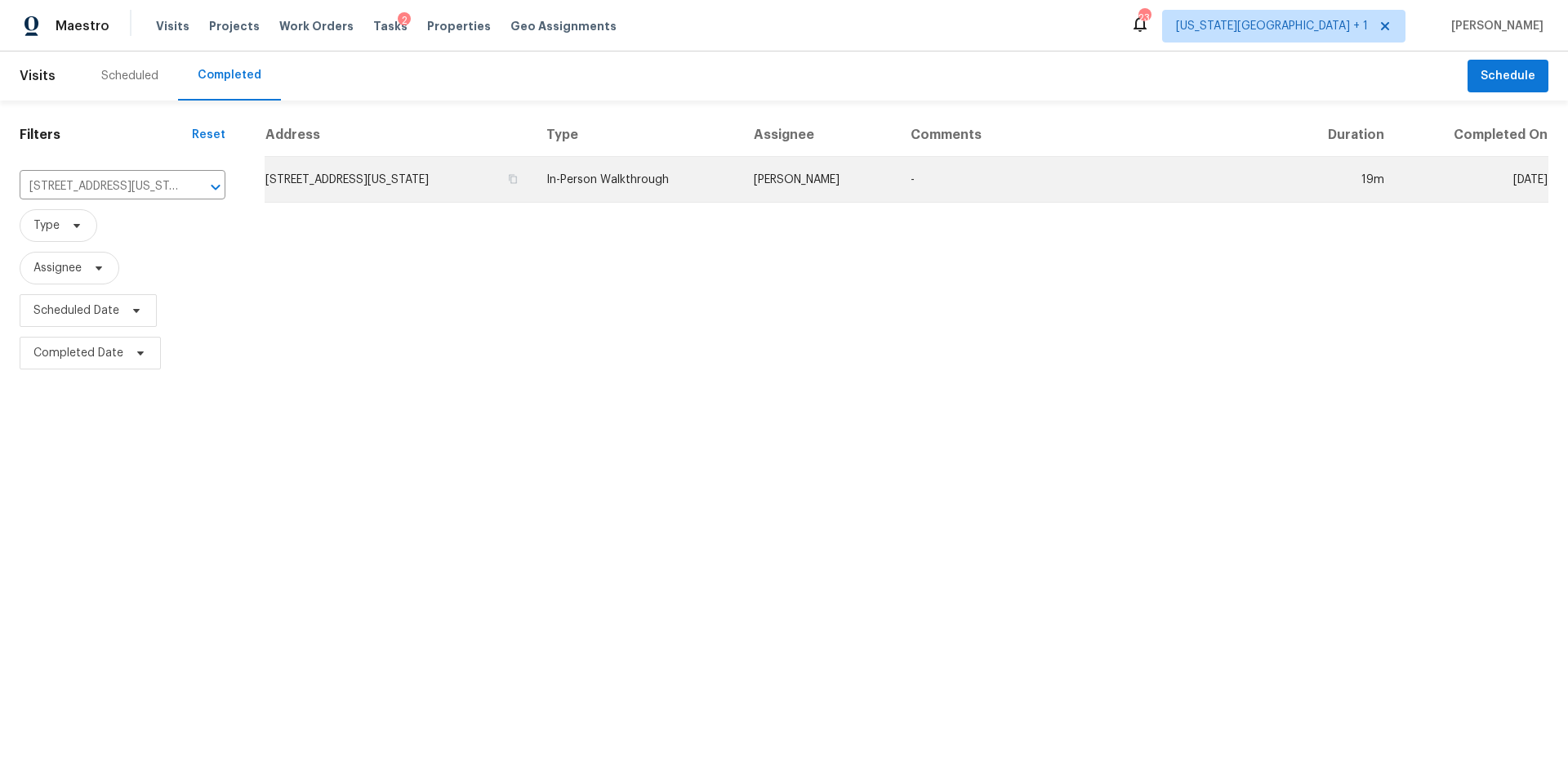
click at [320, 186] on td "10300 E 39th St, Kansas City, MO 64133" at bounding box center [398, 180] width 268 height 46
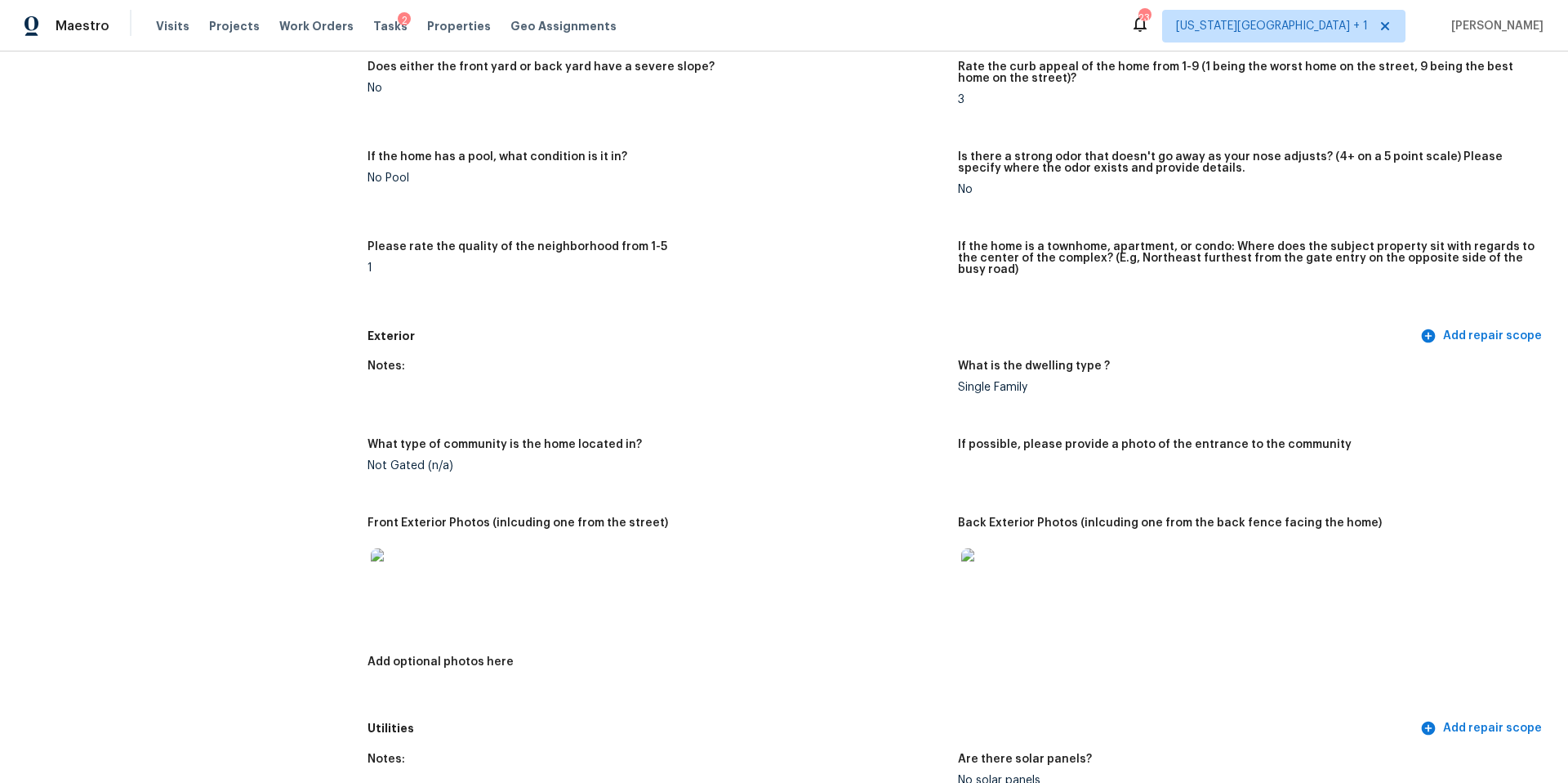
scroll to position [408, 0]
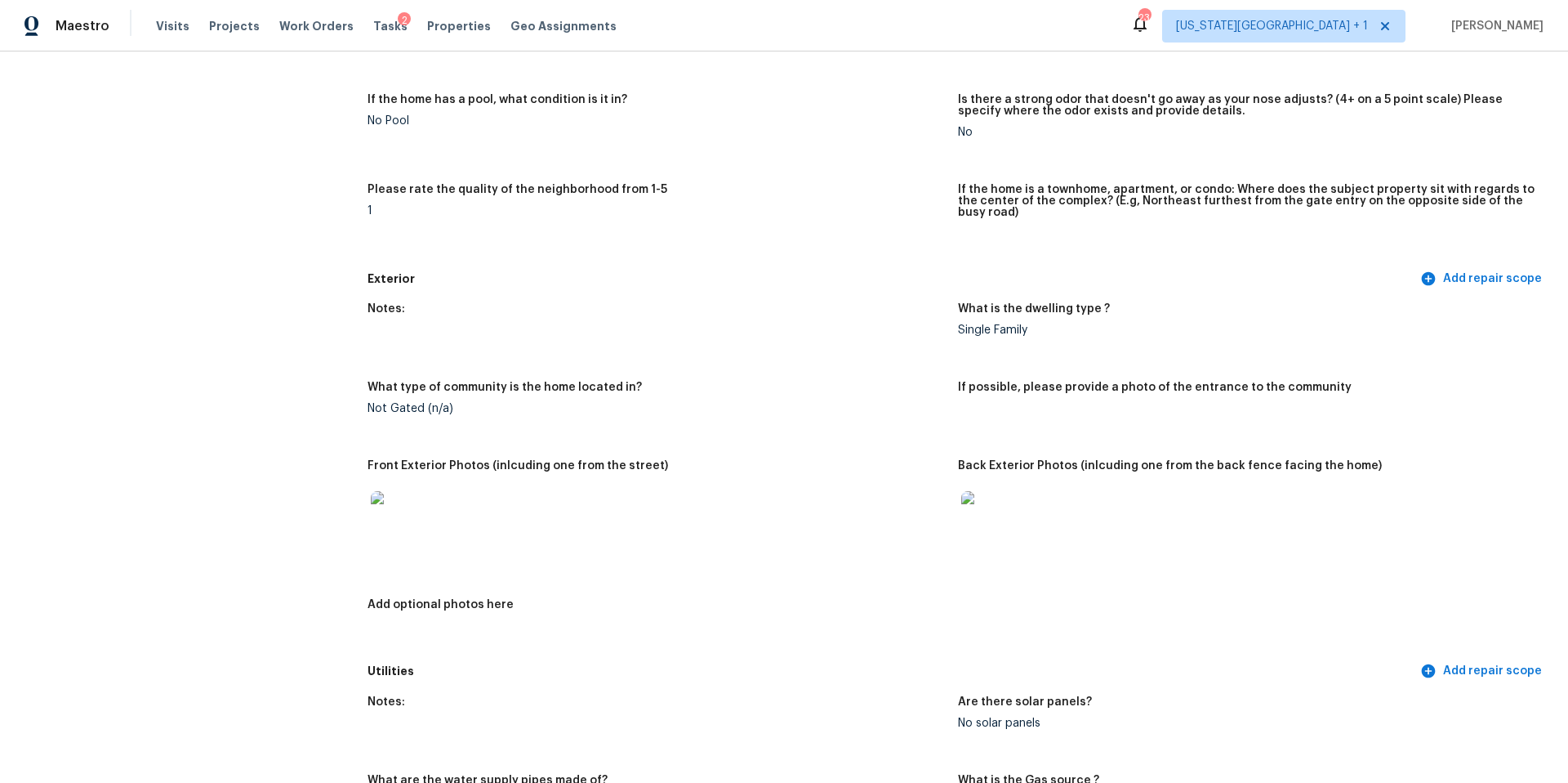
click at [380, 491] on img at bounding box center [397, 517] width 53 height 53
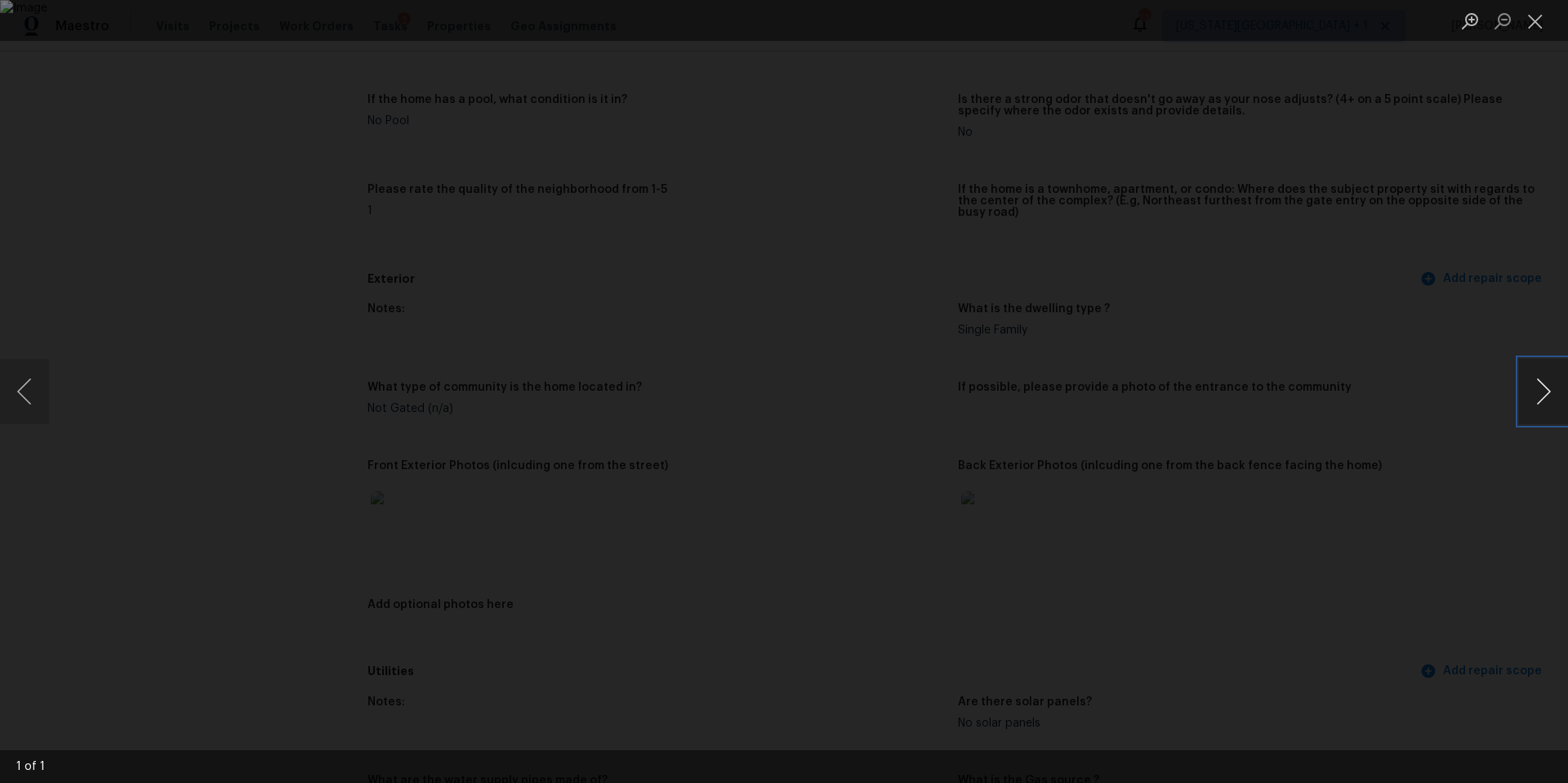
click at [1544, 405] on button "Next image" at bounding box center [1543, 392] width 49 height 66
click at [1417, 442] on div "Lightbox" at bounding box center [784, 392] width 1568 height 783
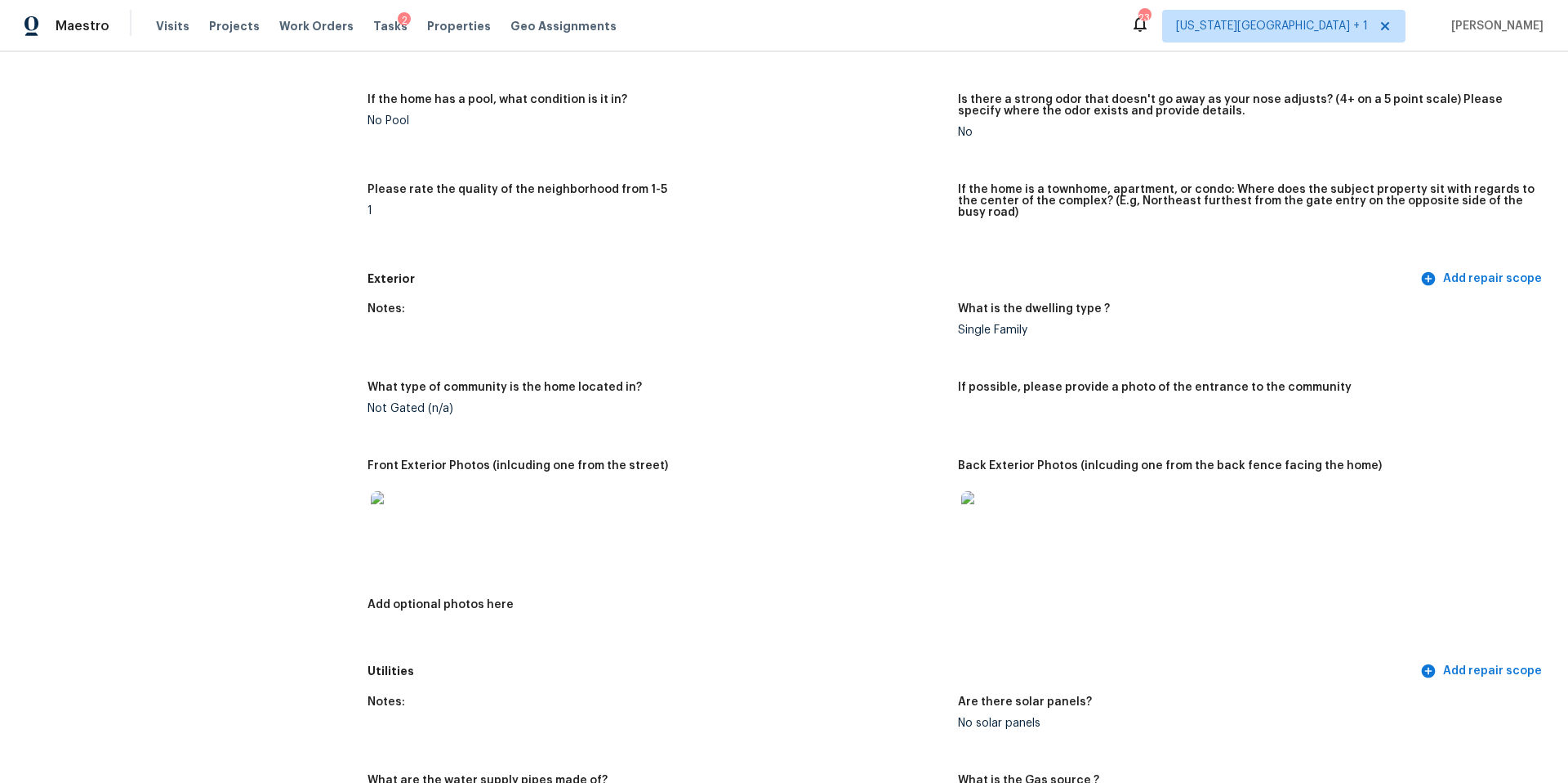
click at [999, 497] on img at bounding box center [988, 517] width 53 height 53
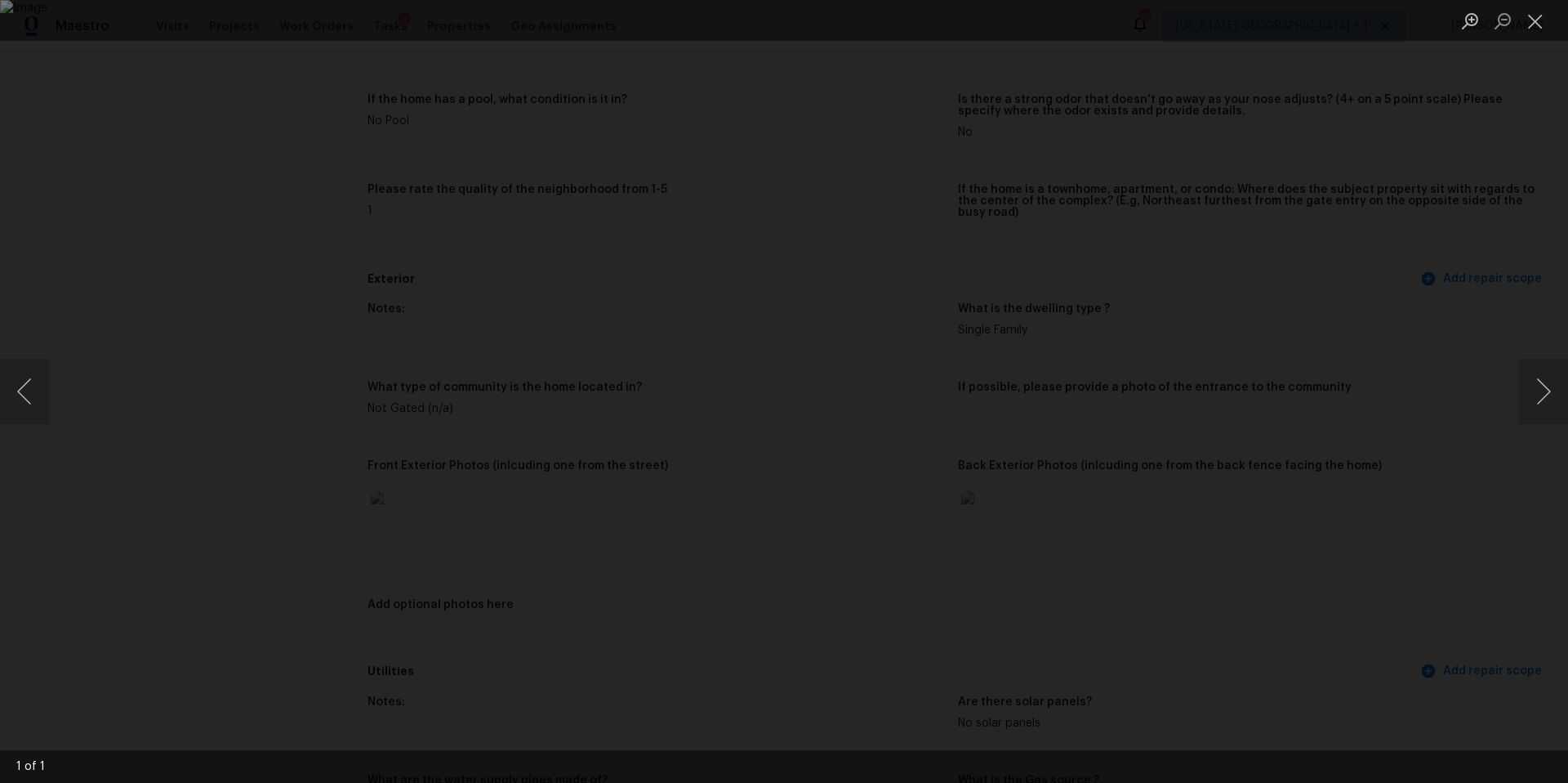
click at [1290, 485] on div "Lightbox" at bounding box center [784, 392] width 1568 height 783
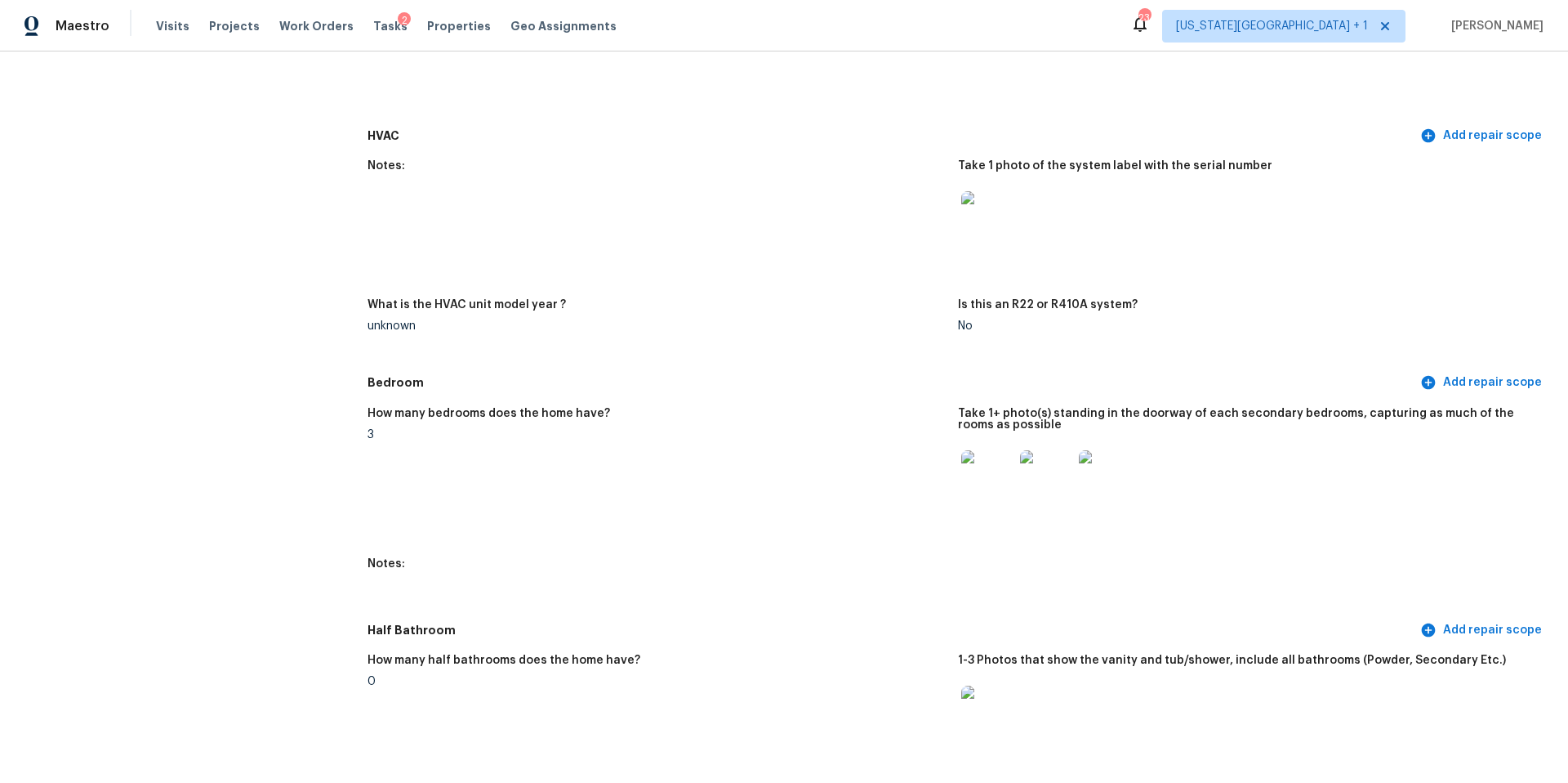
scroll to position [1423, 0]
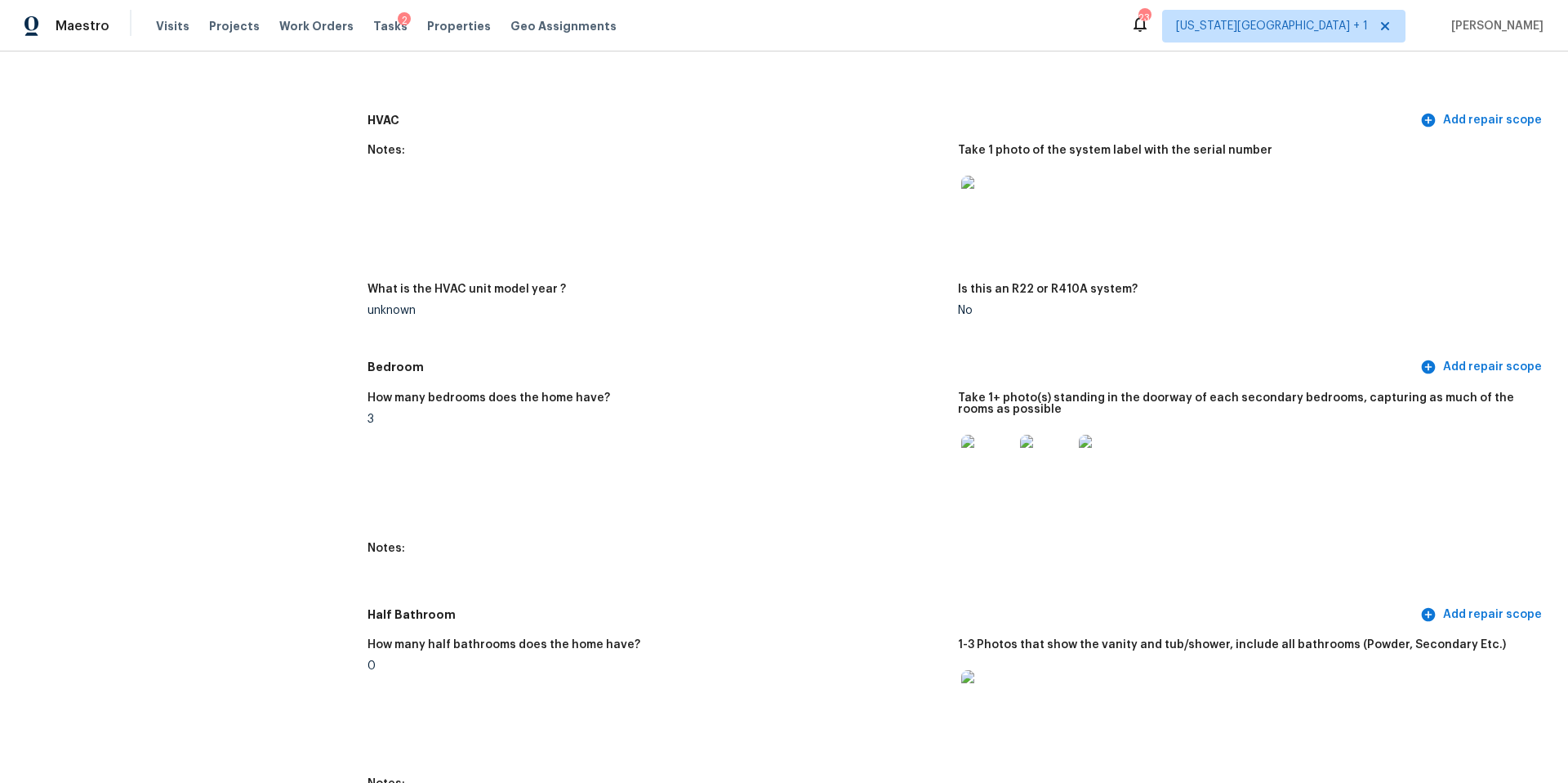
click at [987, 437] on img at bounding box center [988, 461] width 53 height 53
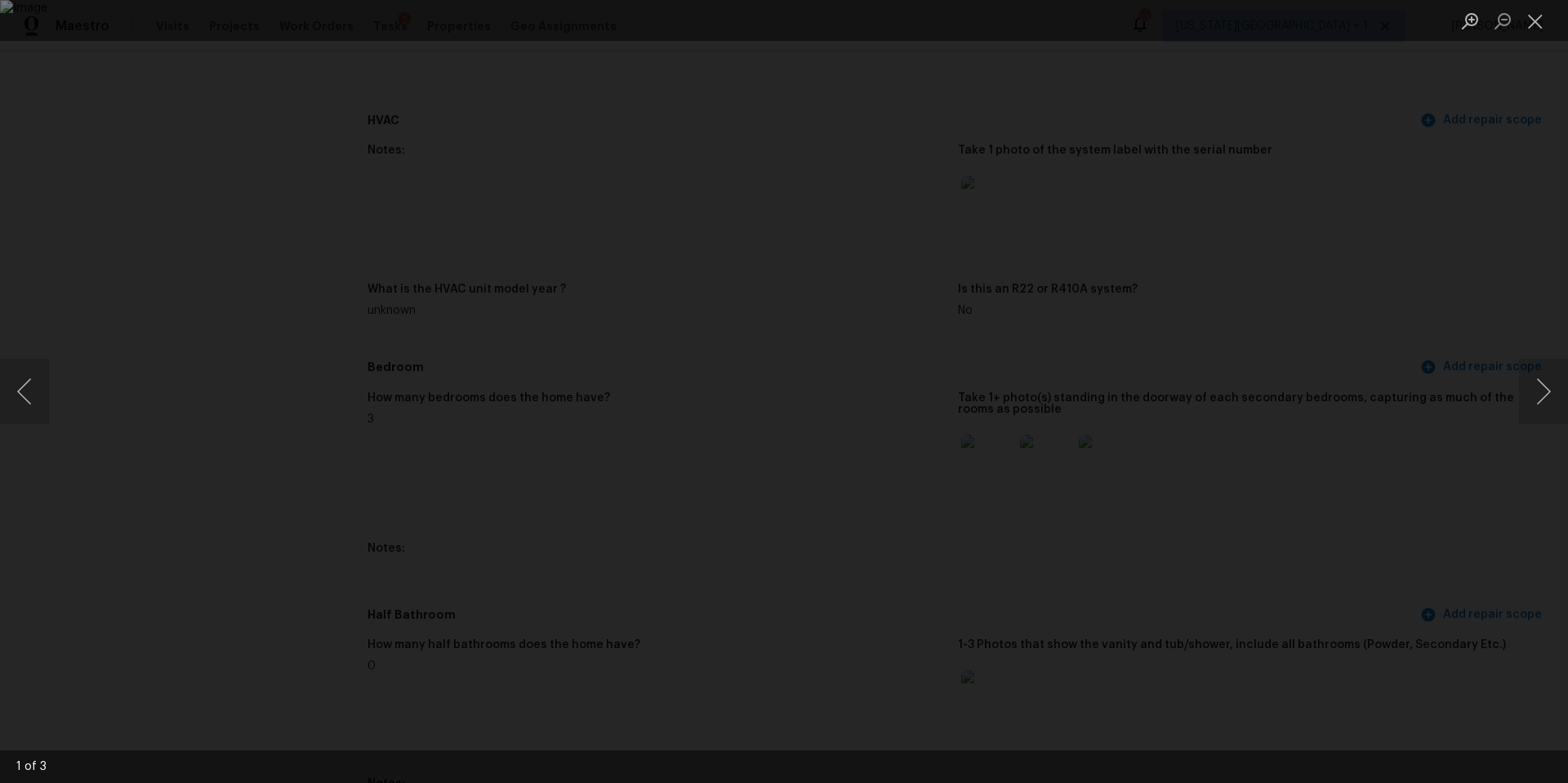
click at [1492, 419] on div "Lightbox" at bounding box center [784, 392] width 1568 height 783
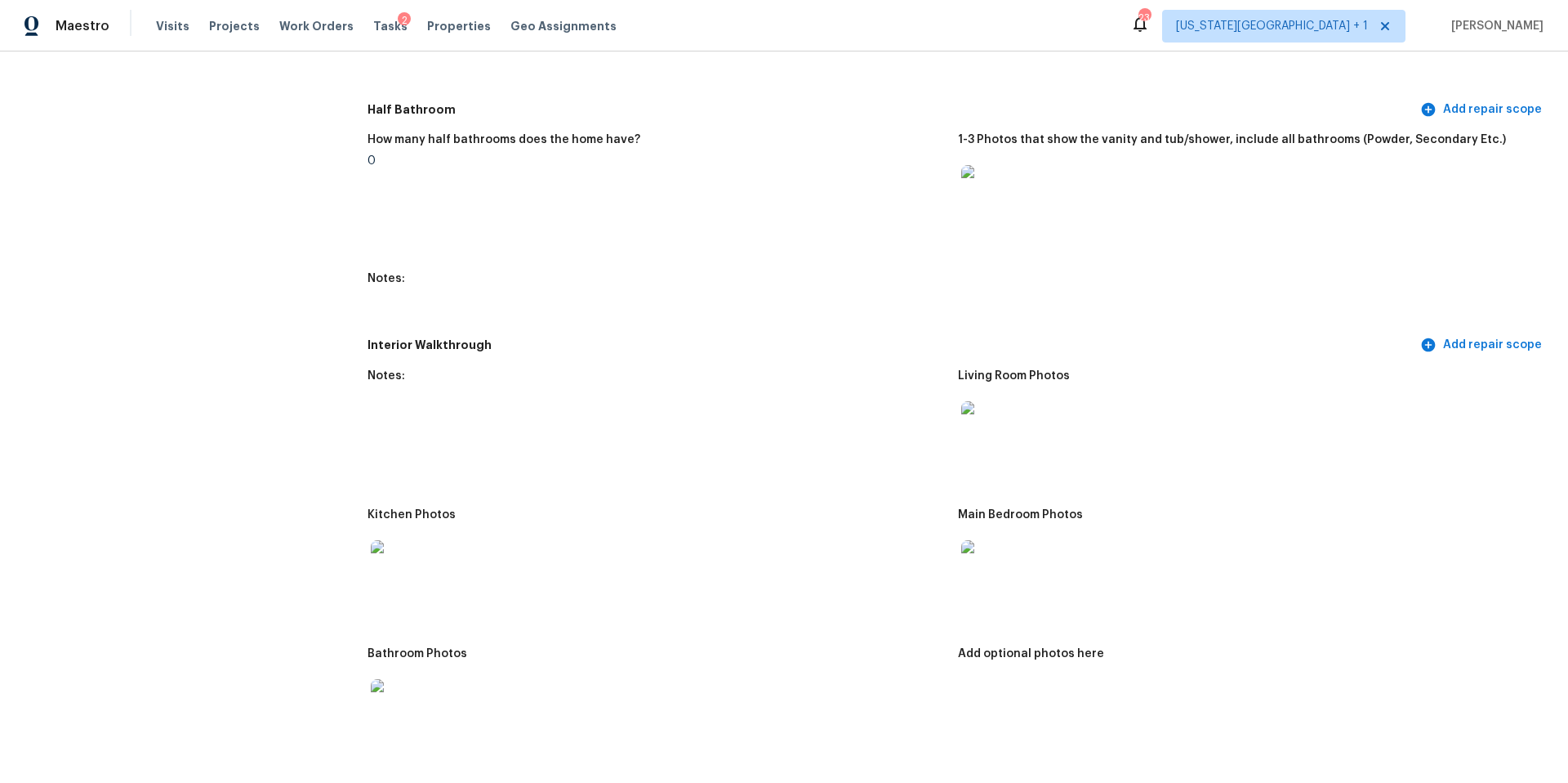
scroll to position [2052, 0]
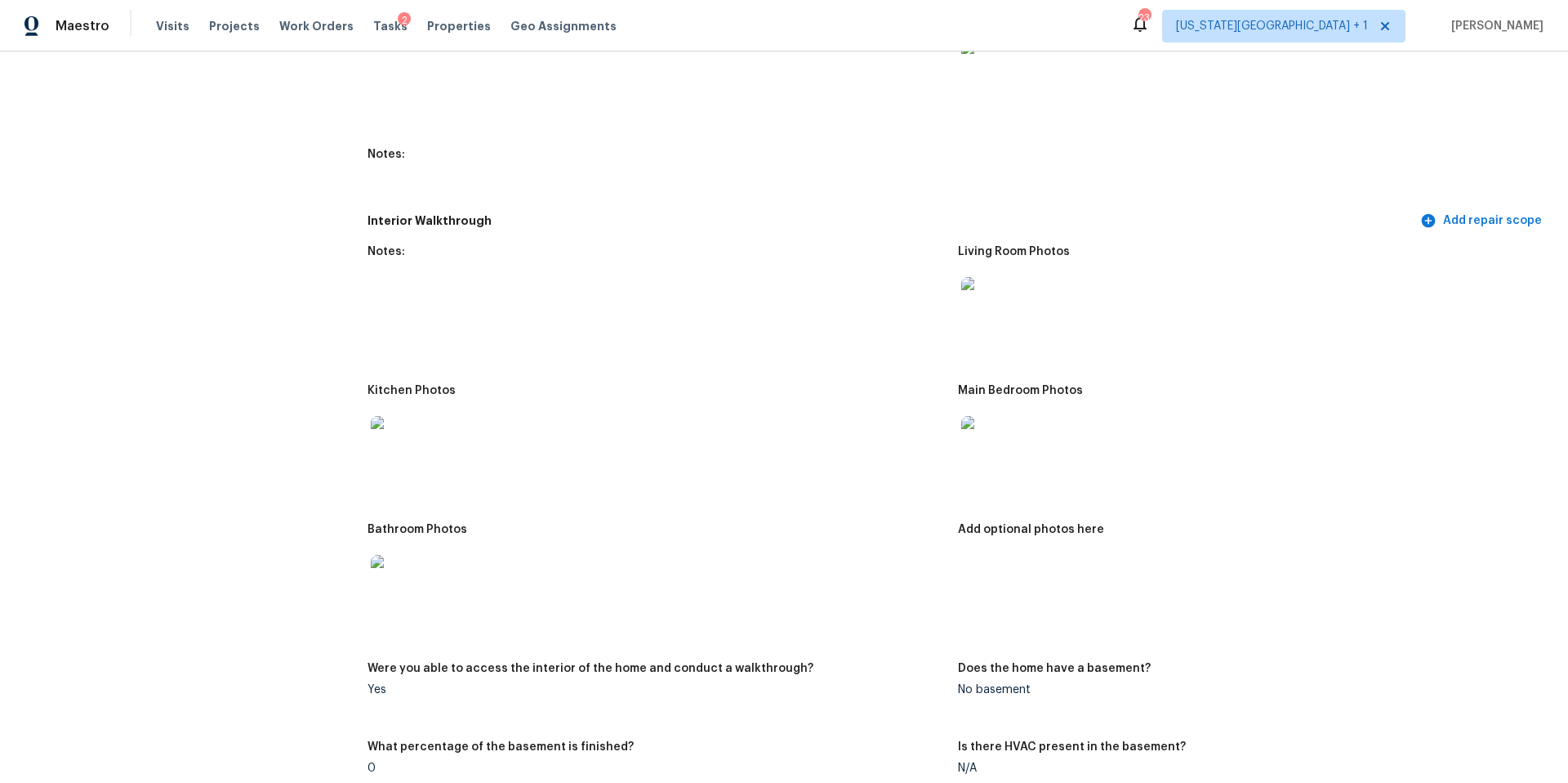
click at [409, 426] on img at bounding box center [397, 442] width 53 height 53
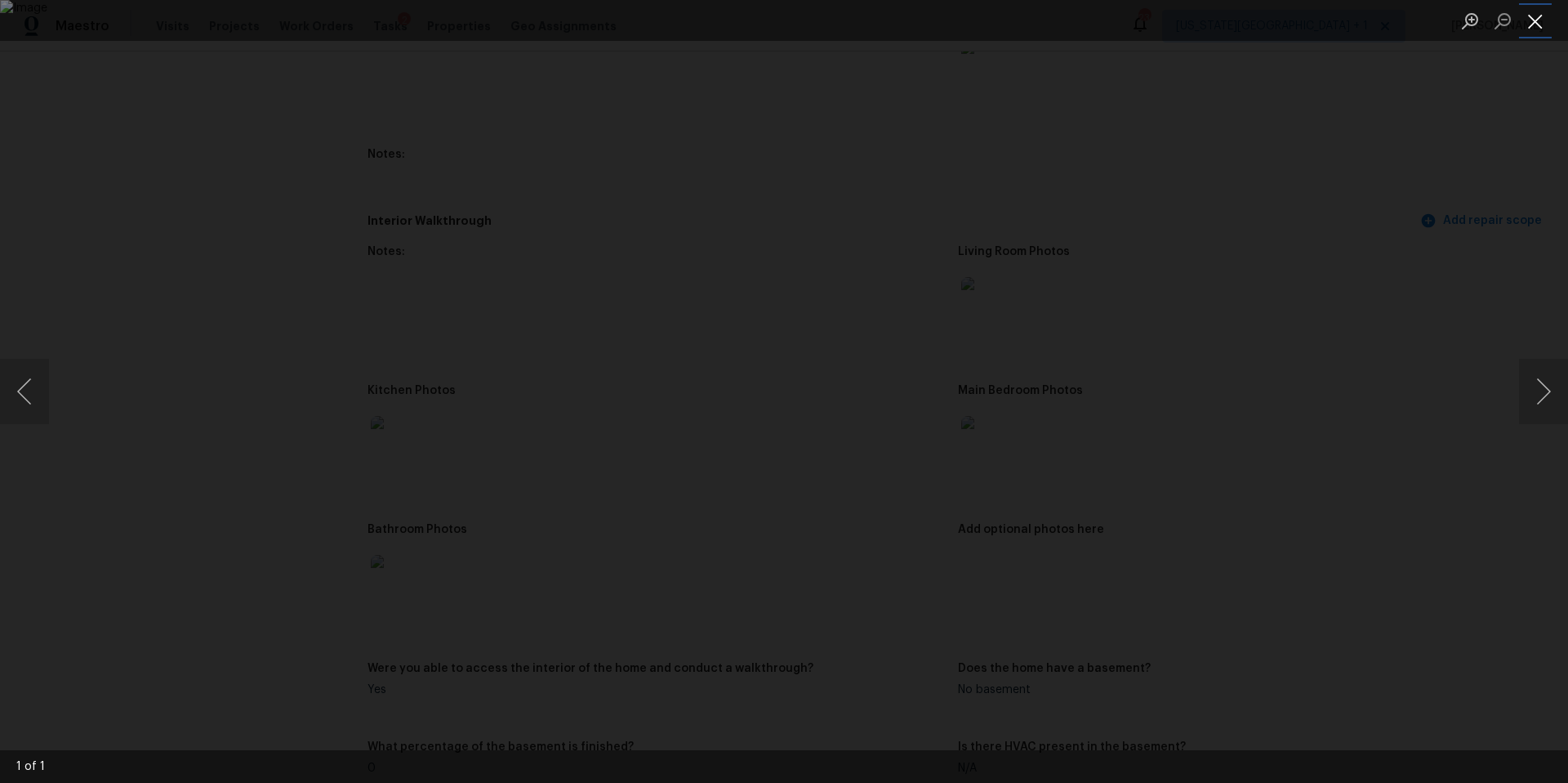
click at [1529, 16] on button "Close lightbox" at bounding box center [1535, 21] width 33 height 29
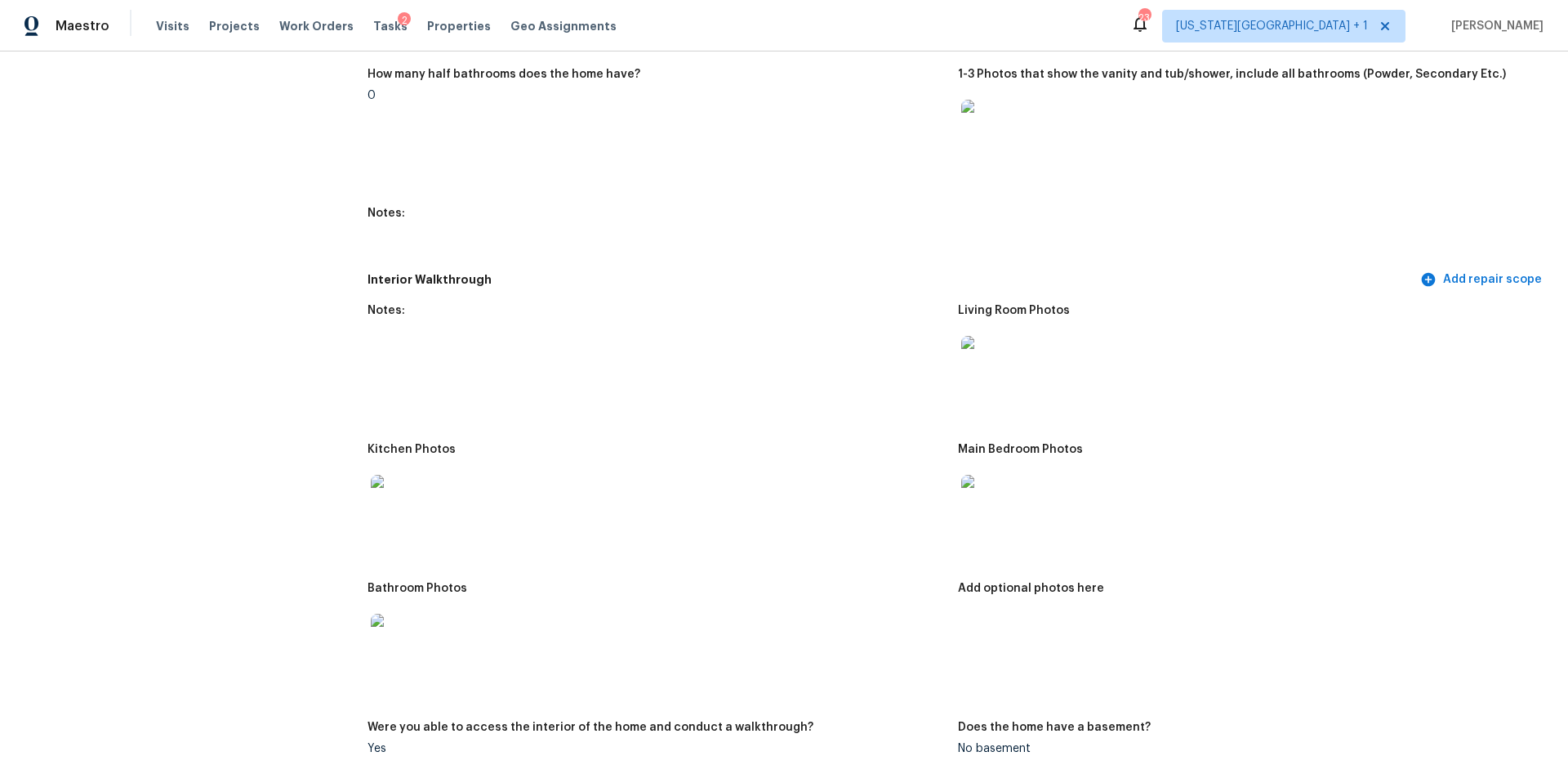
scroll to position [1948, 0]
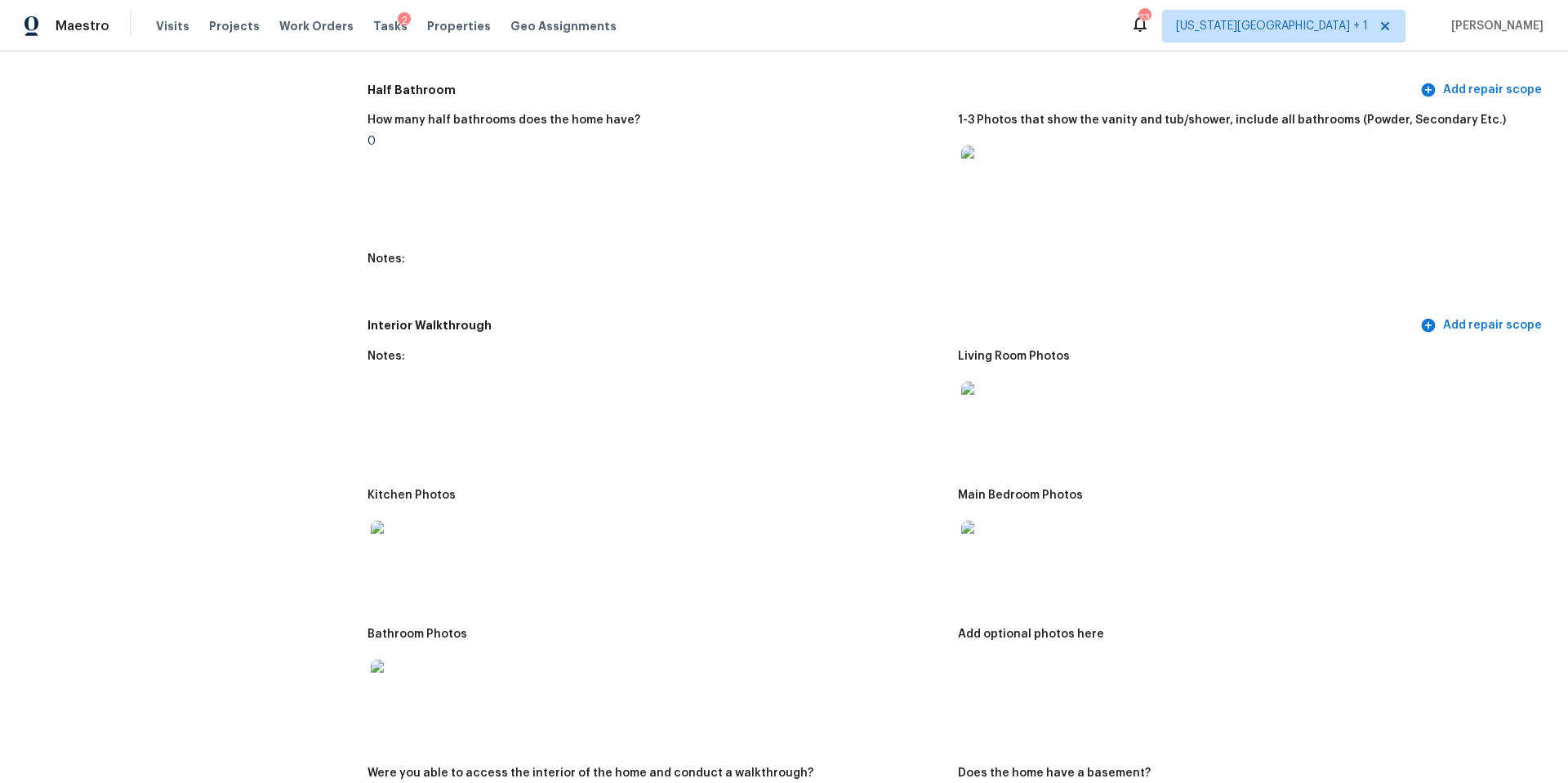
click at [150, 25] on div "Maestro Visits Projects Work Orders Tasks 2 Properties Geo Assignments" at bounding box center [318, 26] width 636 height 33
click at [162, 26] on span "Visits" at bounding box center [172, 26] width 34 height 16
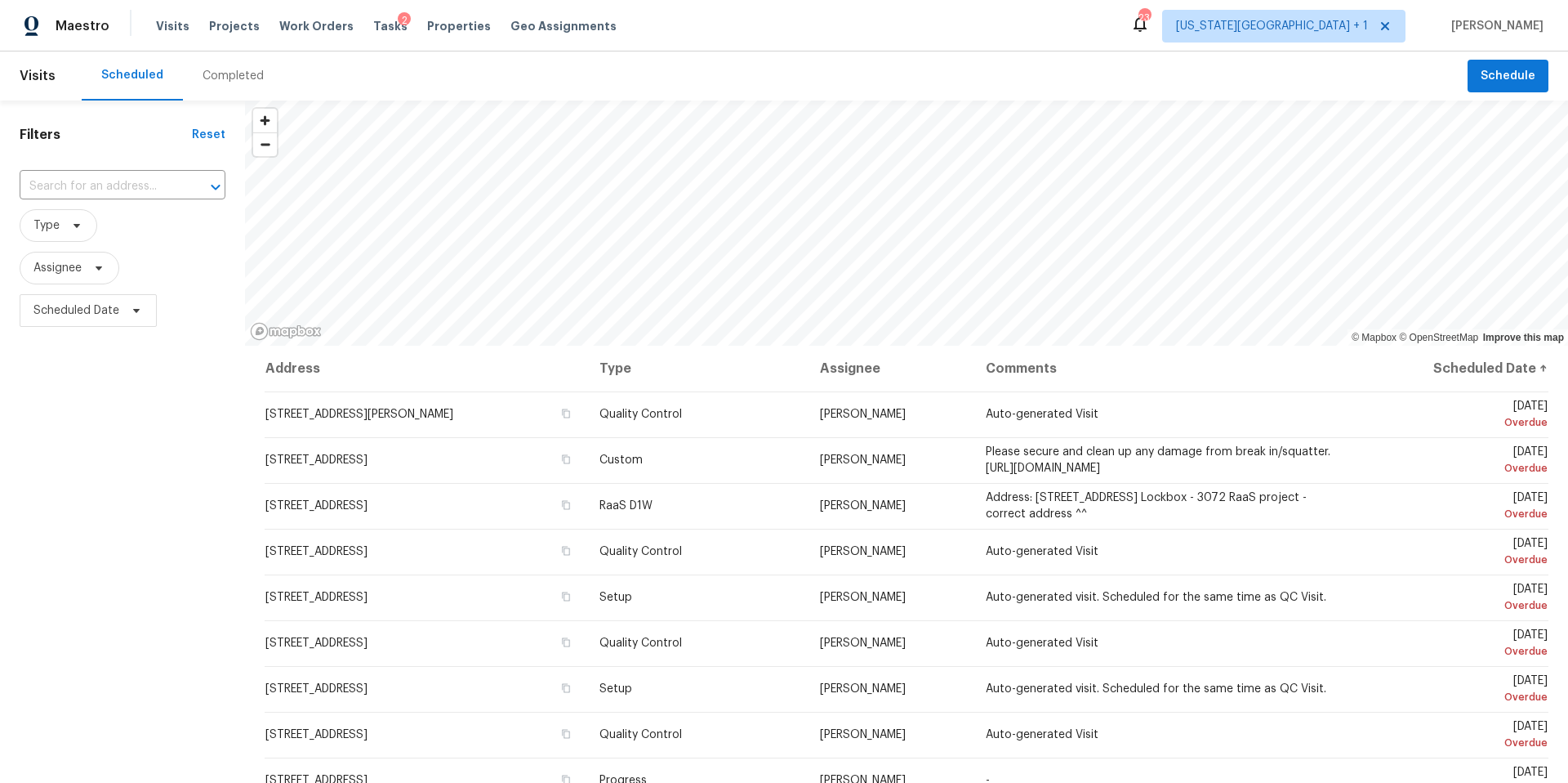
click at [232, 80] on div "Completed" at bounding box center [233, 76] width 62 height 16
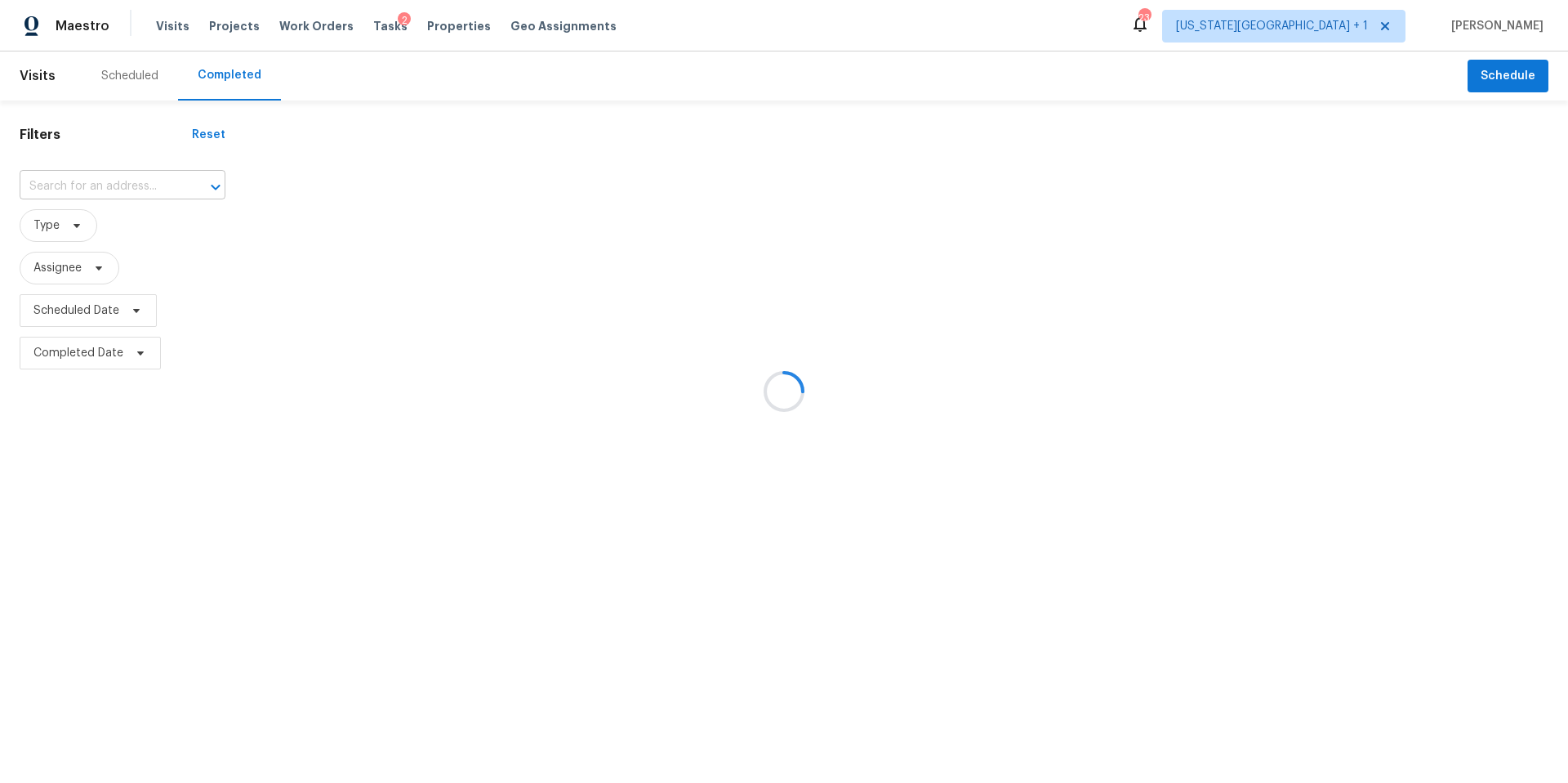
click at [106, 178] on input "text" at bounding box center [99, 186] width 160 height 25
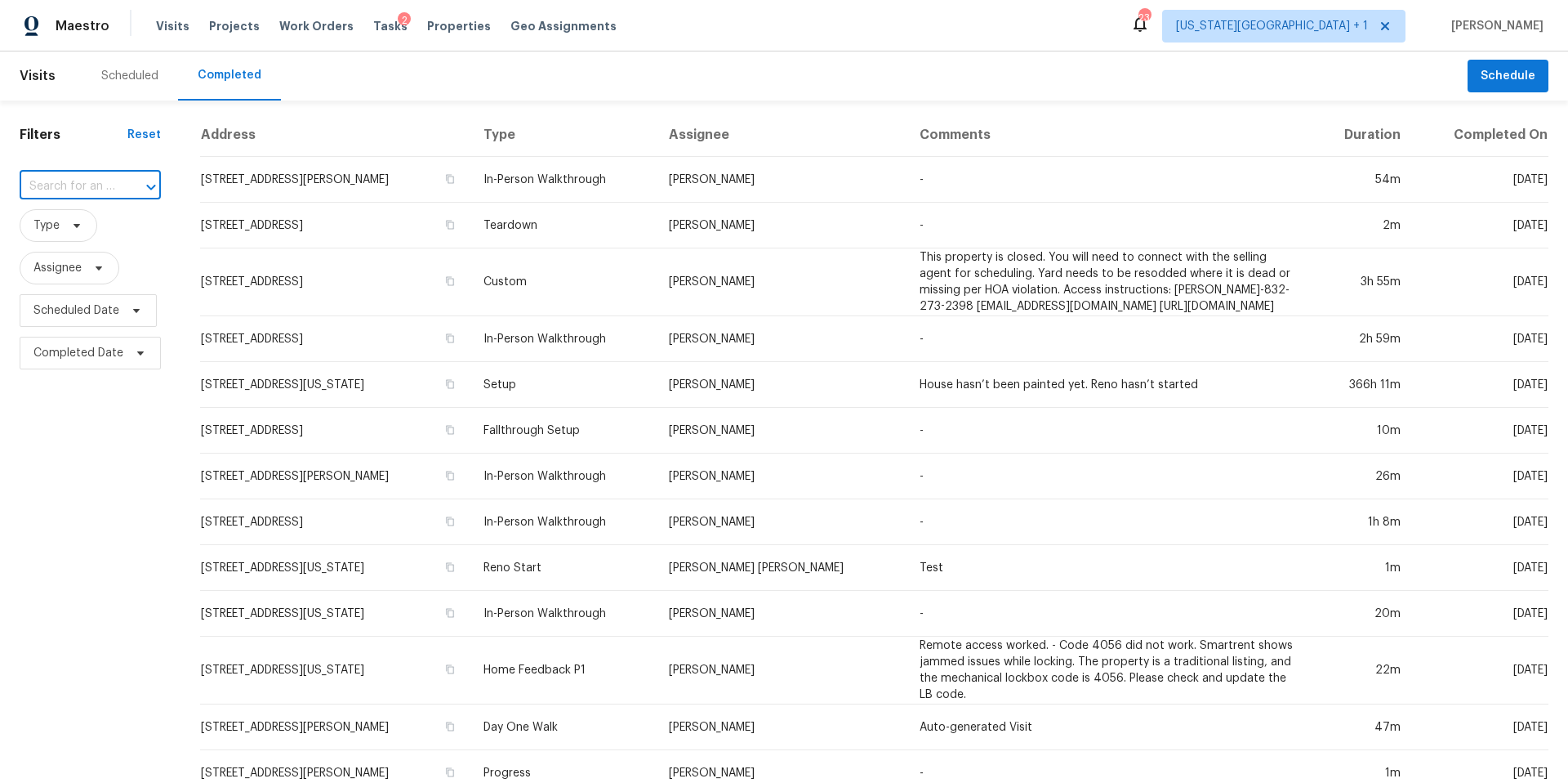
paste input "13817 Doubloon Ave, Galveston, TX 77554"
type input "13817 Doubloon Ave, Galveston, TX 77554"
click at [104, 237] on li "13817 Doubloon Ave, Galveston, TX 77554" at bounding box center [89, 223] width 139 height 27
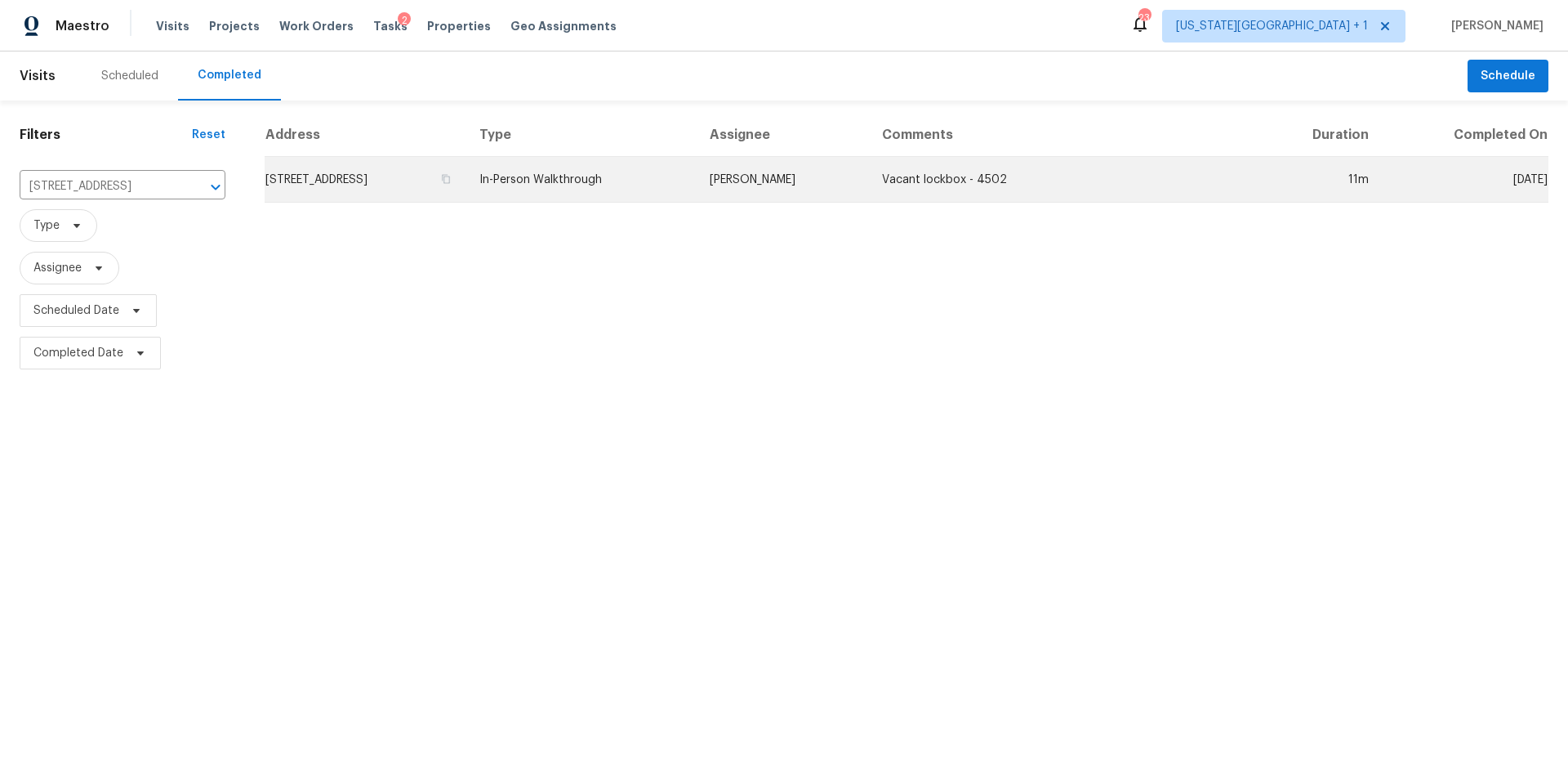
click at [353, 184] on td "13817 Doubloon Ave, Galveston, TX 77554" at bounding box center [365, 180] width 202 height 46
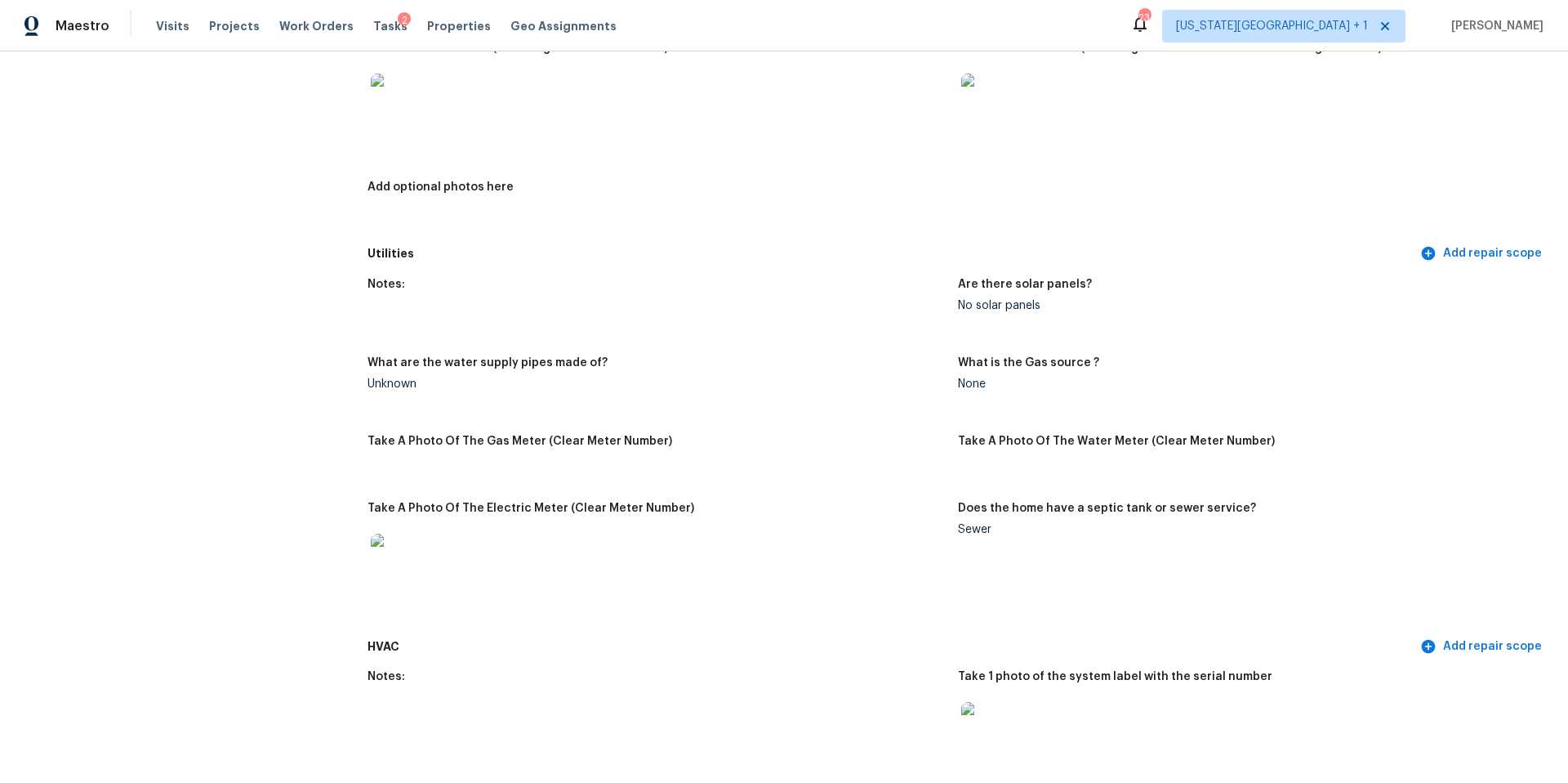
scroll to position [817, 0]
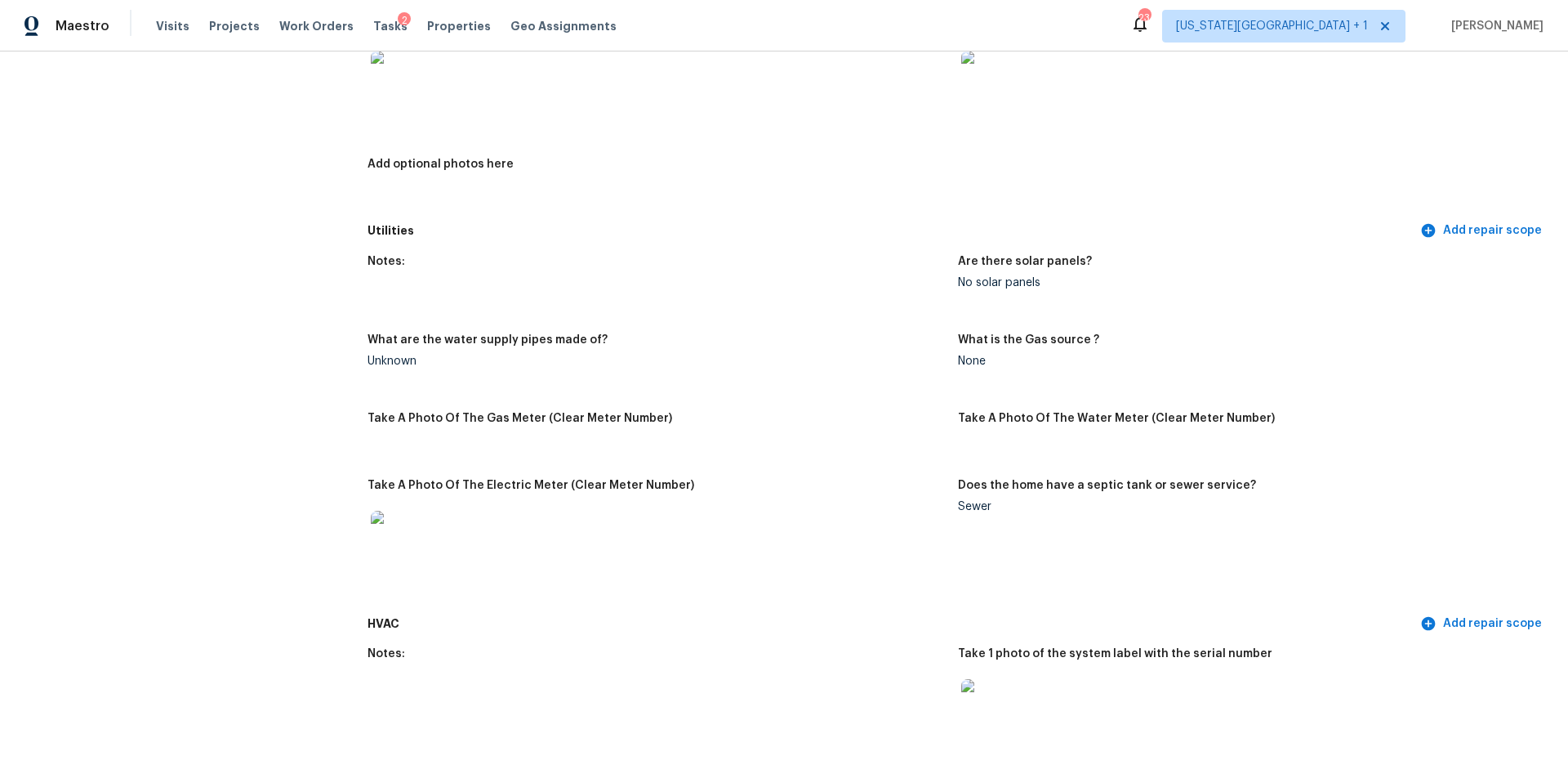
click at [395, 72] on img at bounding box center [397, 77] width 53 height 53
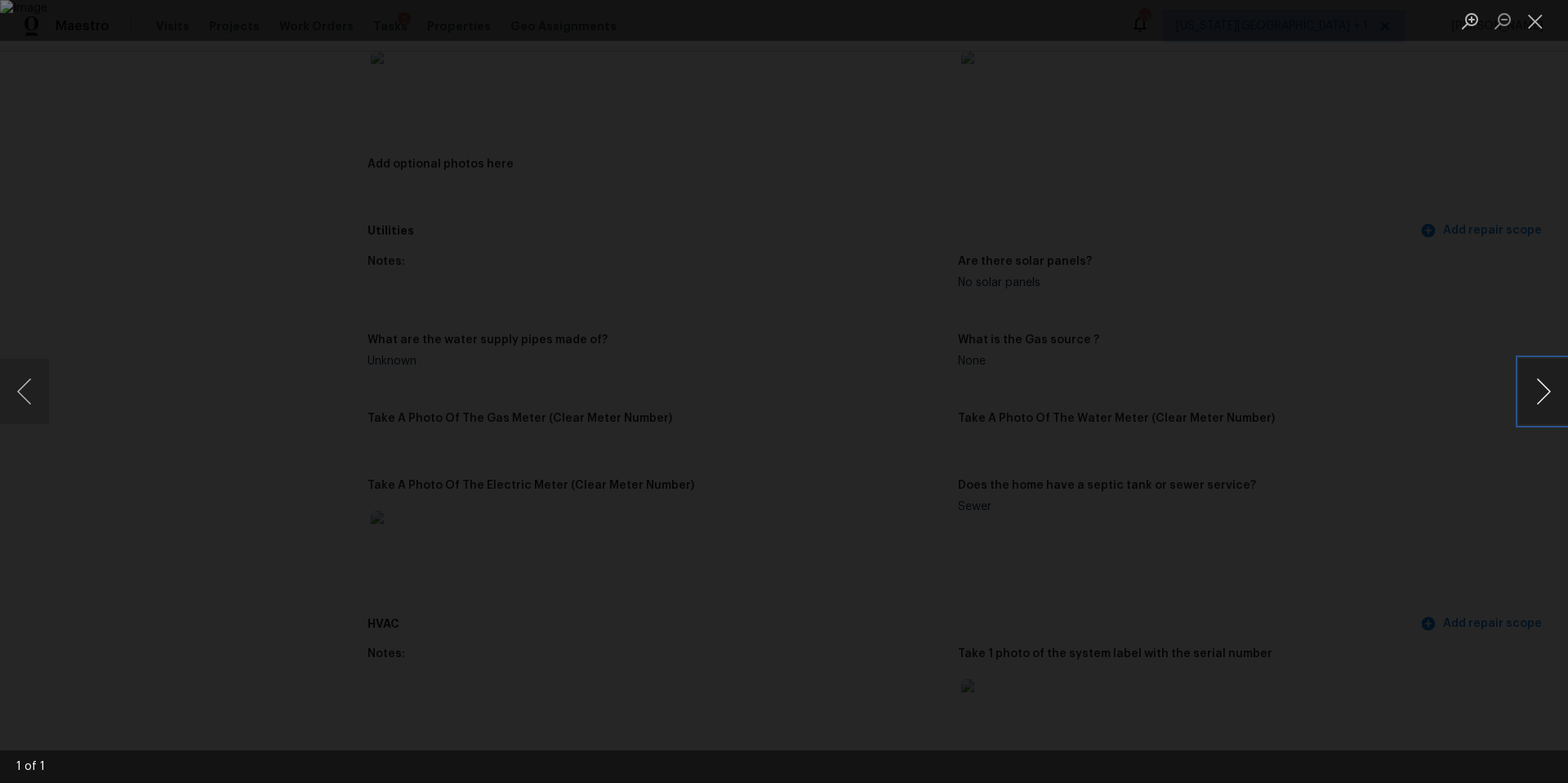
click at [1548, 394] on button "Next image" at bounding box center [1543, 392] width 49 height 66
click at [1557, 394] on button "Next image" at bounding box center [1543, 392] width 49 height 66
click at [1423, 395] on div "Lightbox" at bounding box center [784, 392] width 1568 height 783
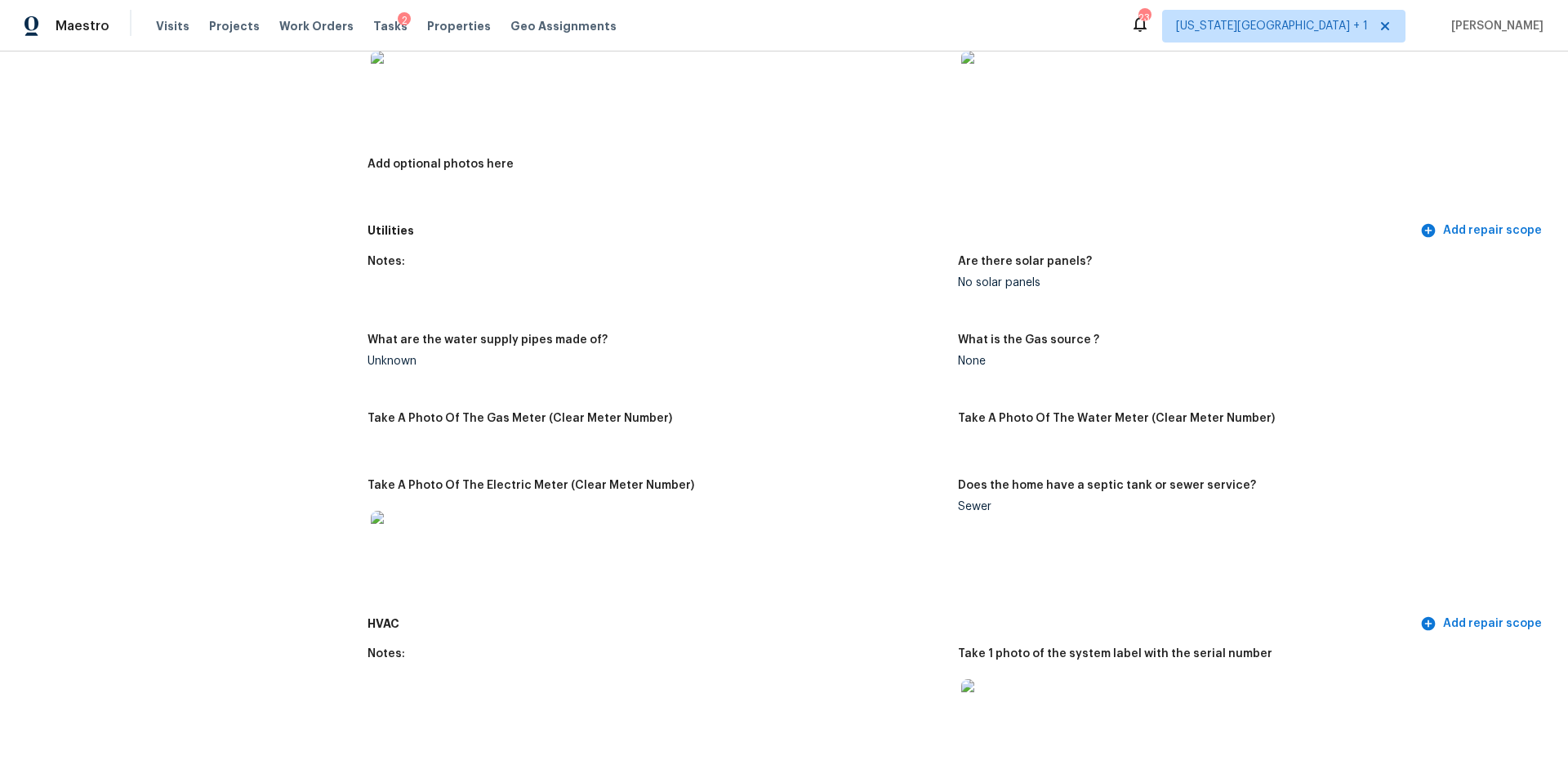
click at [997, 76] on img at bounding box center [988, 77] width 53 height 53
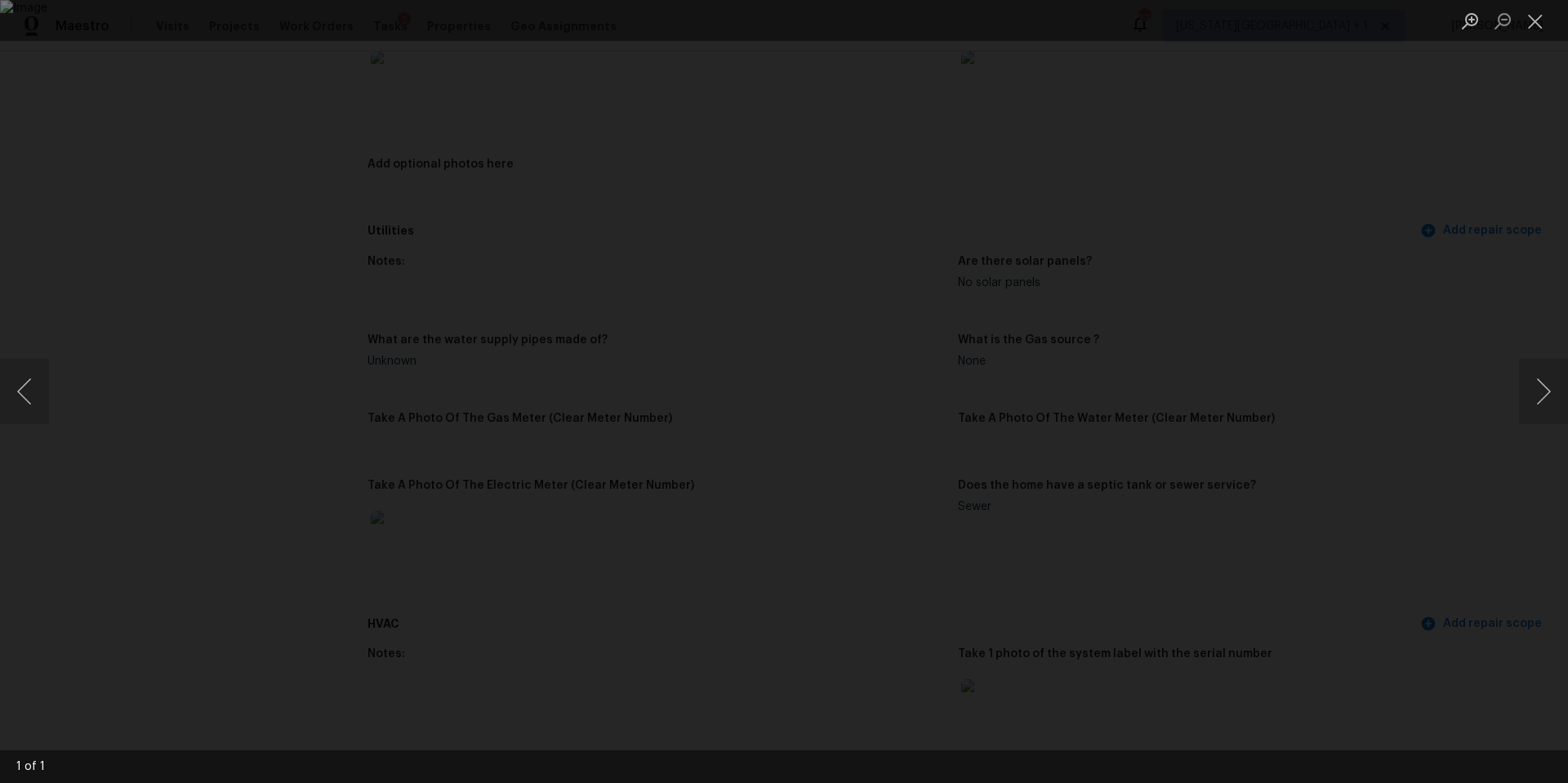
click at [1351, 373] on div "Lightbox" at bounding box center [784, 392] width 1568 height 783
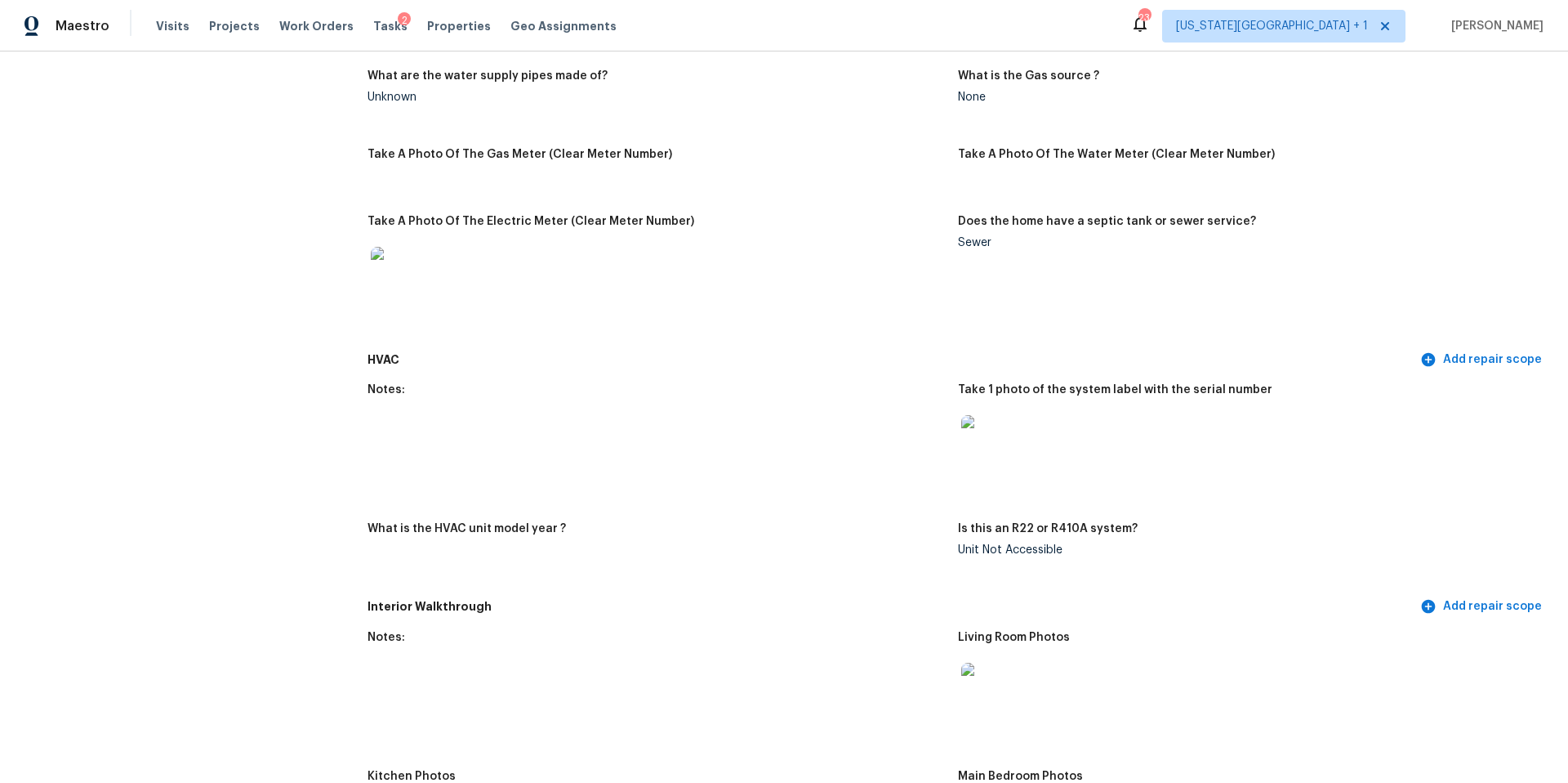
scroll to position [1126, 0]
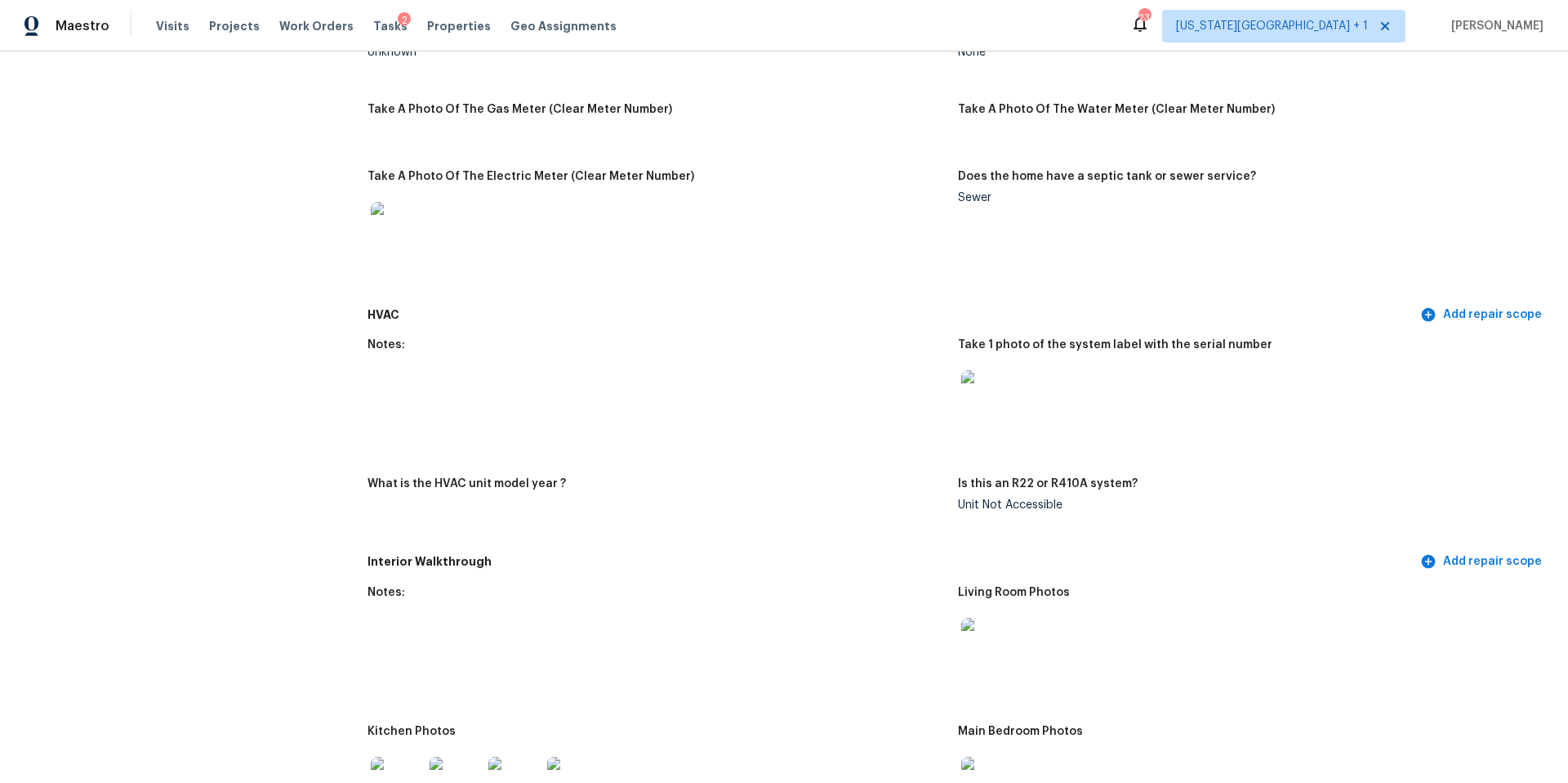
click at [983, 397] on img at bounding box center [988, 396] width 53 height 53
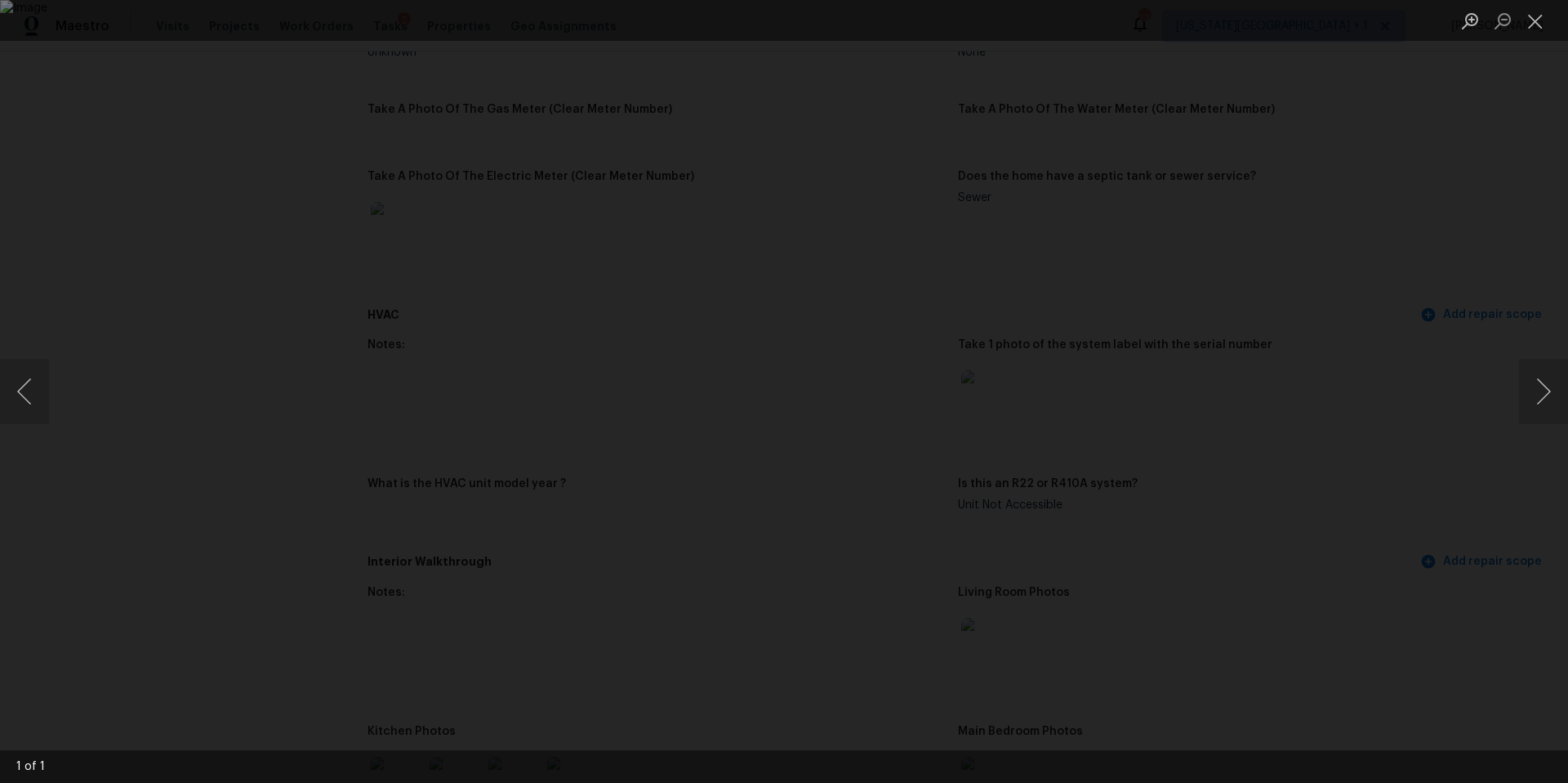
click at [1432, 411] on div "Lightbox" at bounding box center [784, 392] width 1568 height 783
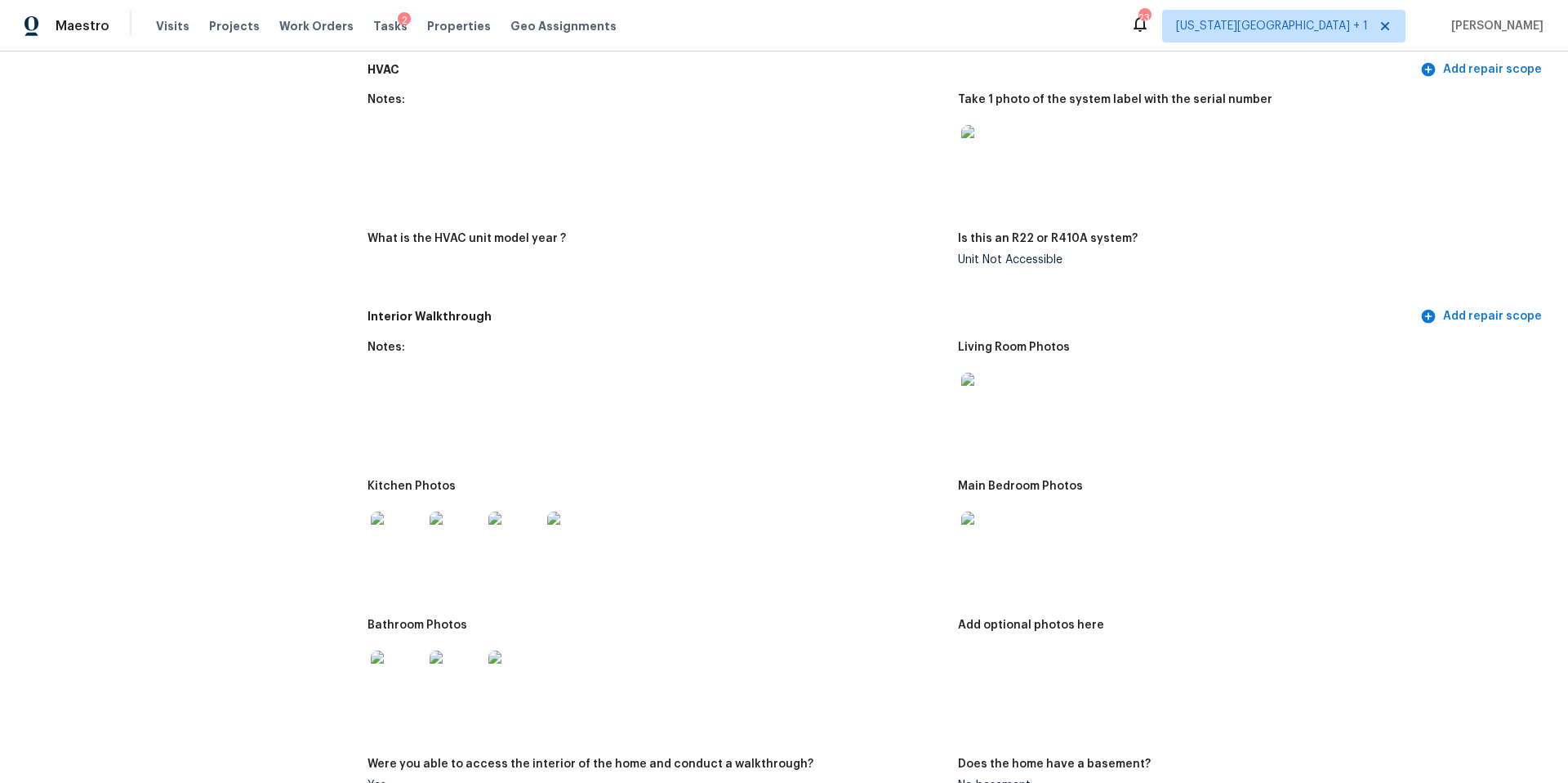
scroll to position [1403, 0]
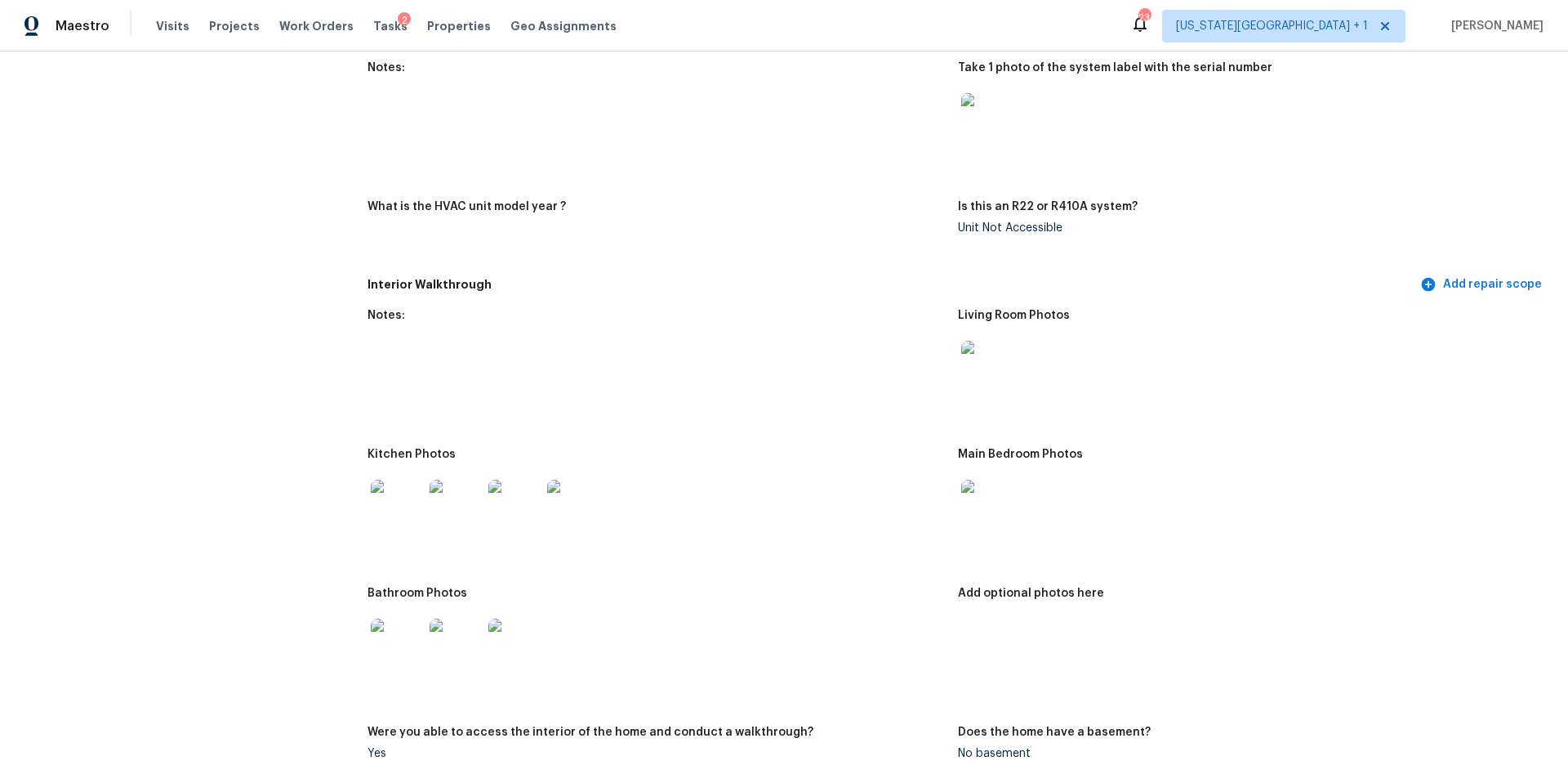
click at [394, 501] on img at bounding box center [397, 506] width 53 height 53
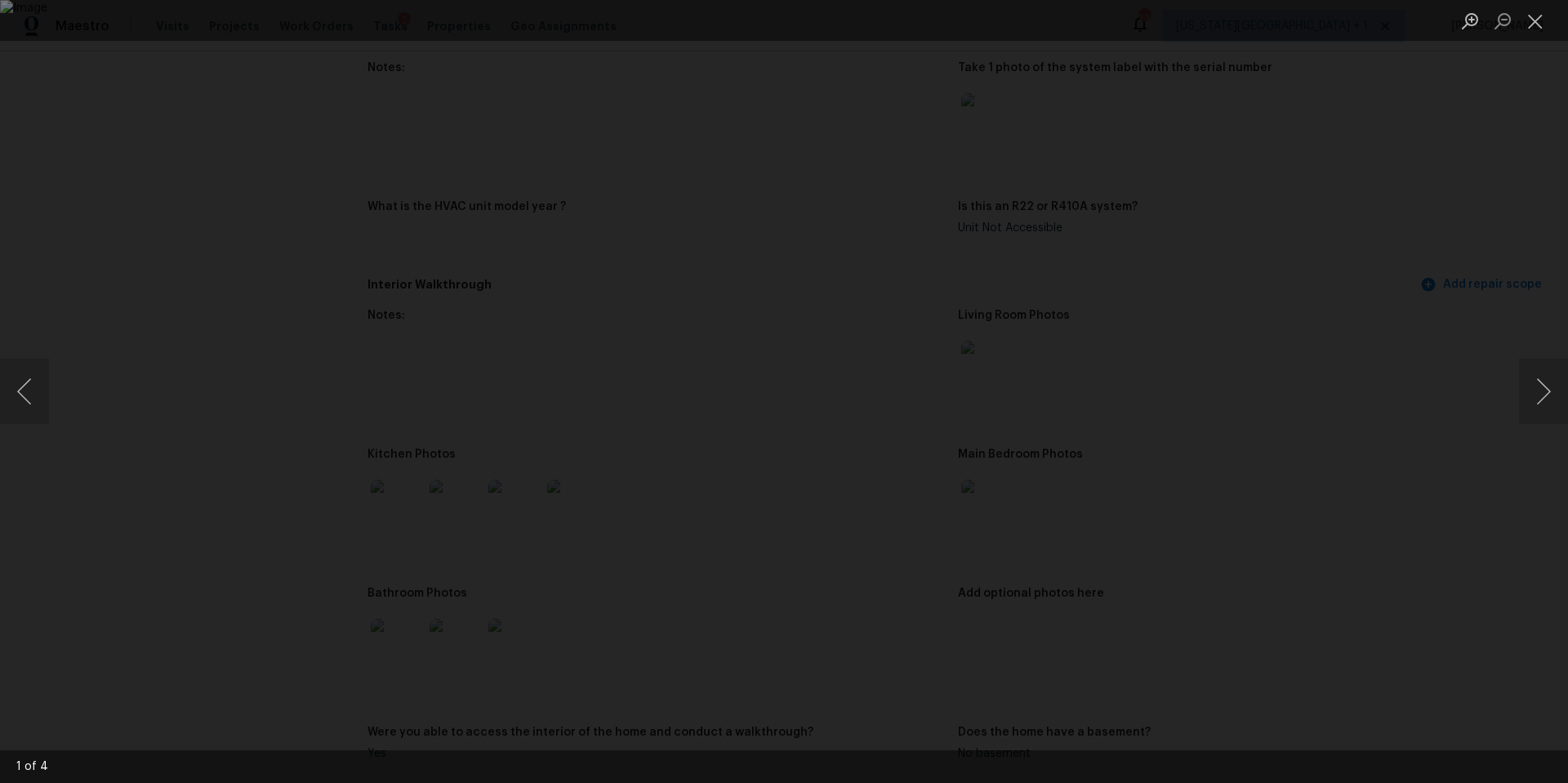
click at [251, 114] on div "Lightbox" at bounding box center [784, 392] width 1568 height 783
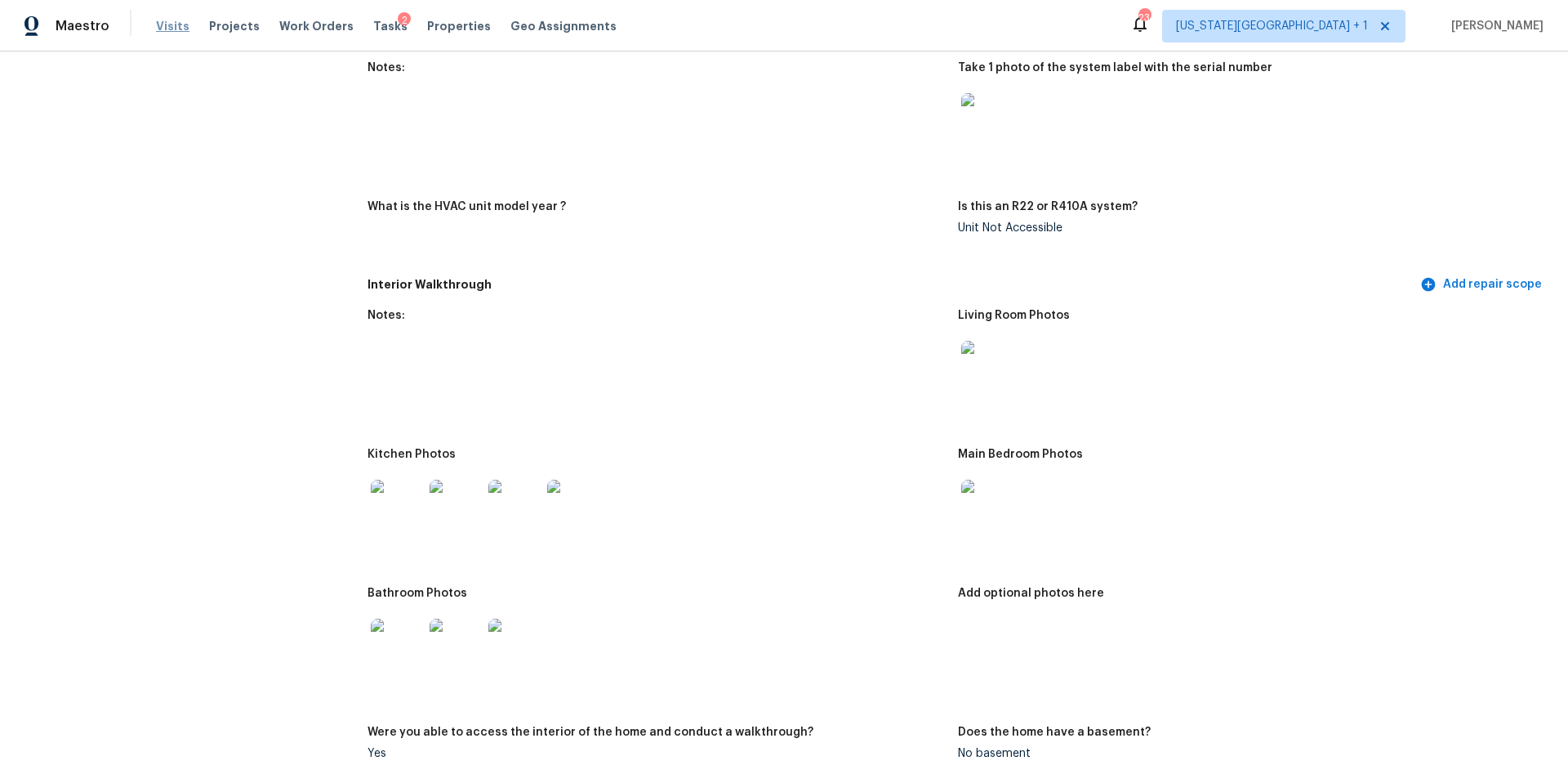
click at [160, 29] on span "Visits" at bounding box center [172, 26] width 34 height 16
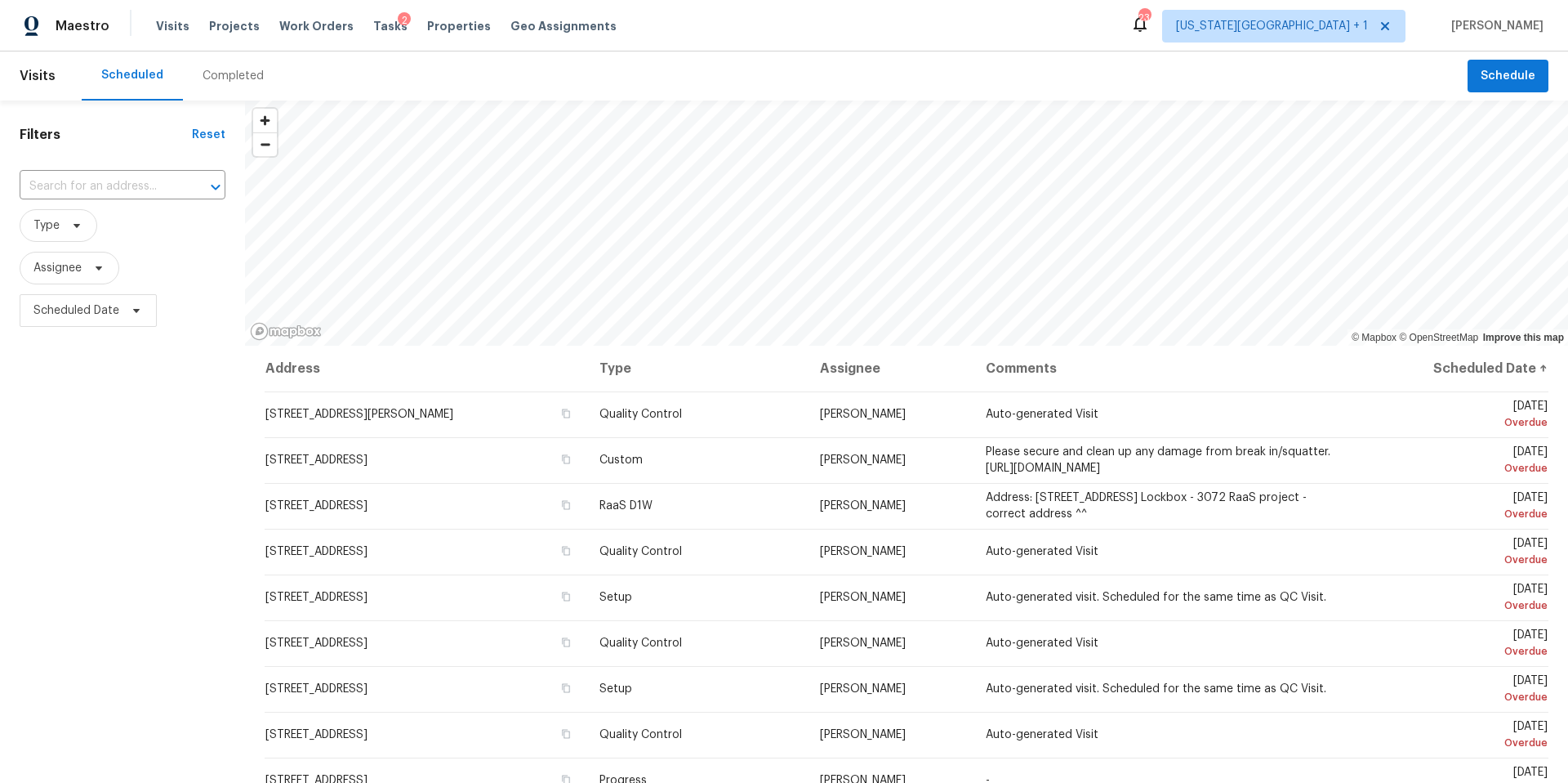
click at [229, 78] on div "Completed" at bounding box center [233, 76] width 62 height 16
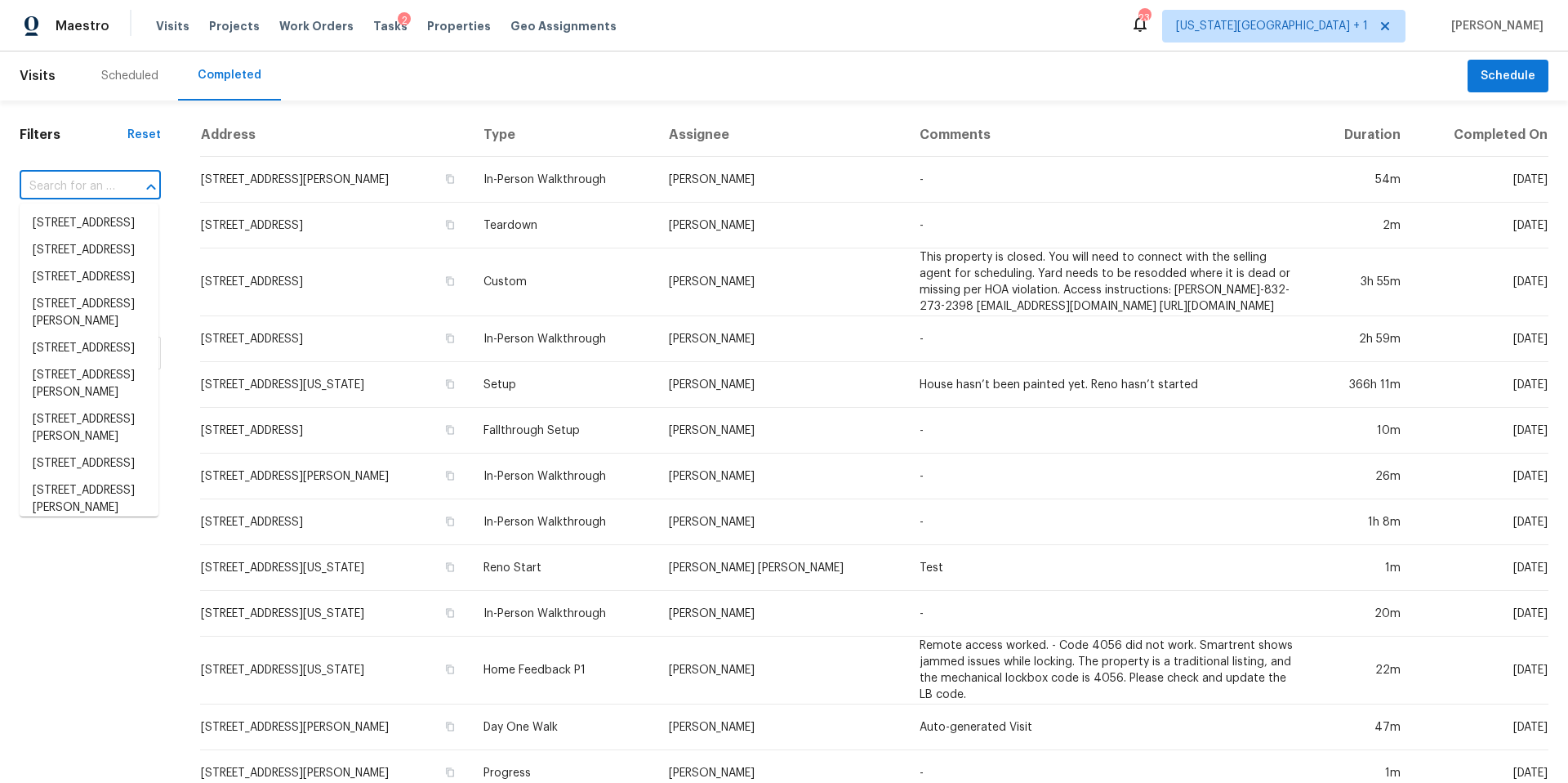
click at [87, 190] on input "text" at bounding box center [67, 186] width 95 height 25
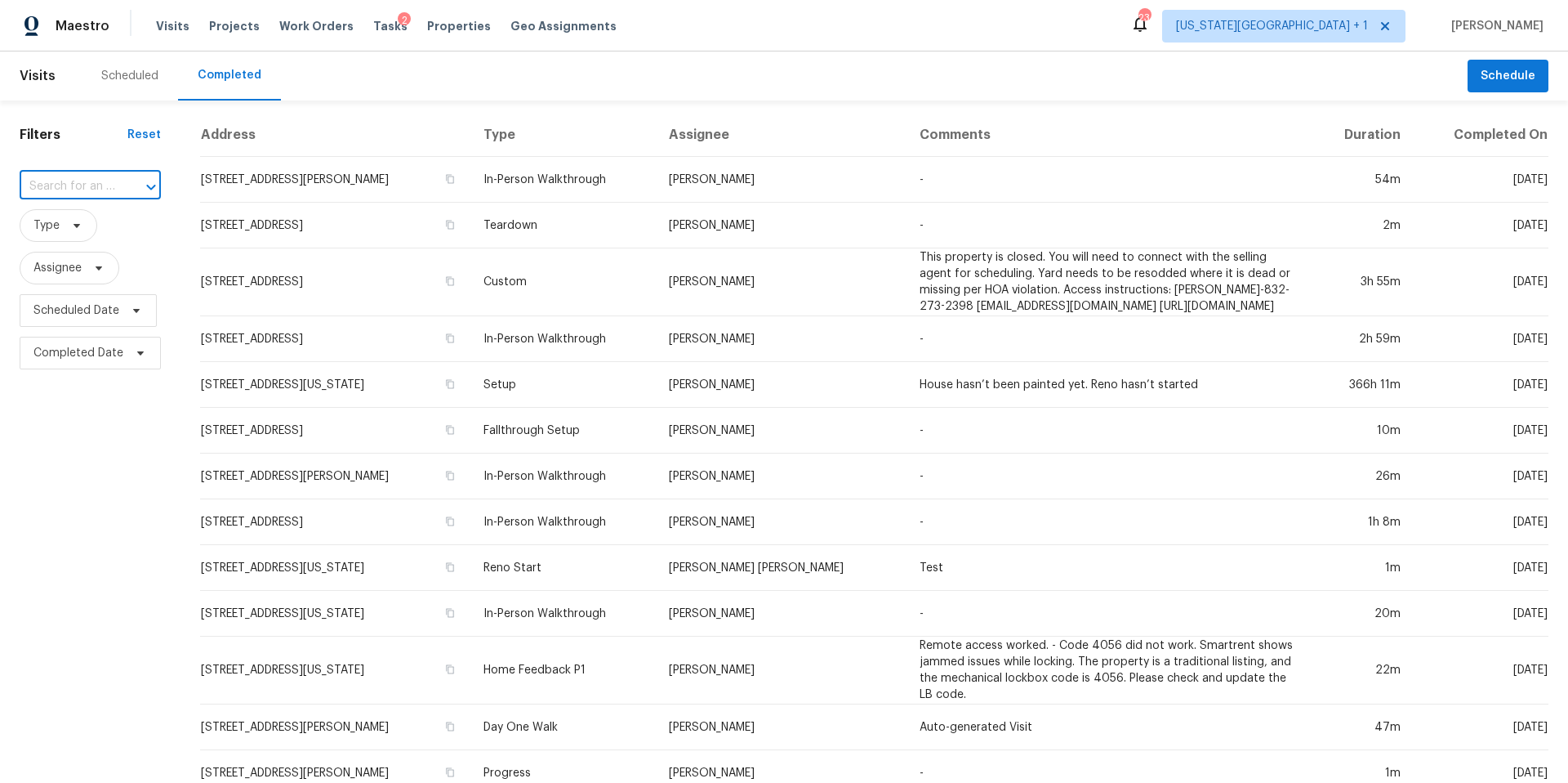
paste input "18822 Mountain Spring Dr, Spring, TX 77379"
type input "18822 Mountain Spring Dr, Spring, TX 77379"
click at [98, 227] on li "18822 Mountain Spring Dr, Spring, TX 77379" at bounding box center [89, 223] width 139 height 27
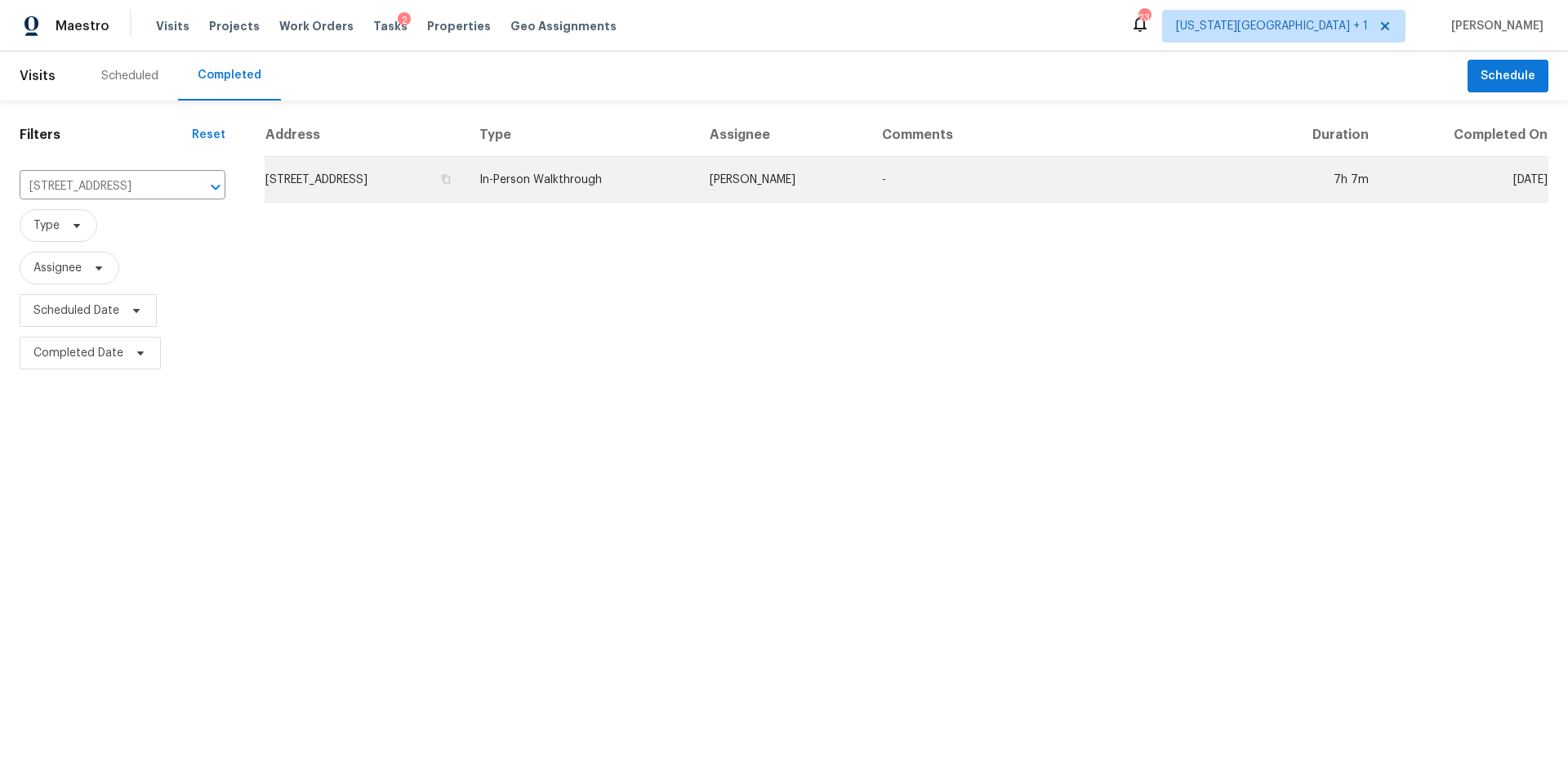
click at [328, 186] on td "18822 Mountain Spring Dr, Spring, TX 77379" at bounding box center [365, 180] width 202 height 46
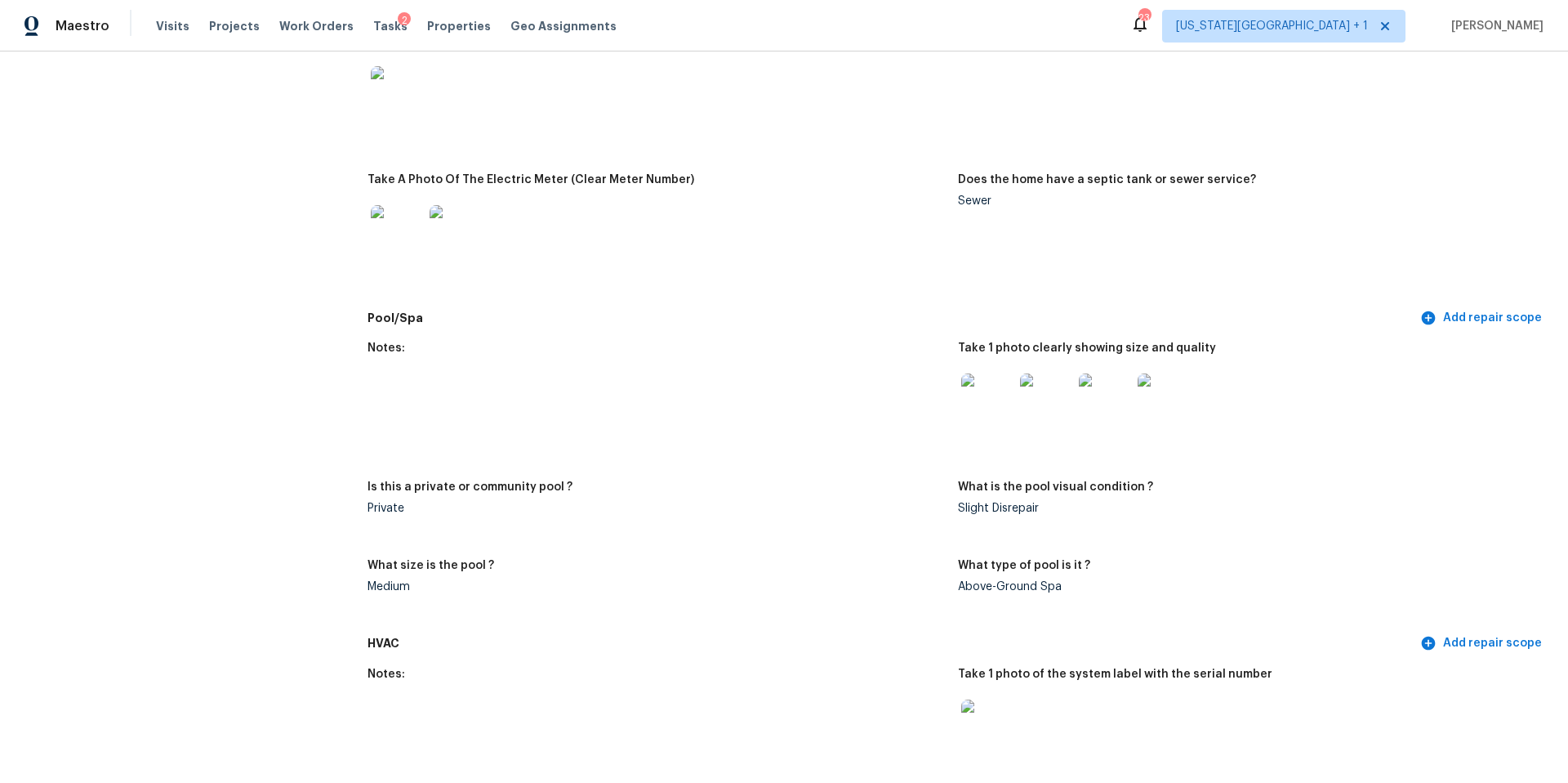
scroll to position [1271, 0]
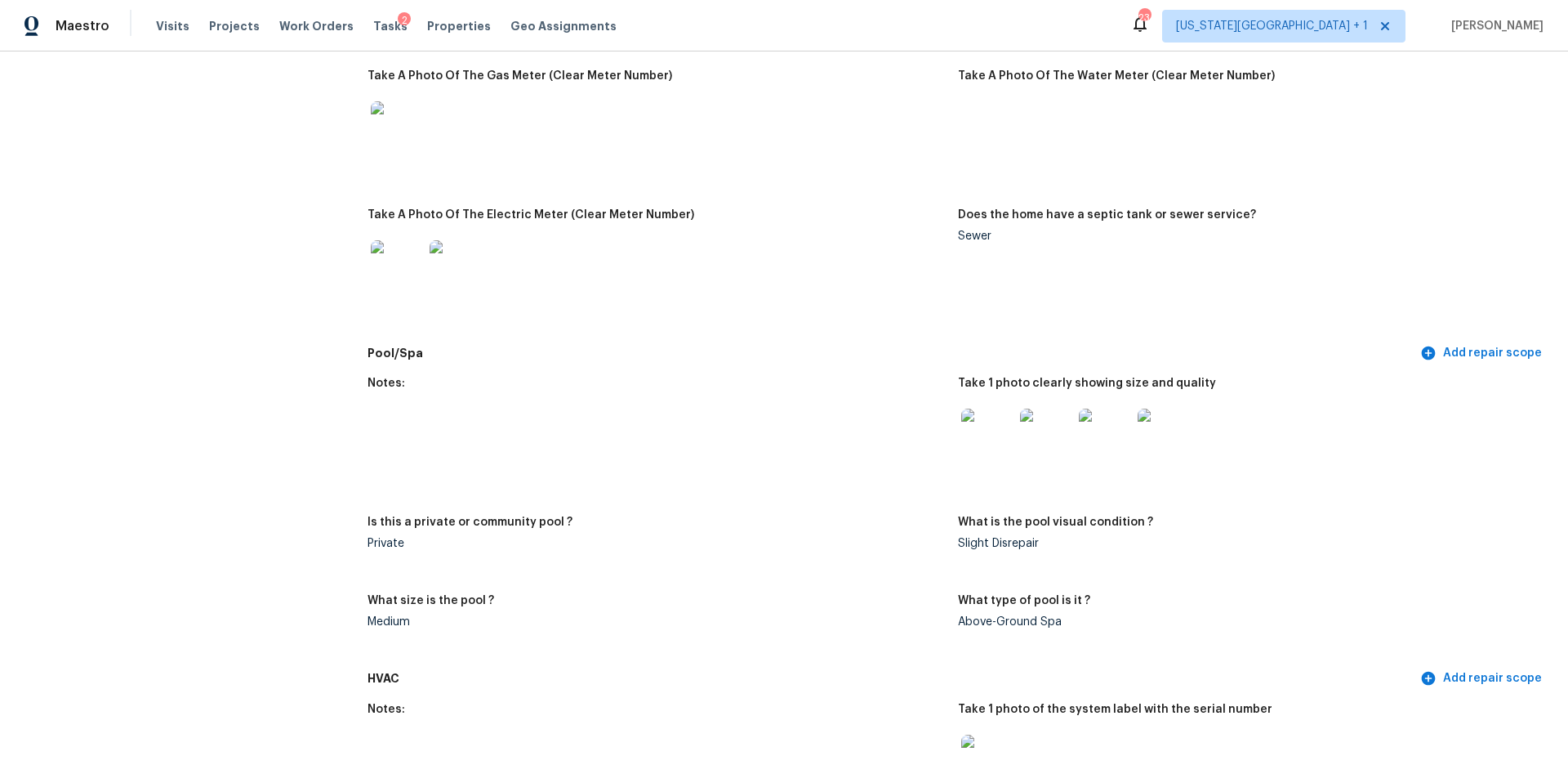
click at [978, 438] on img at bounding box center [988, 435] width 53 height 53
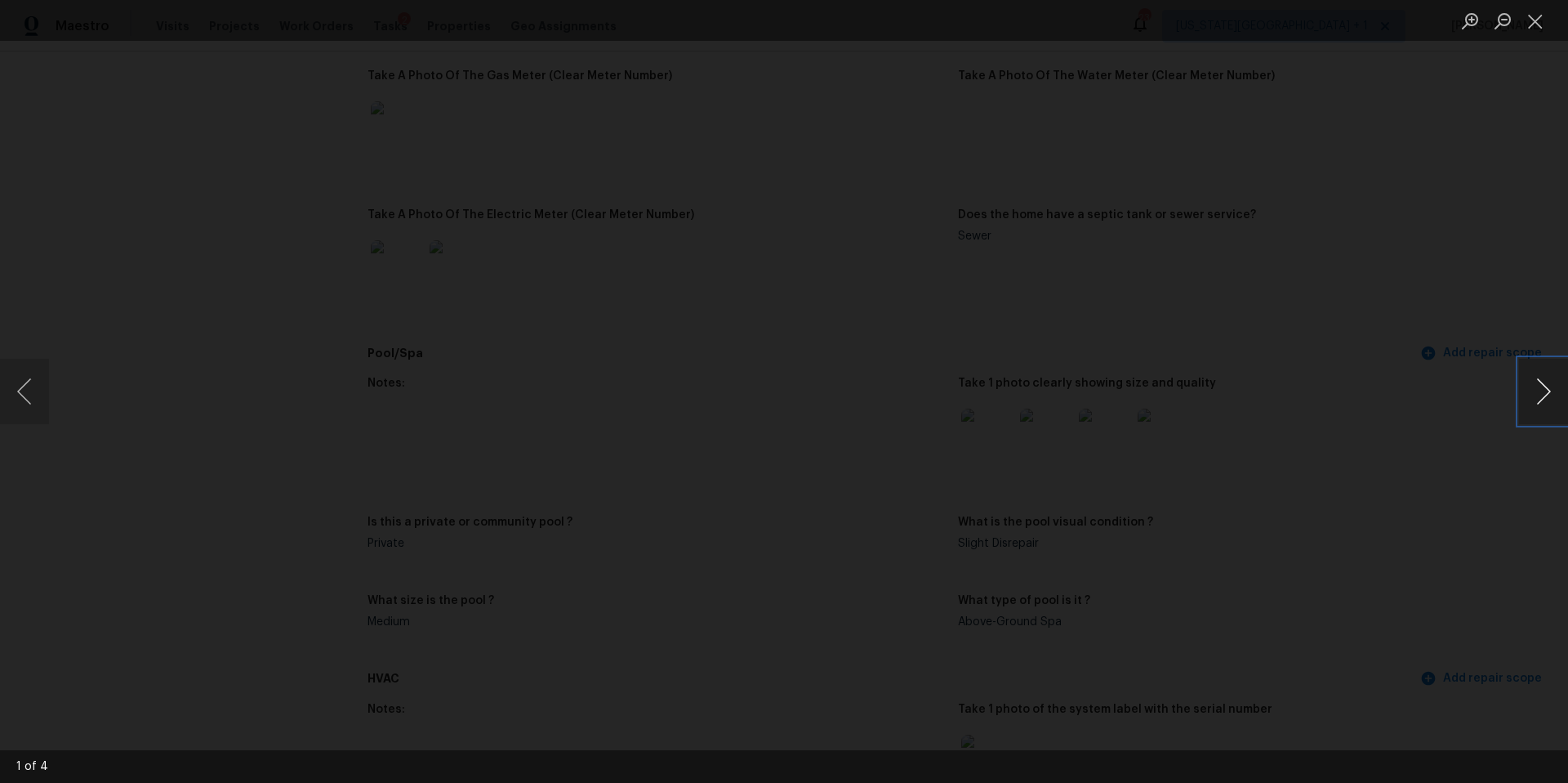
click at [1553, 401] on button "Next image" at bounding box center [1543, 392] width 49 height 66
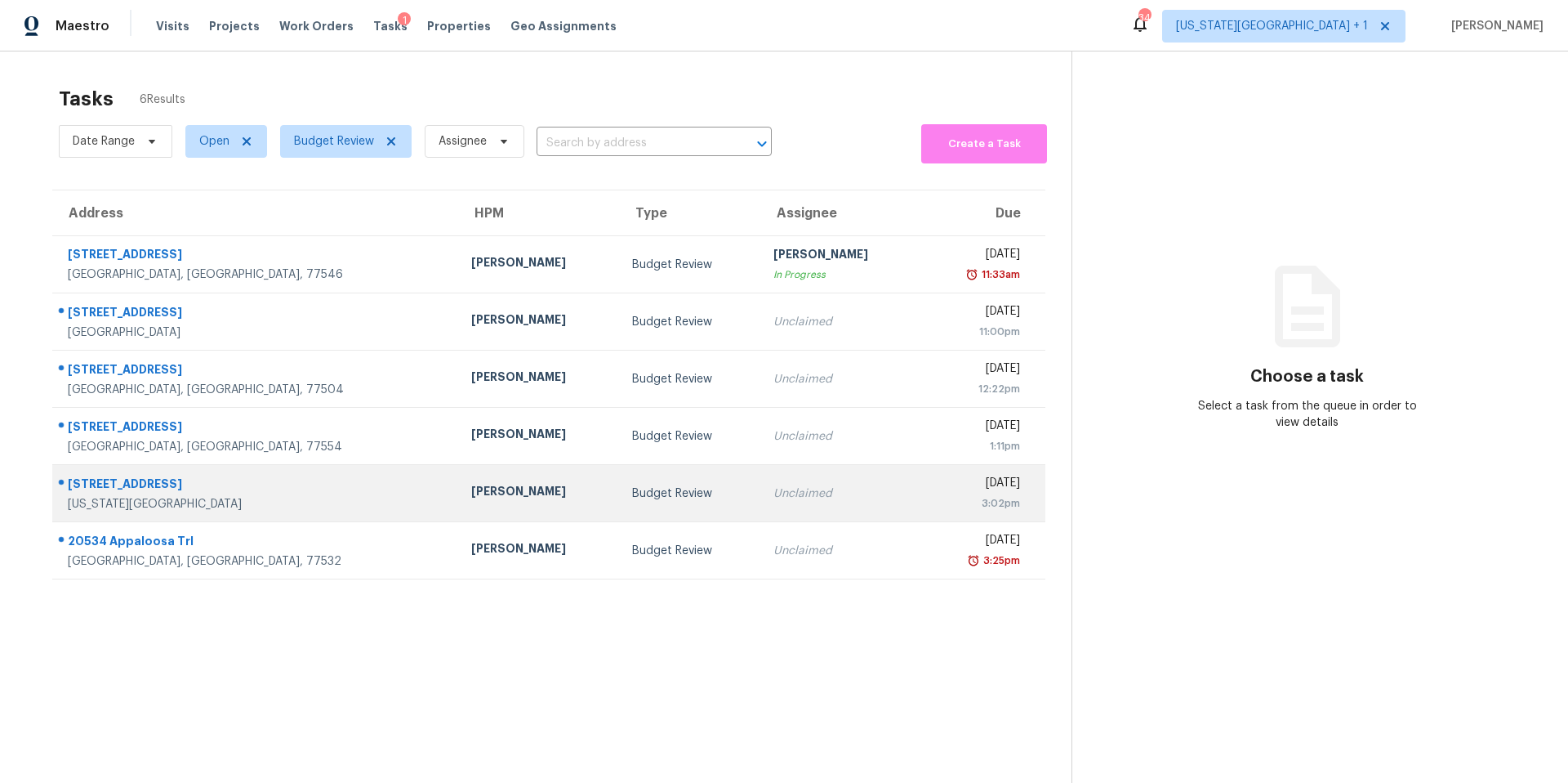
click at [471, 490] on div "[PERSON_NAME]" at bounding box center [538, 492] width 135 height 21
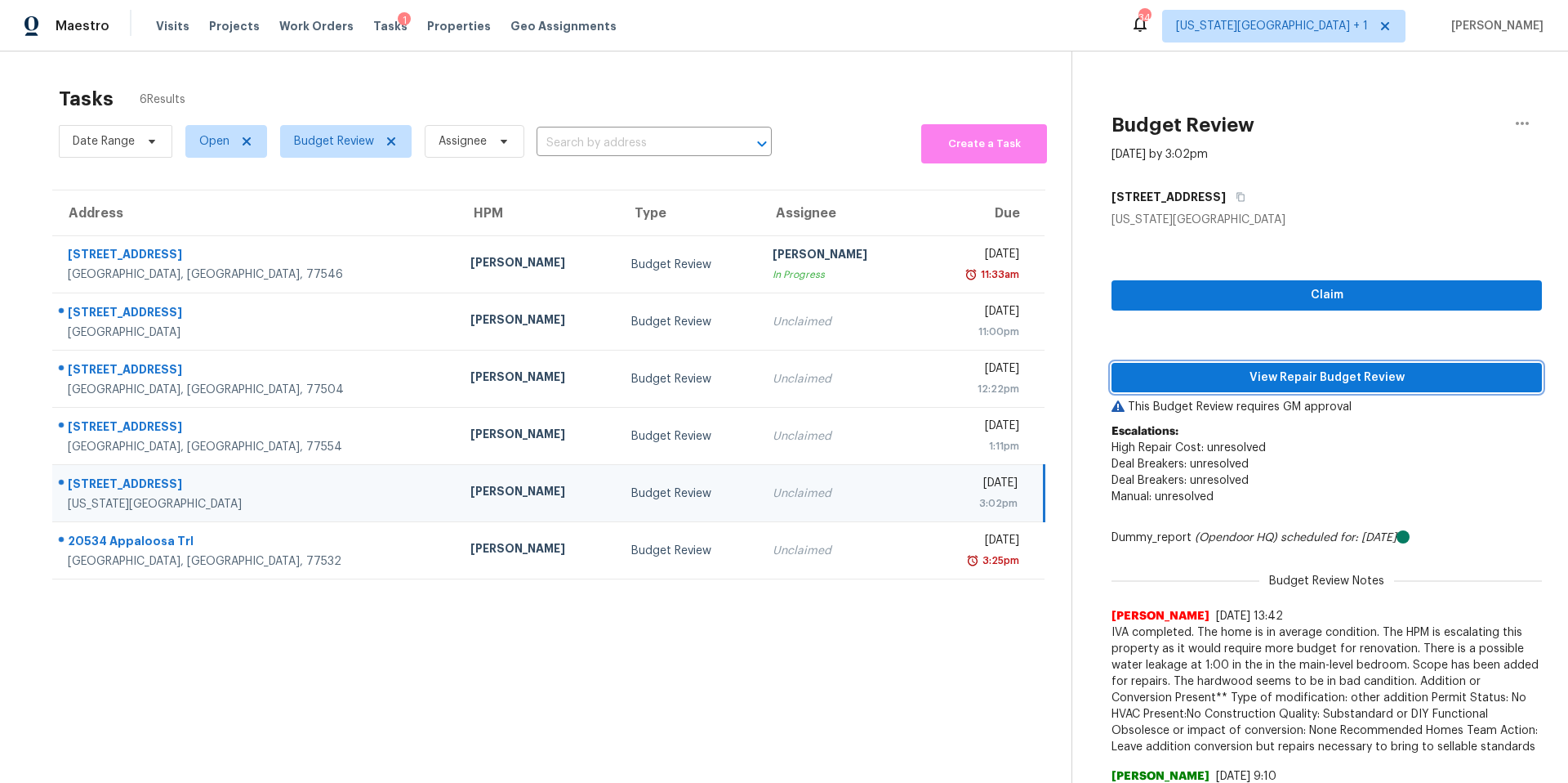
click at [1185, 373] on span "View Repair Budget Review" at bounding box center [1327, 378] width 405 height 21
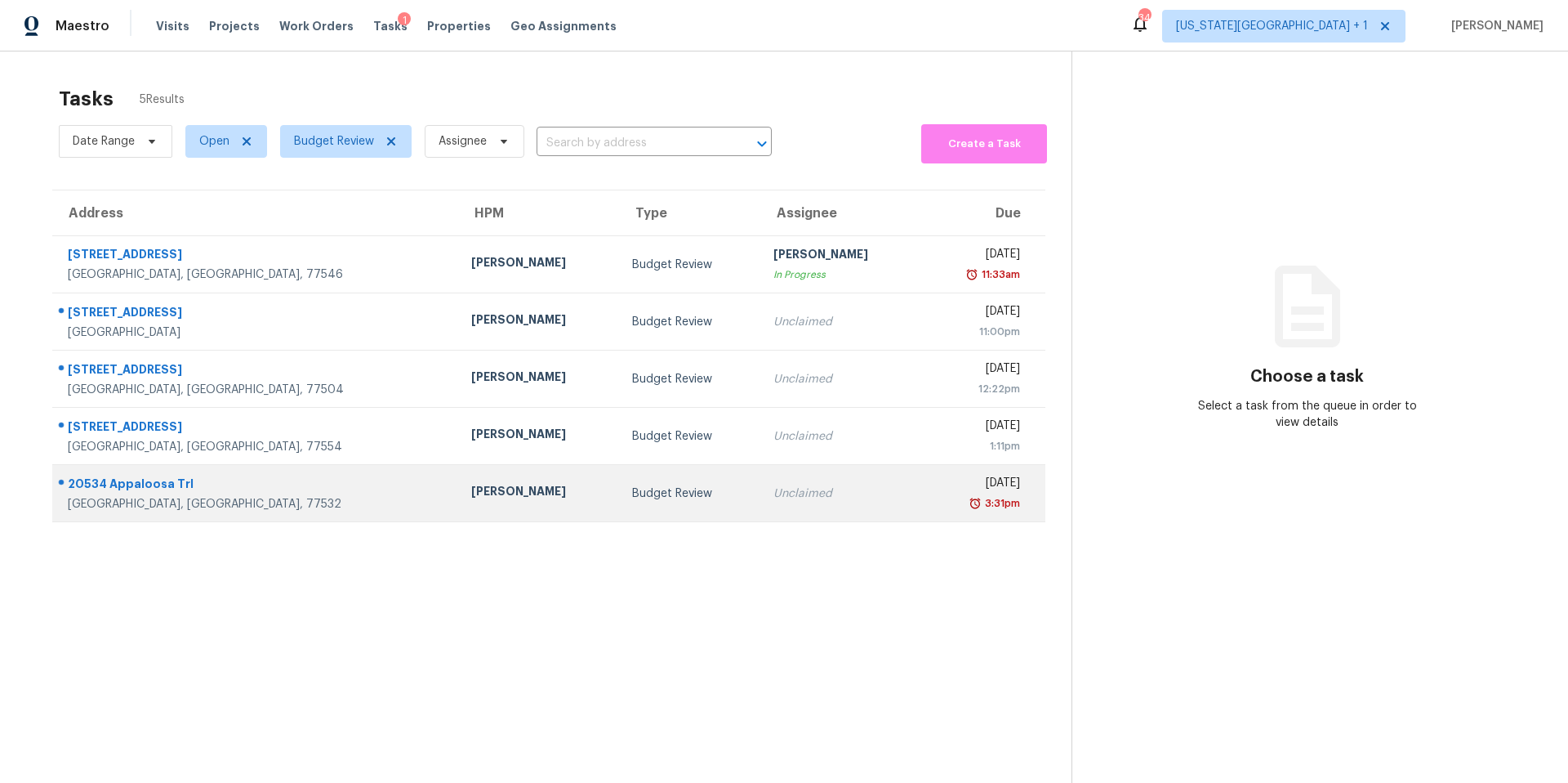
click at [471, 493] on div "[PERSON_NAME]" at bounding box center [538, 492] width 135 height 21
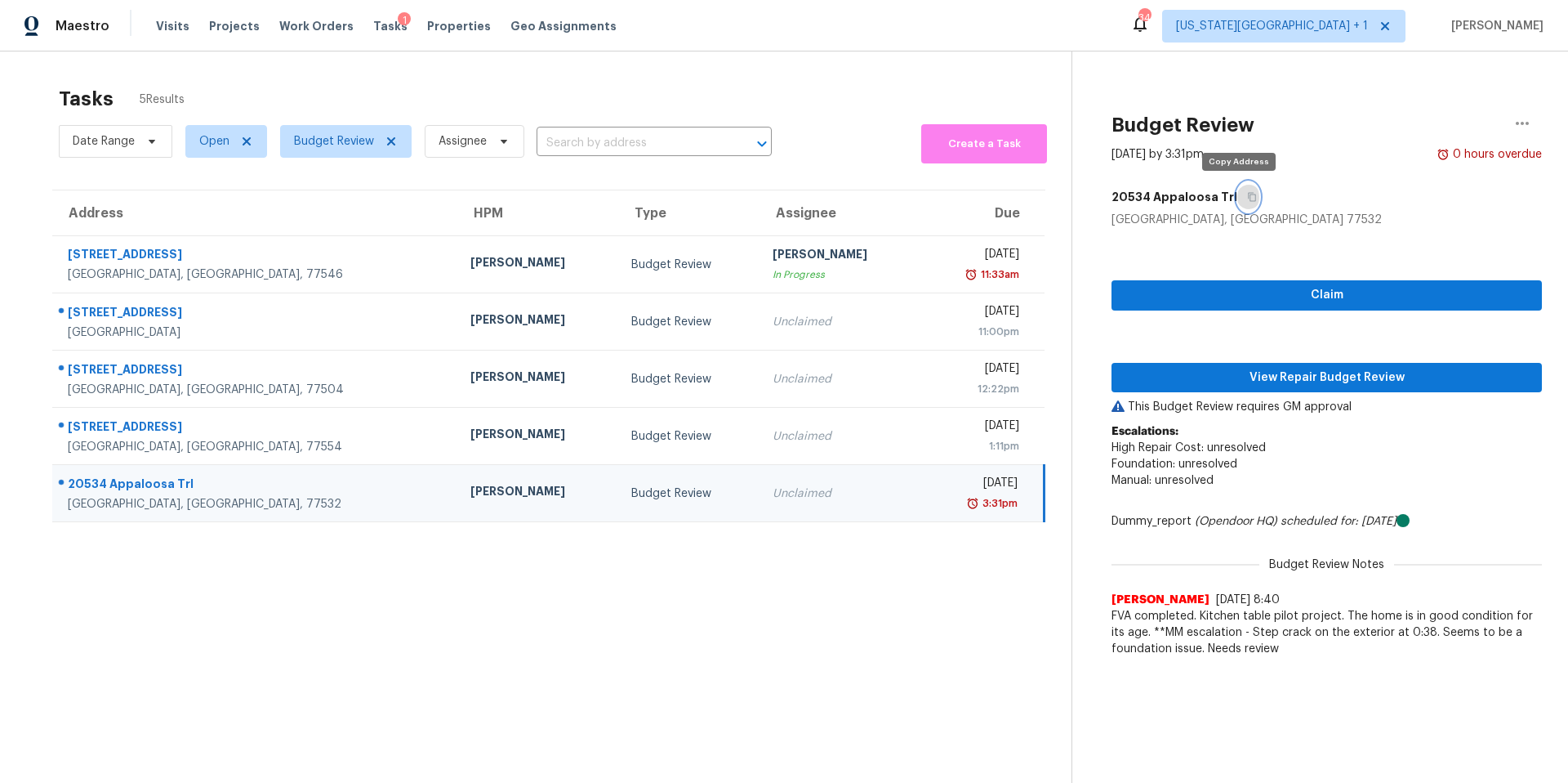
click at [1248, 198] on icon "button" at bounding box center [1252, 197] width 8 height 9
click at [1182, 385] on span "View Repair Budget Review" at bounding box center [1327, 378] width 405 height 21
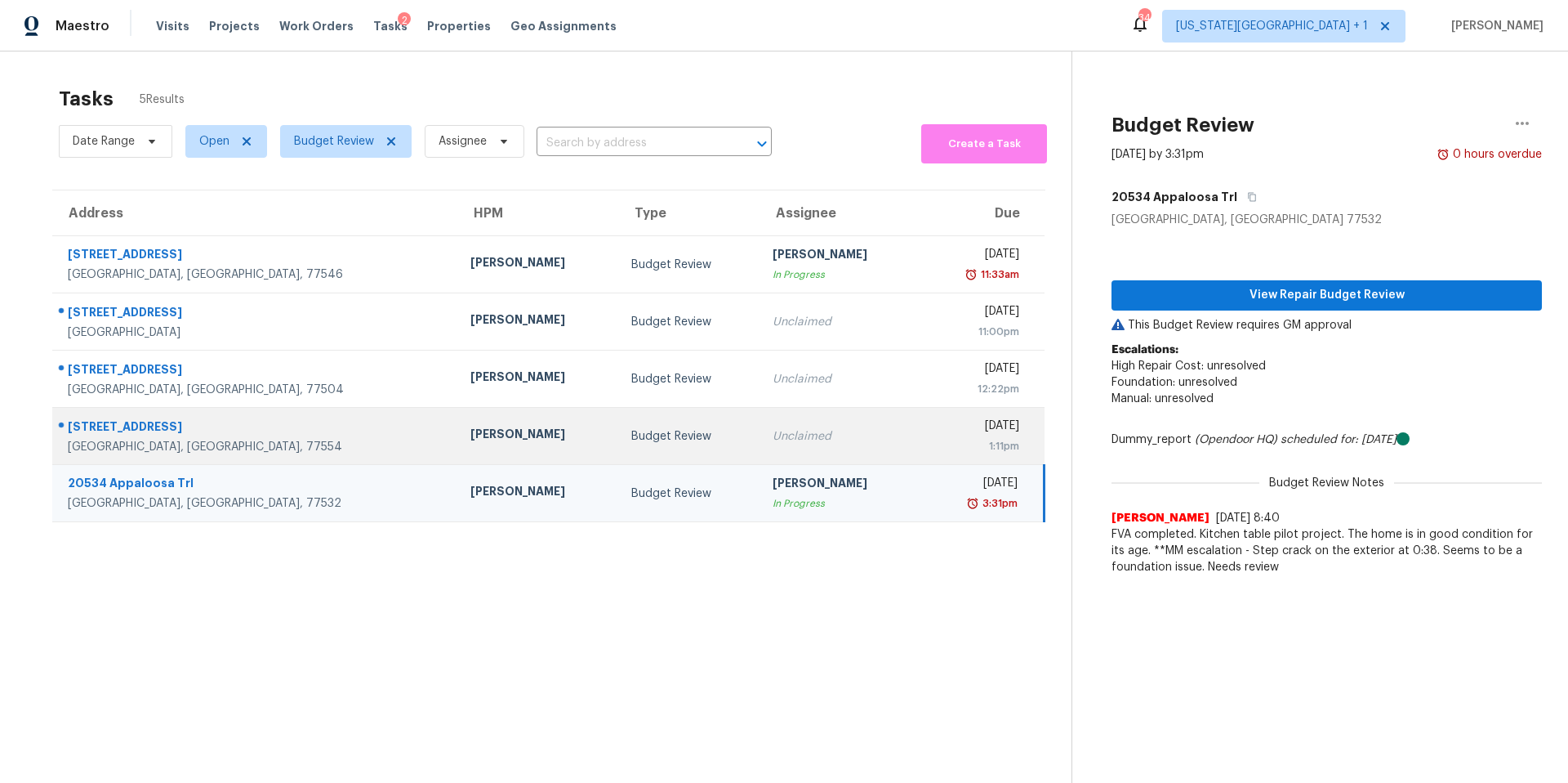
click at [457, 425] on td "[PERSON_NAME]" at bounding box center [537, 437] width 161 height 57
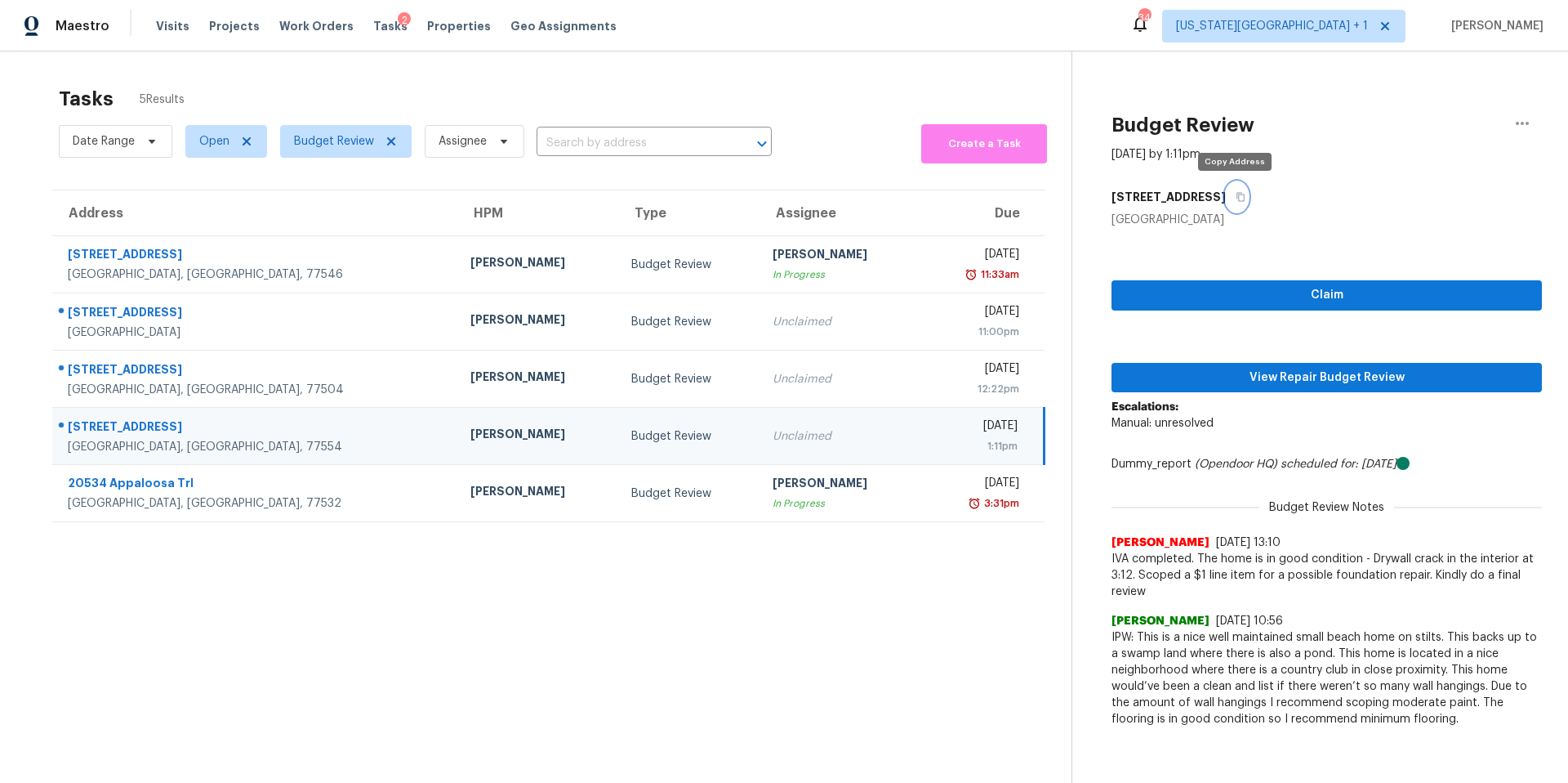
click at [1237, 199] on icon "button" at bounding box center [1241, 197] width 8 height 9
click at [1183, 368] on span "View Repair Budget Review" at bounding box center [1327, 378] width 405 height 21
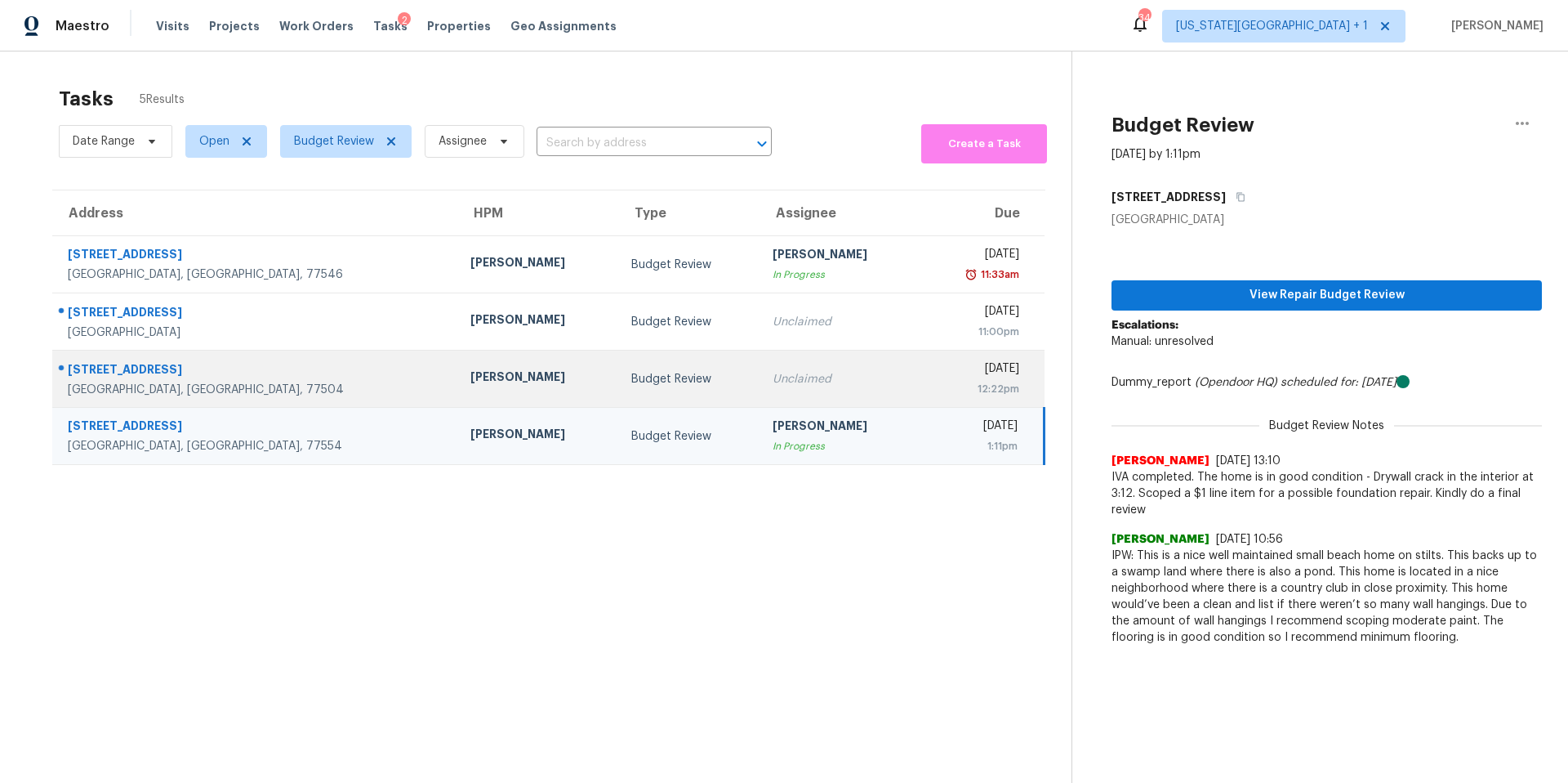
click at [470, 369] on div "[PERSON_NAME]" at bounding box center [537, 378] width 135 height 21
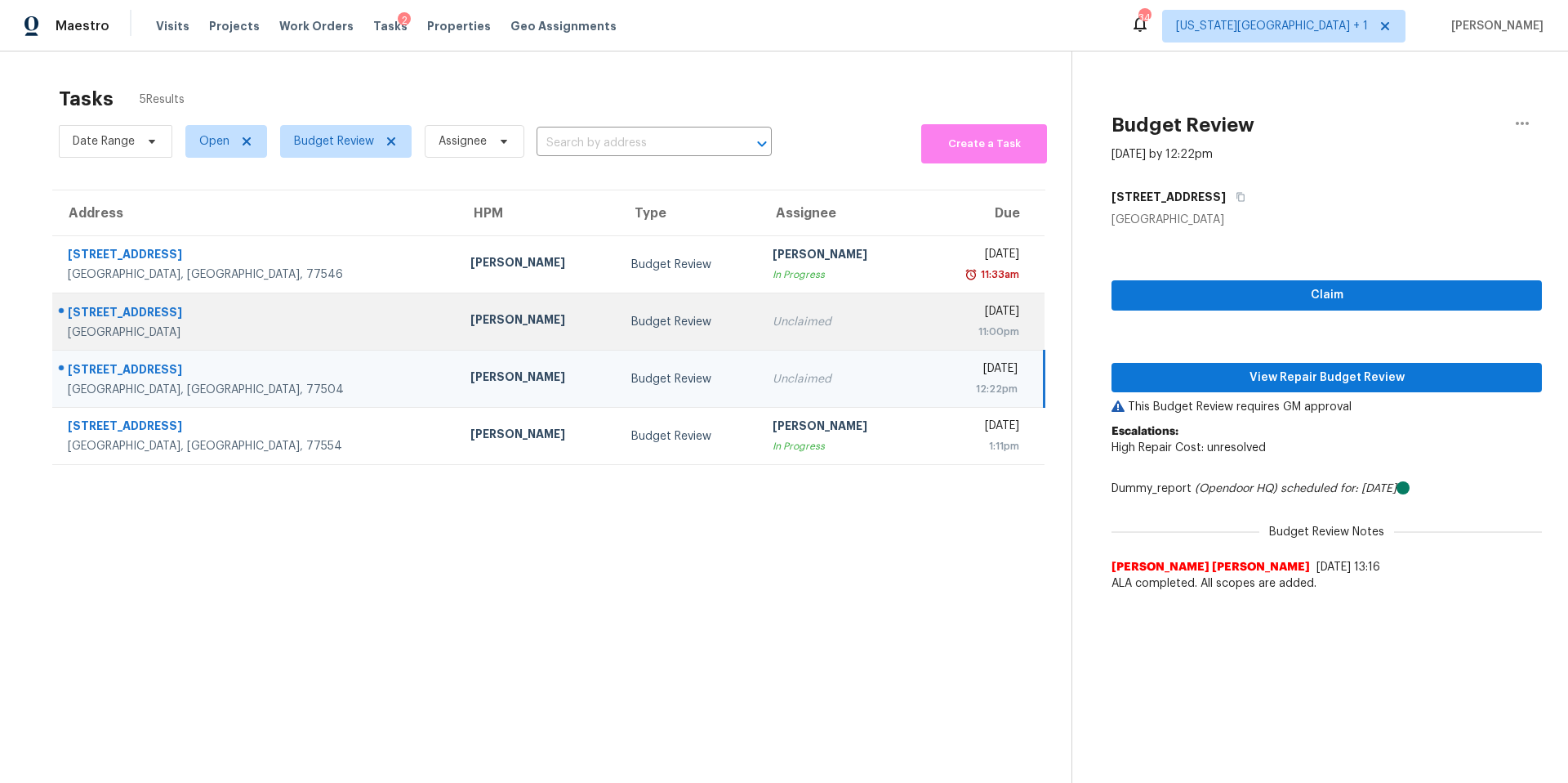
click at [470, 323] on div "[PERSON_NAME]" at bounding box center [537, 321] width 135 height 21
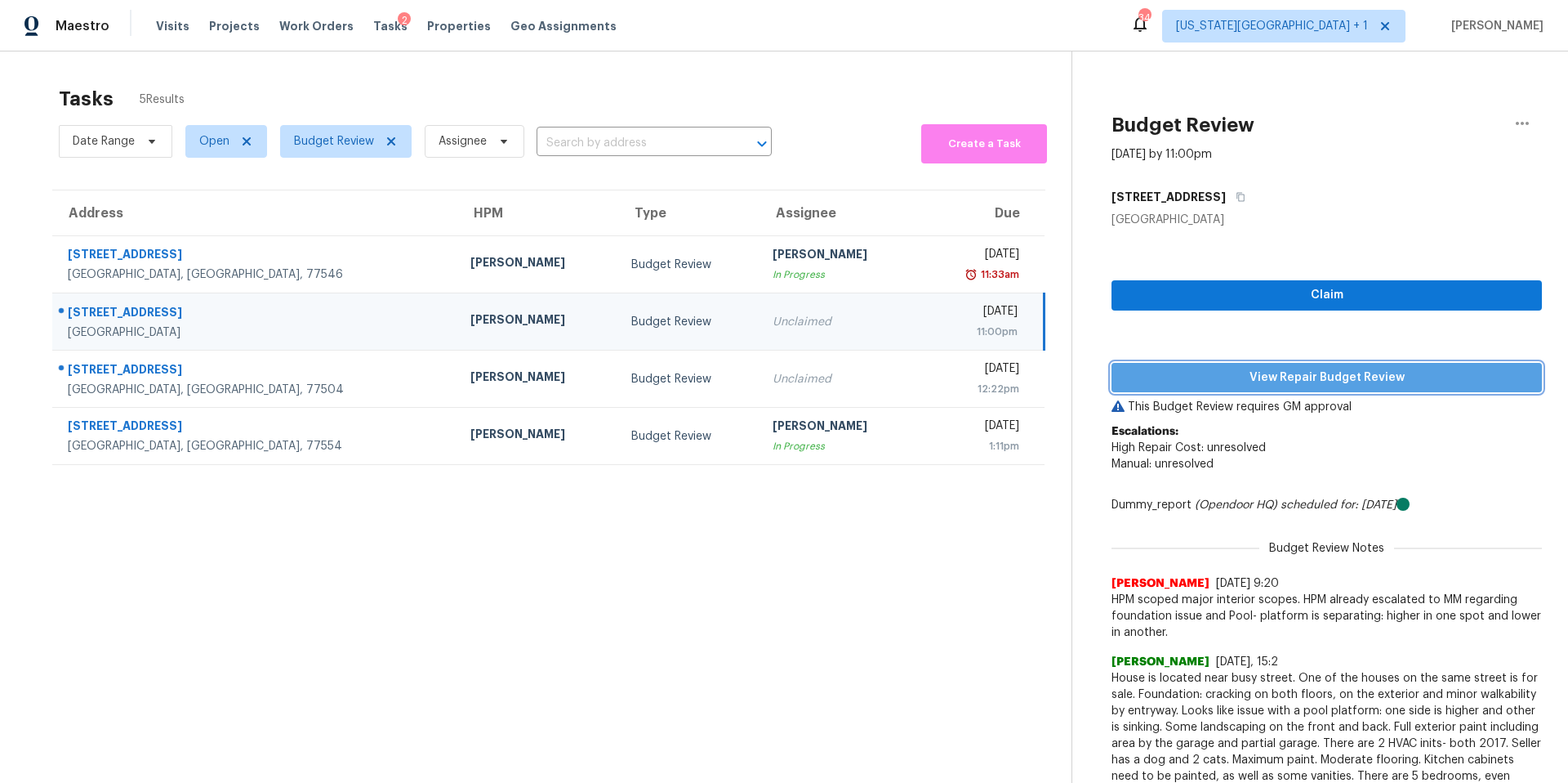
click at [1157, 382] on span "View Repair Budget Review" at bounding box center [1327, 378] width 405 height 21
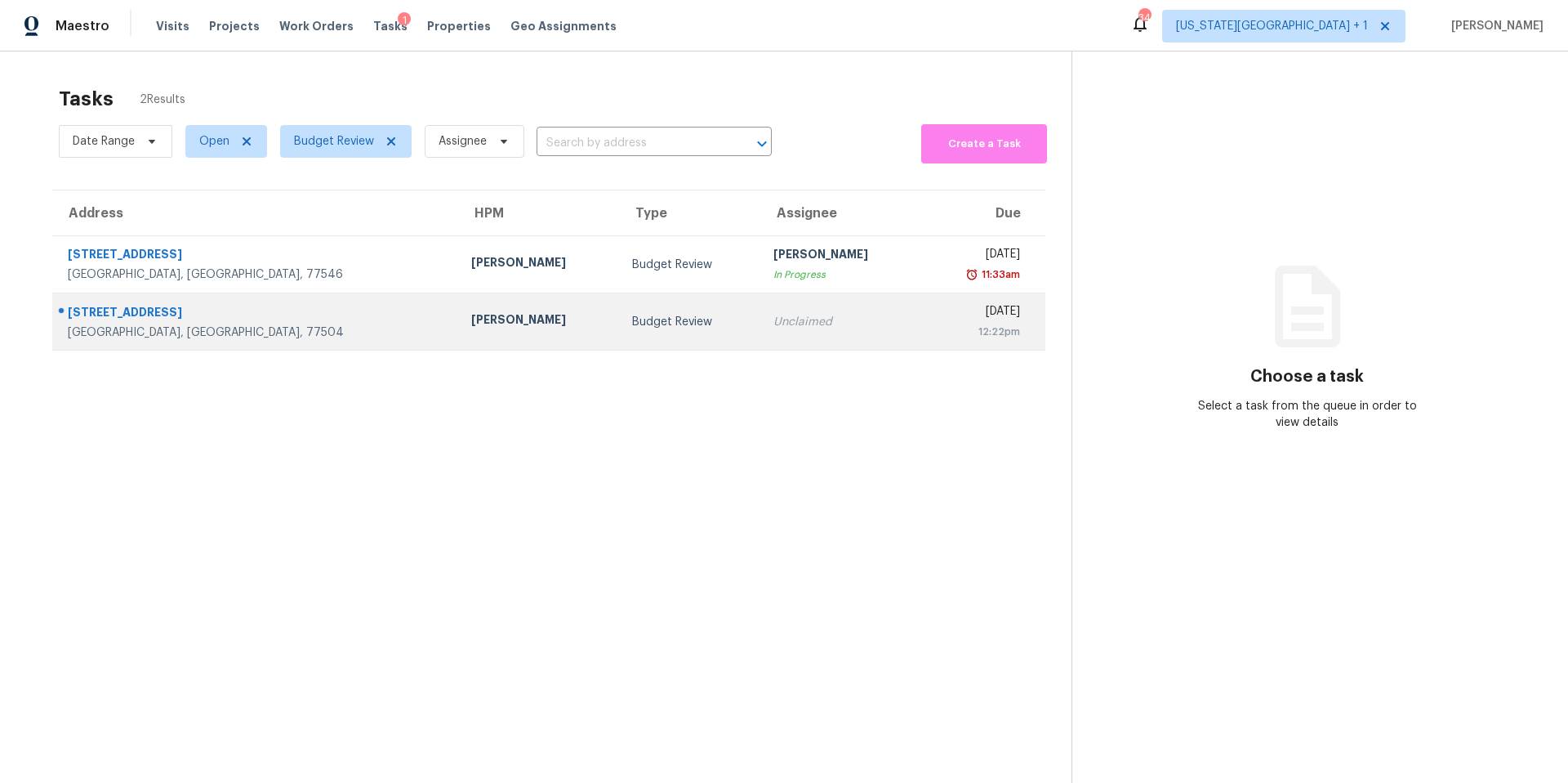
click at [471, 313] on div "Andy Taylor" at bounding box center [538, 321] width 135 height 21
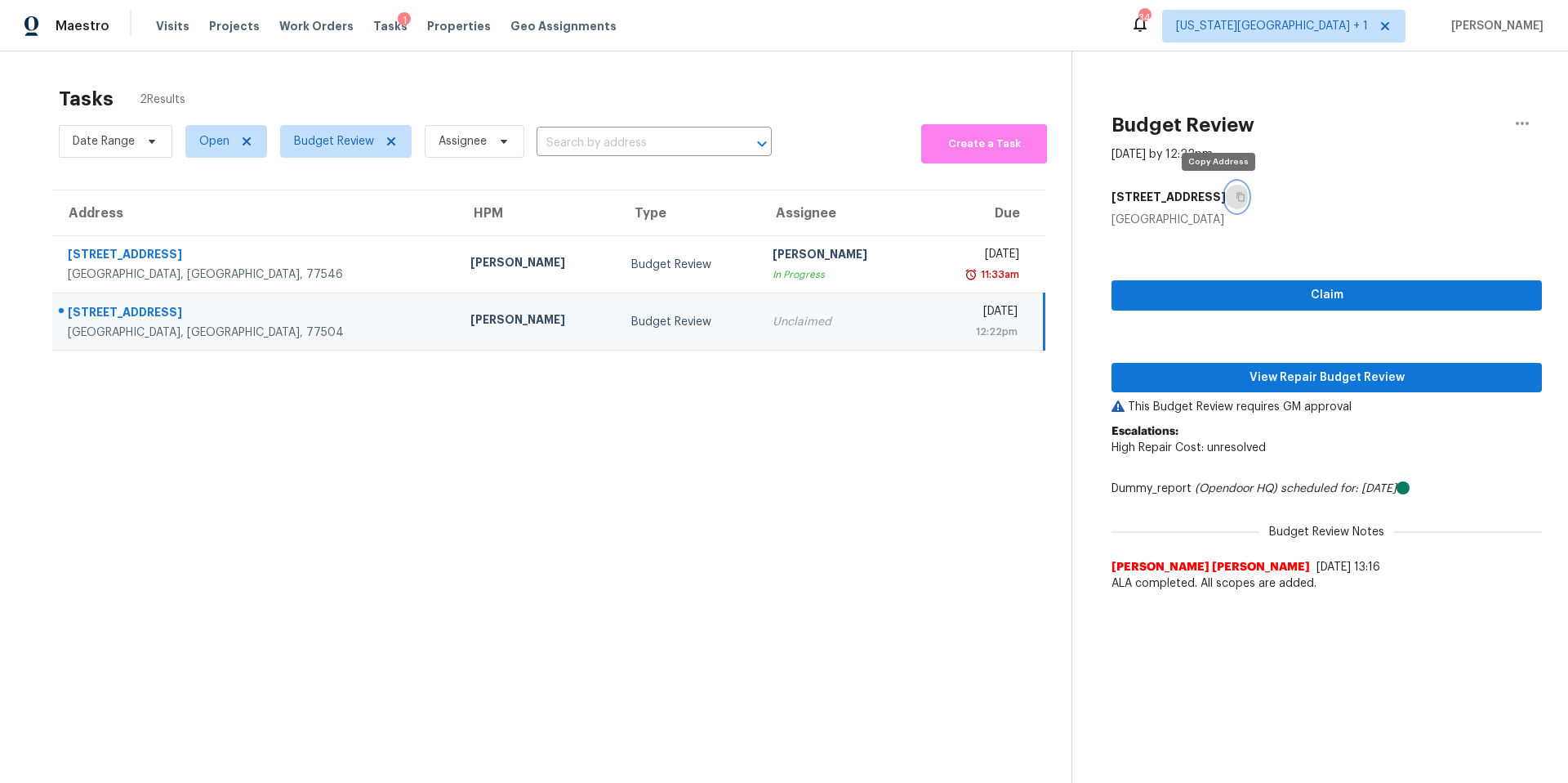
click at [1226, 203] on button "button" at bounding box center [1237, 197] width 22 height 30
click at [1250, 372] on span "View Repair Budget Review" at bounding box center [1327, 378] width 405 height 21
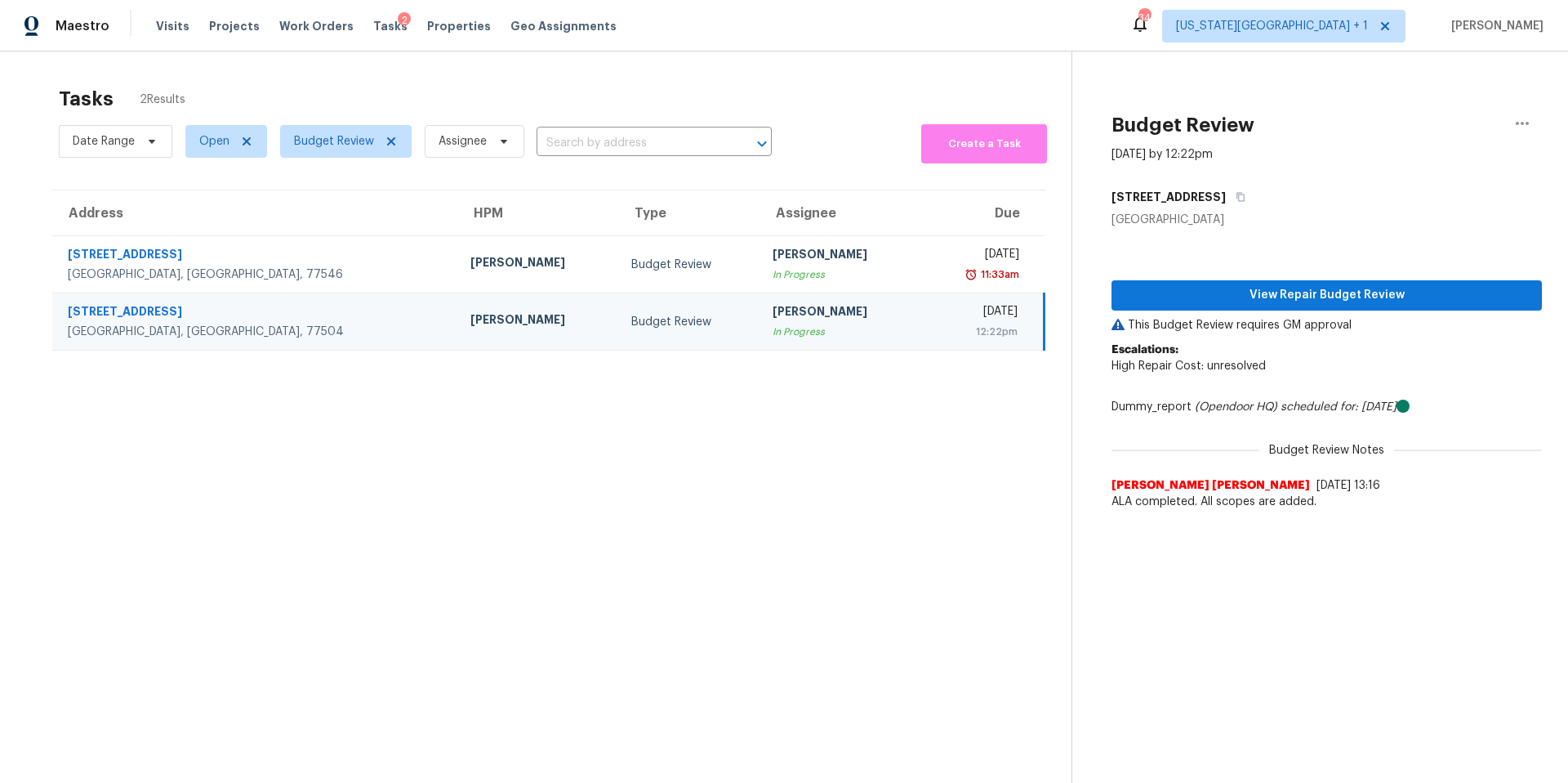
click at [934, 331] on div "12:22pm" at bounding box center [976, 332] width 85 height 16
click at [457, 304] on td "Andy Taylor" at bounding box center [537, 322] width 161 height 57
click at [1169, 282] on button "View Repair Budget Review" at bounding box center [1327, 295] width 431 height 30
